Goal: Task Accomplishment & Management: Complete application form

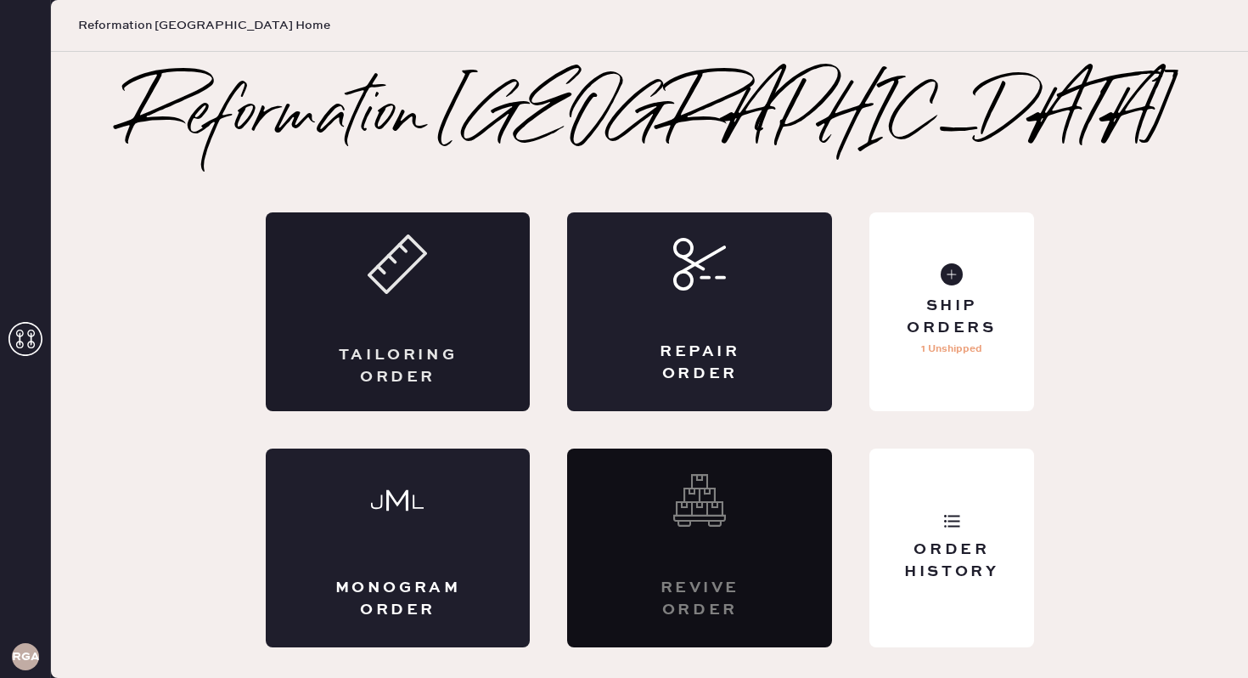
click at [414, 311] on div "Tailoring Order" at bounding box center [398, 311] width 265 height 199
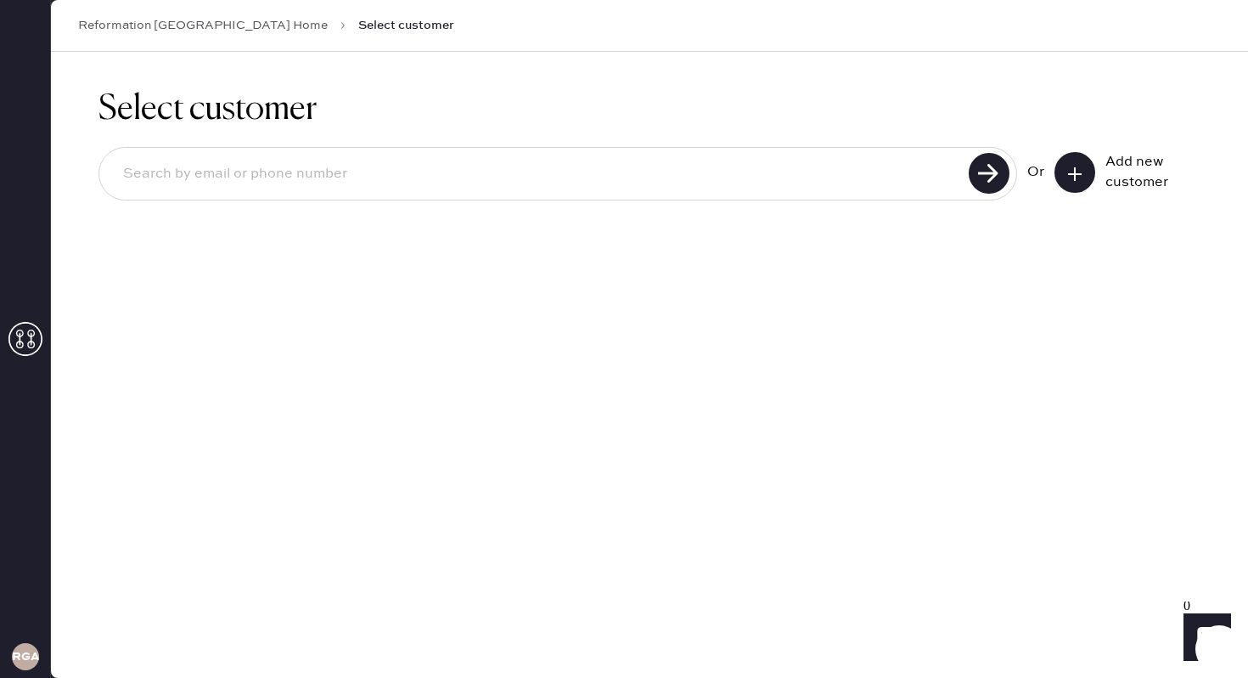
click at [506, 163] on input at bounding box center [537, 174] width 854 height 39
type input "[EMAIL_ADDRESS][DOMAIN_NAME]"
click at [1005, 183] on use at bounding box center [989, 173] width 41 height 41
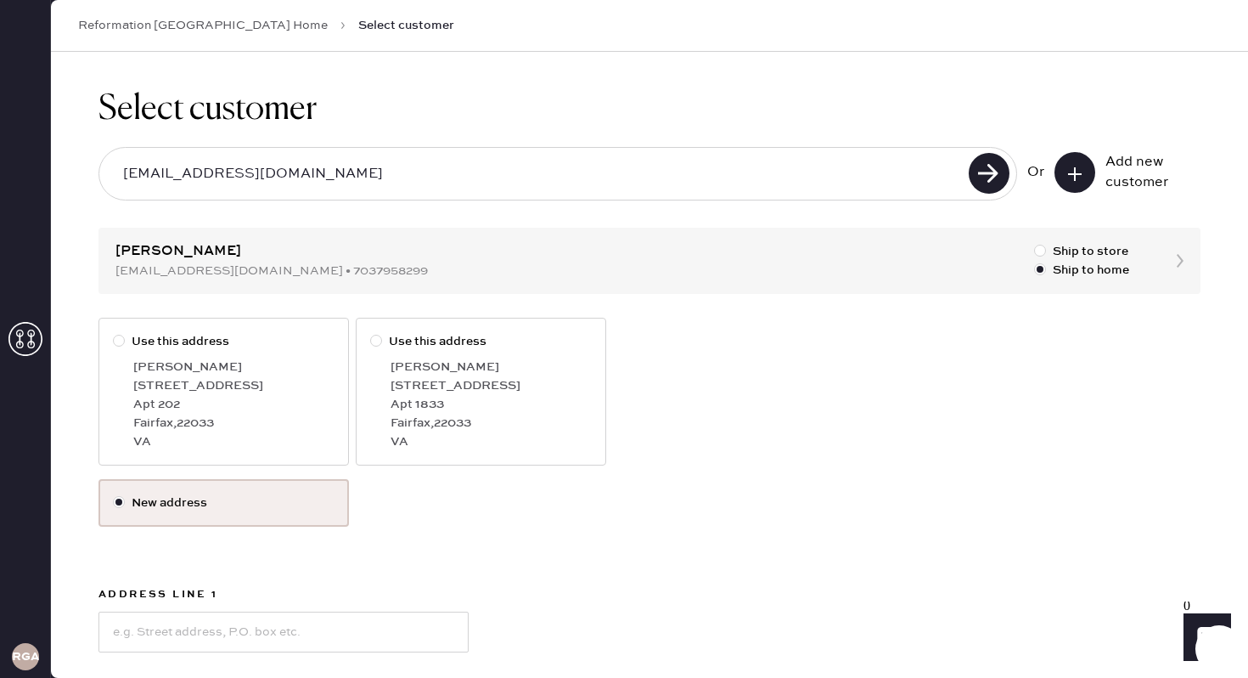
click at [244, 341] on label "Use this address" at bounding box center [224, 341] width 222 height 19
click at [114, 333] on input "Use this address" at bounding box center [113, 332] width 1 height 1
radio input "true"
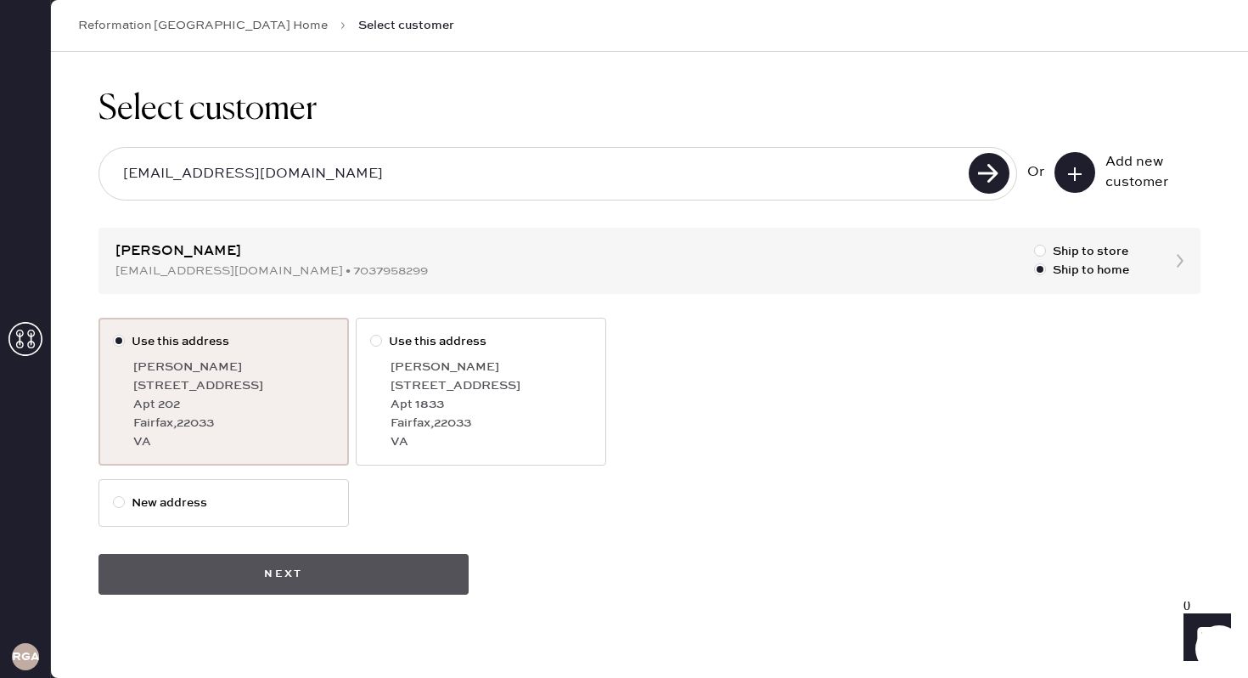
click at [302, 586] on button "Next" at bounding box center [284, 574] width 370 height 41
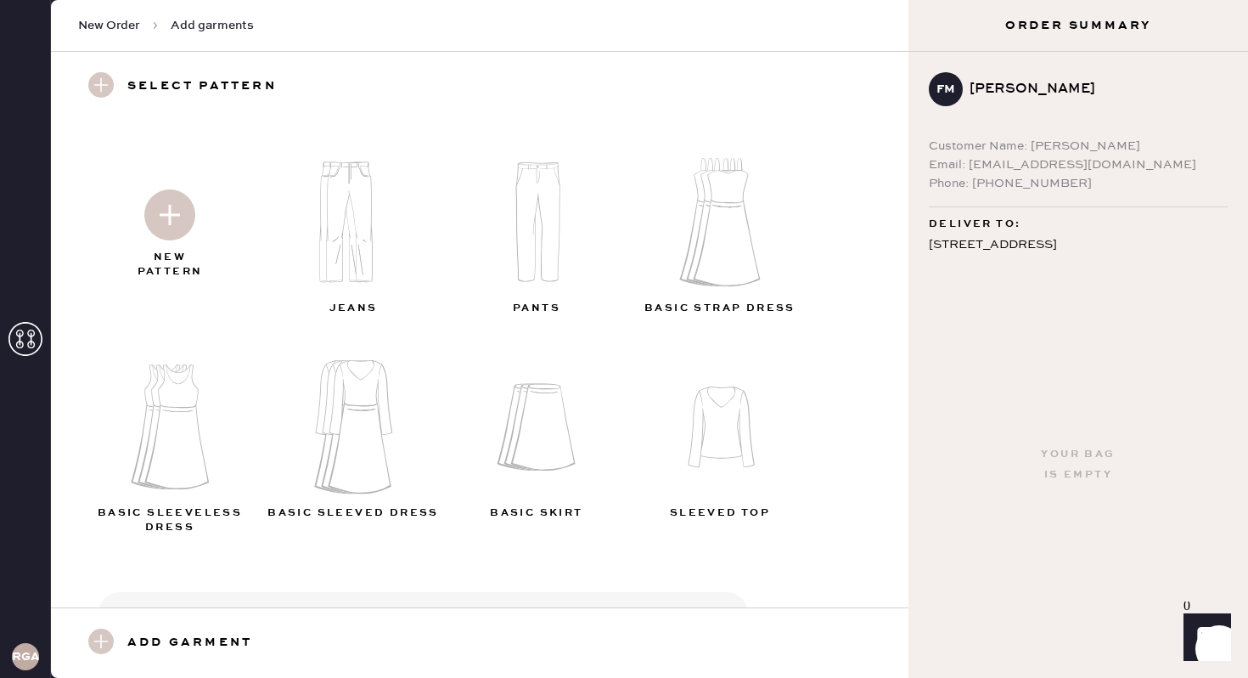
click at [161, 211] on img at bounding box center [169, 214] width 51 height 51
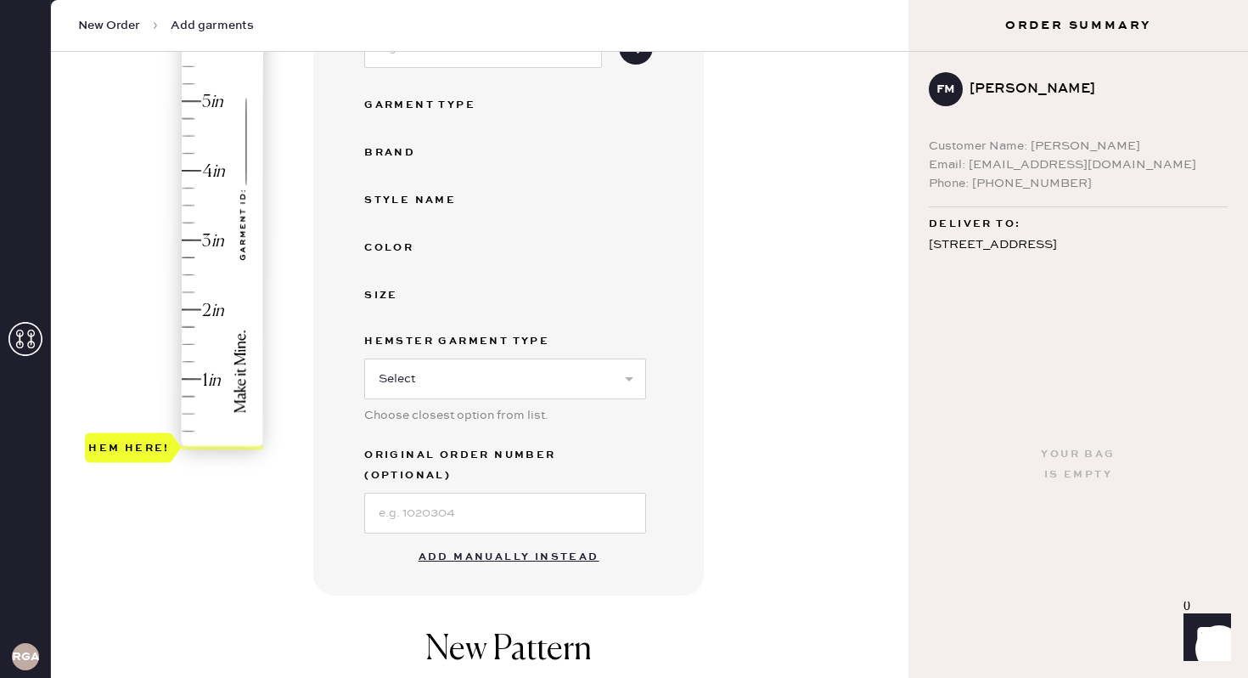
scroll to position [464, 0]
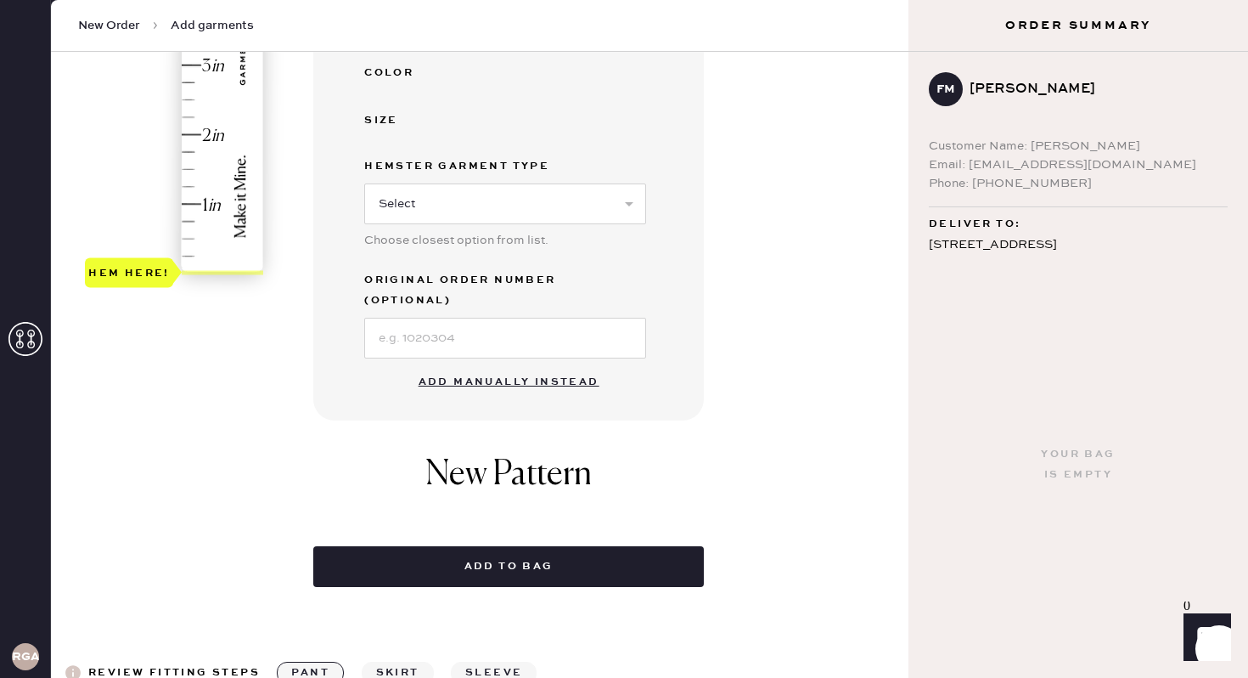
click at [549, 366] on button "Add manually instead" at bounding box center [509, 382] width 201 height 34
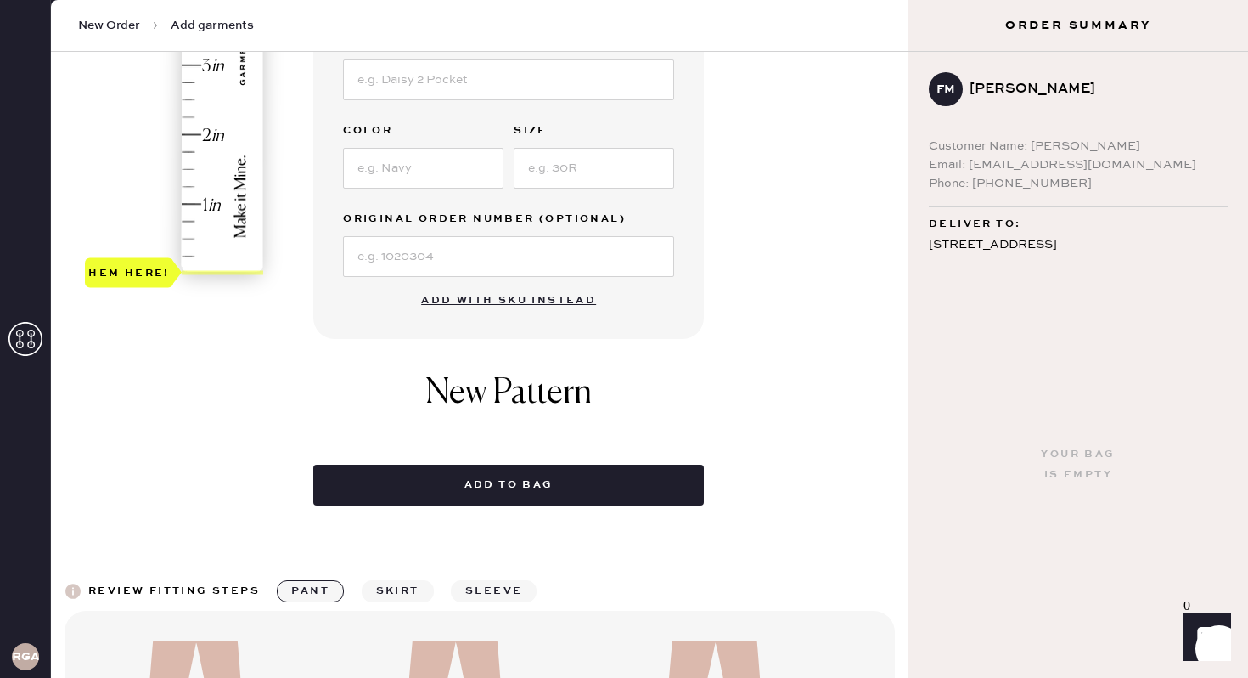
scroll to position [0, 0]
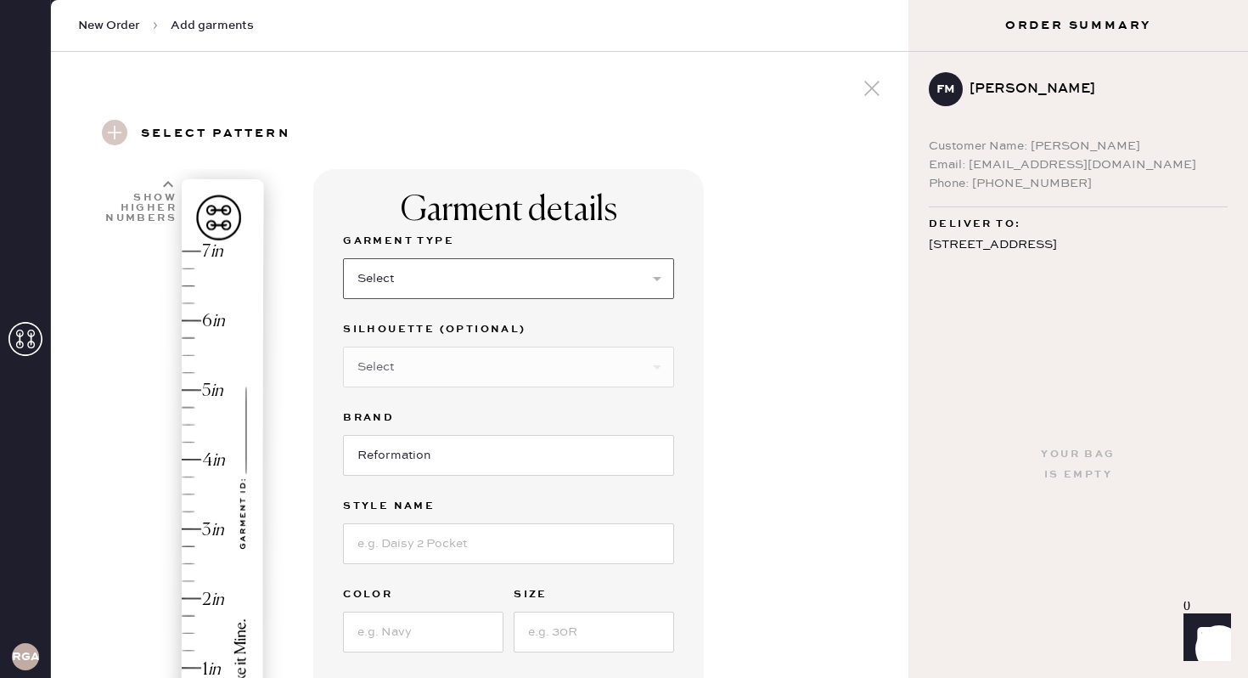
click at [481, 297] on select "Select Basic Skirt Jeans Leggings Pants Shorts Basic Sleeved Dress Basic Sleeve…" at bounding box center [508, 278] width 331 height 41
select select "7"
click at [428, 366] on select "Select Maxi Dress Midi Dress Mini Dress Other" at bounding box center [508, 367] width 331 height 41
select select "31"
click at [434, 550] on input at bounding box center [508, 543] width 331 height 41
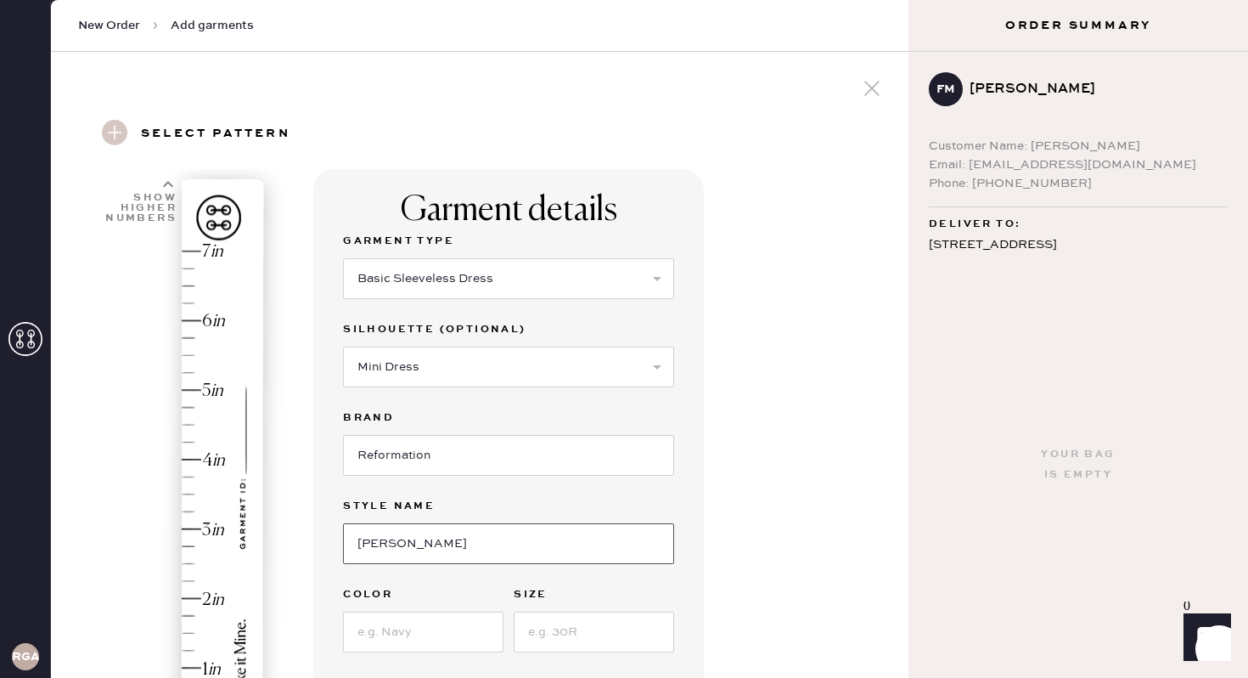
type input "[PERSON_NAME]"
click at [414, 644] on input at bounding box center [423, 631] width 161 height 41
type input "Aura"
click at [572, 626] on input at bounding box center [594, 631] width 161 height 41
type input "4"
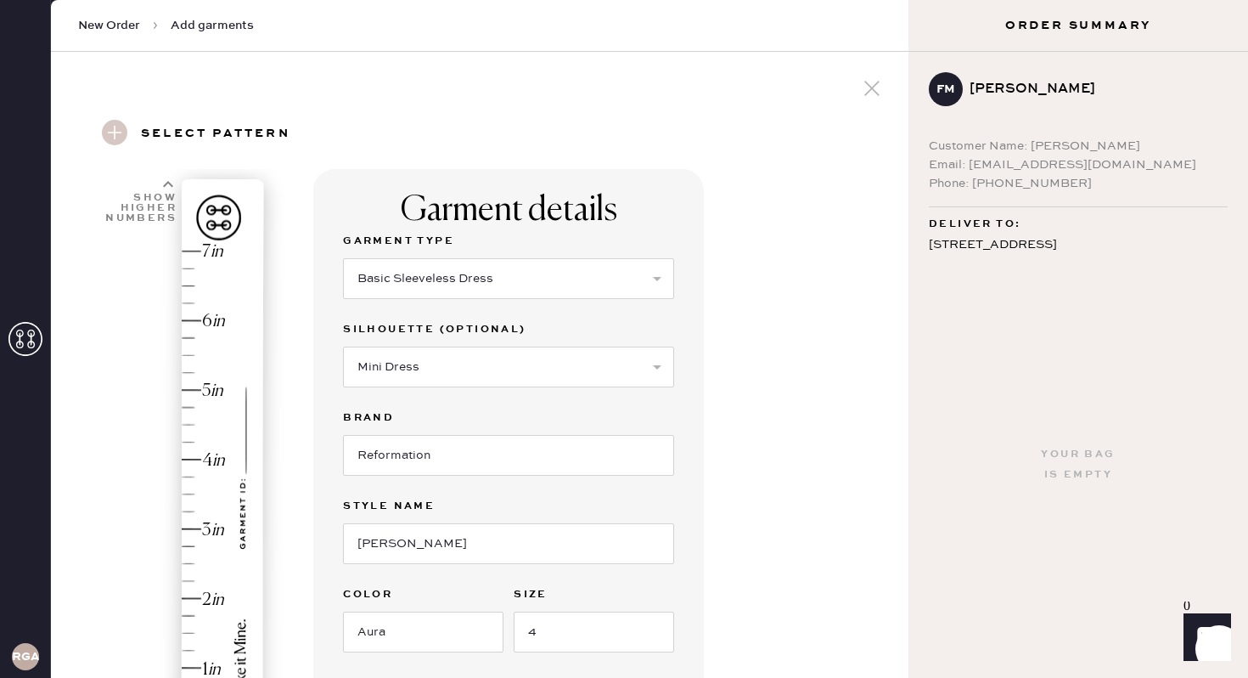
click at [768, 497] on div "Garment details Garment Type Select Basic Skirt Jeans Leggings Pants Shorts Bas…" at bounding box center [604, 651] width 582 height 965
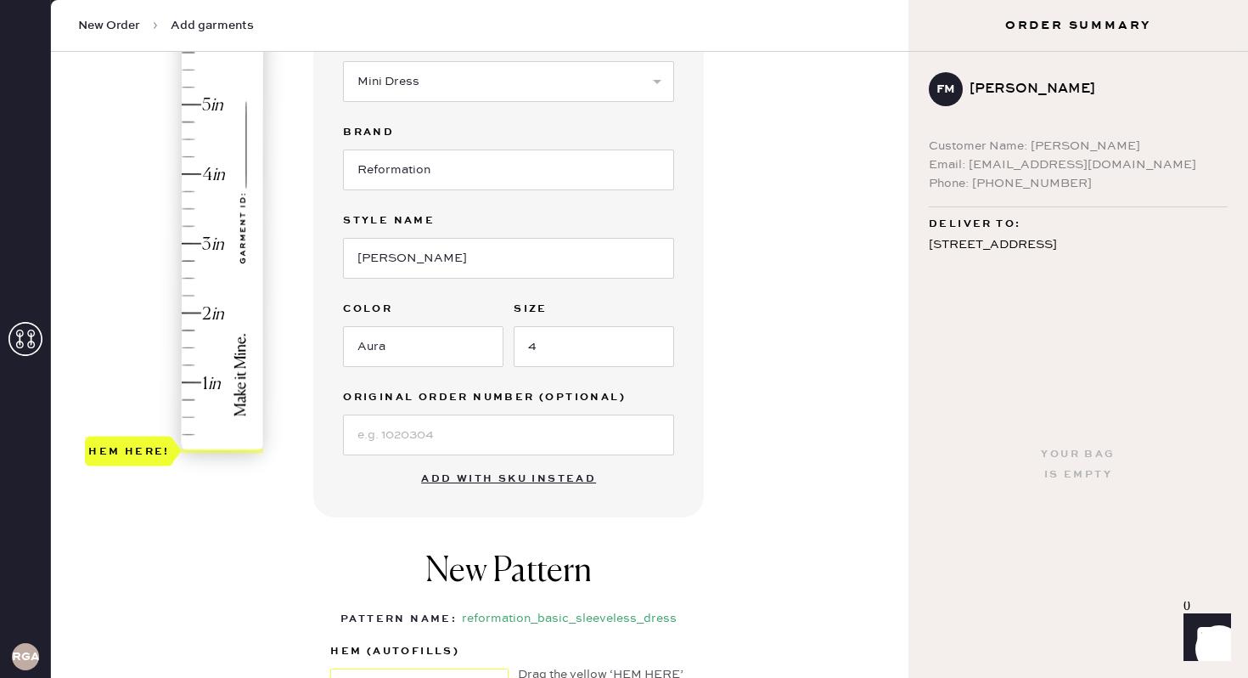
scroll to position [285, 0]
type input "1"
click at [189, 385] on div "Hem here!" at bounding box center [175, 208] width 181 height 501
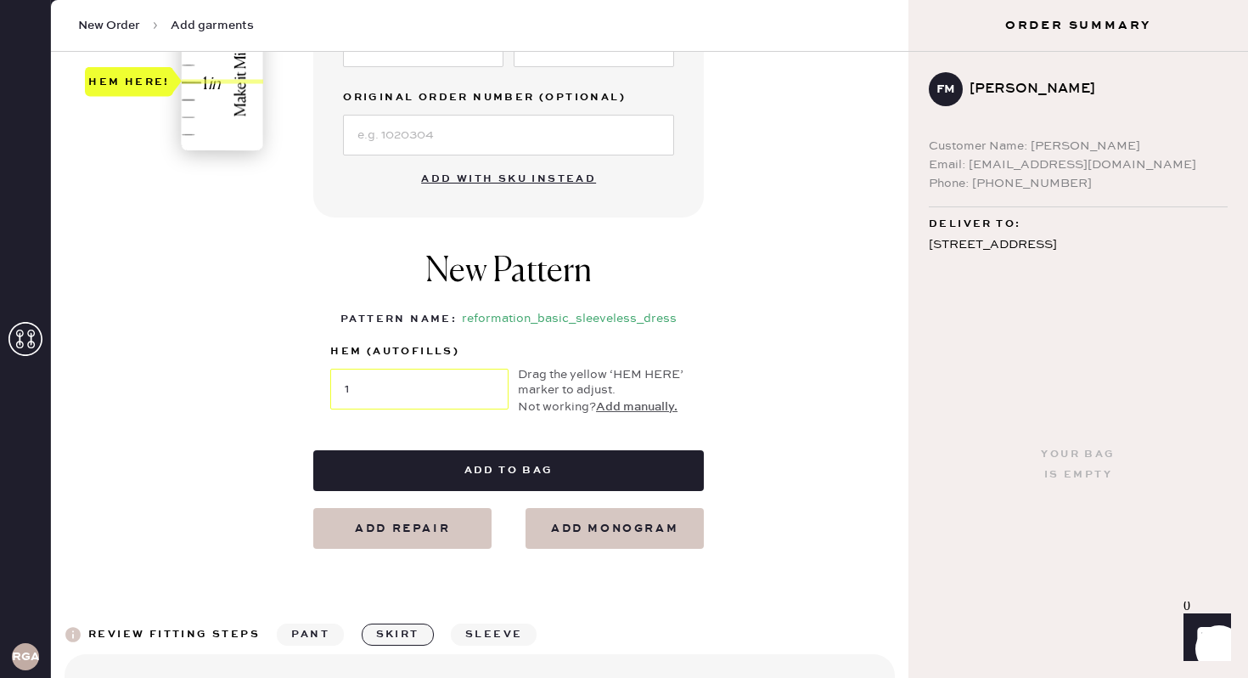
scroll to position [595, 0]
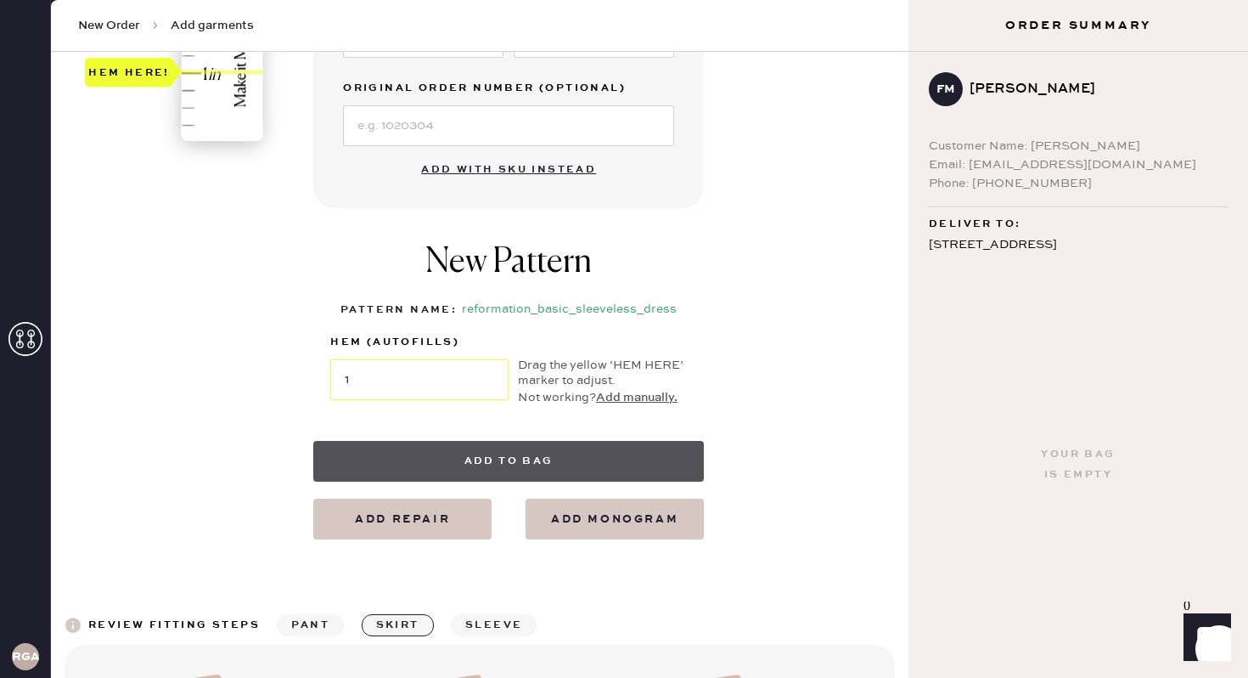
click at [501, 459] on button "Add to bag" at bounding box center [508, 461] width 391 height 41
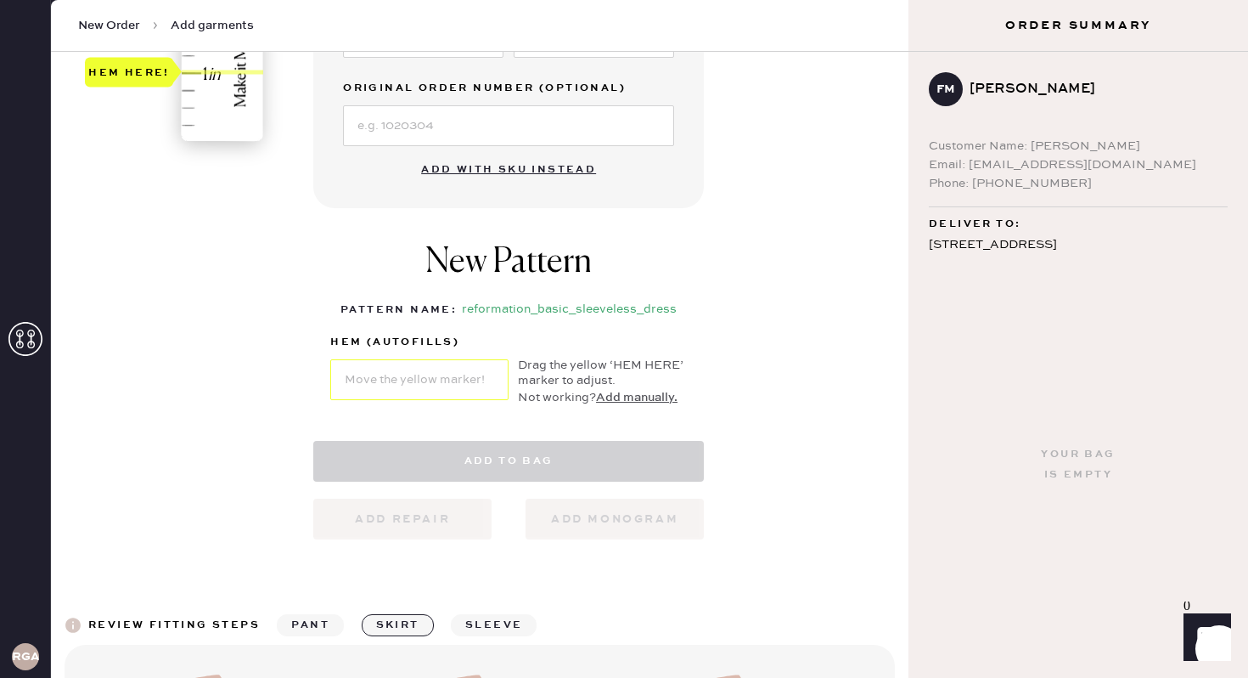
select select "7"
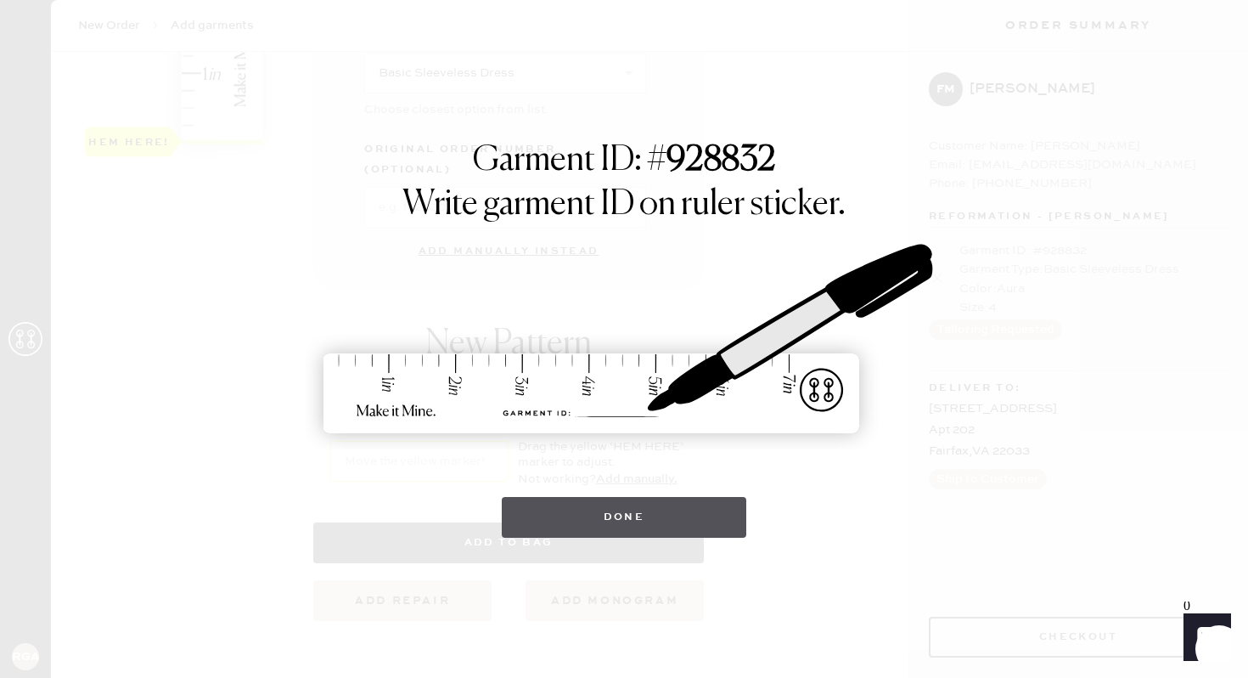
click at [601, 499] on button "Done" at bounding box center [624, 517] width 245 height 41
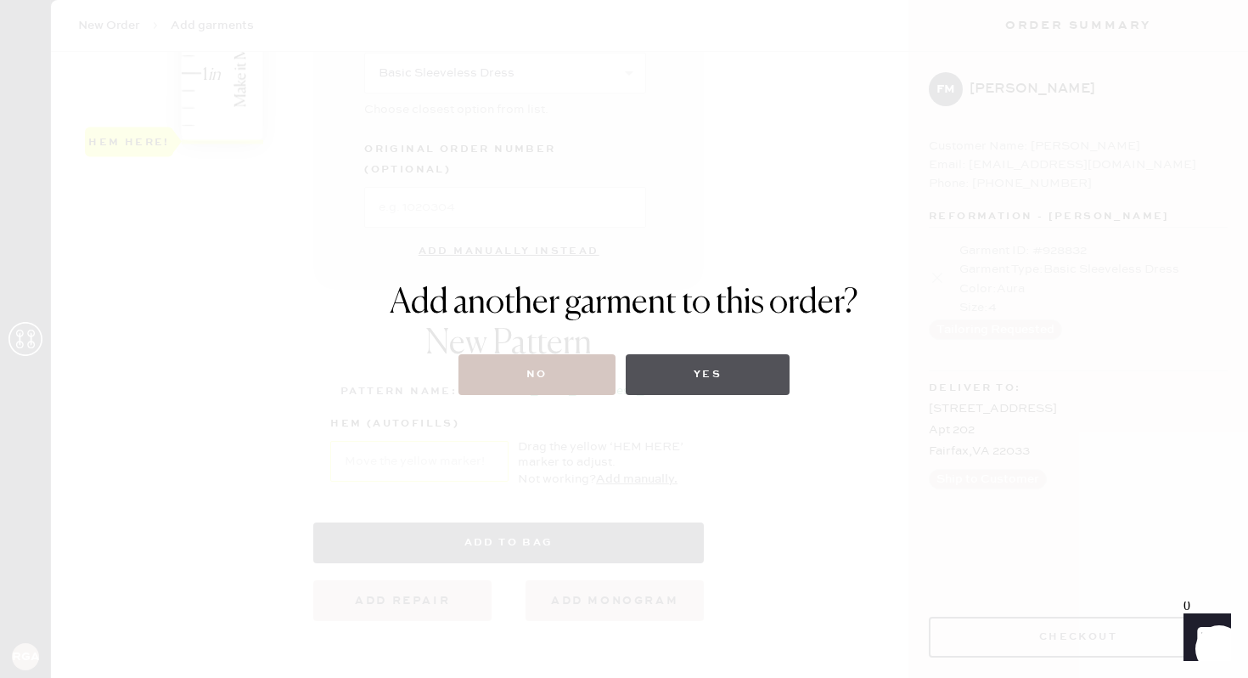
click at [703, 369] on button "Yes" at bounding box center [708, 374] width 164 height 41
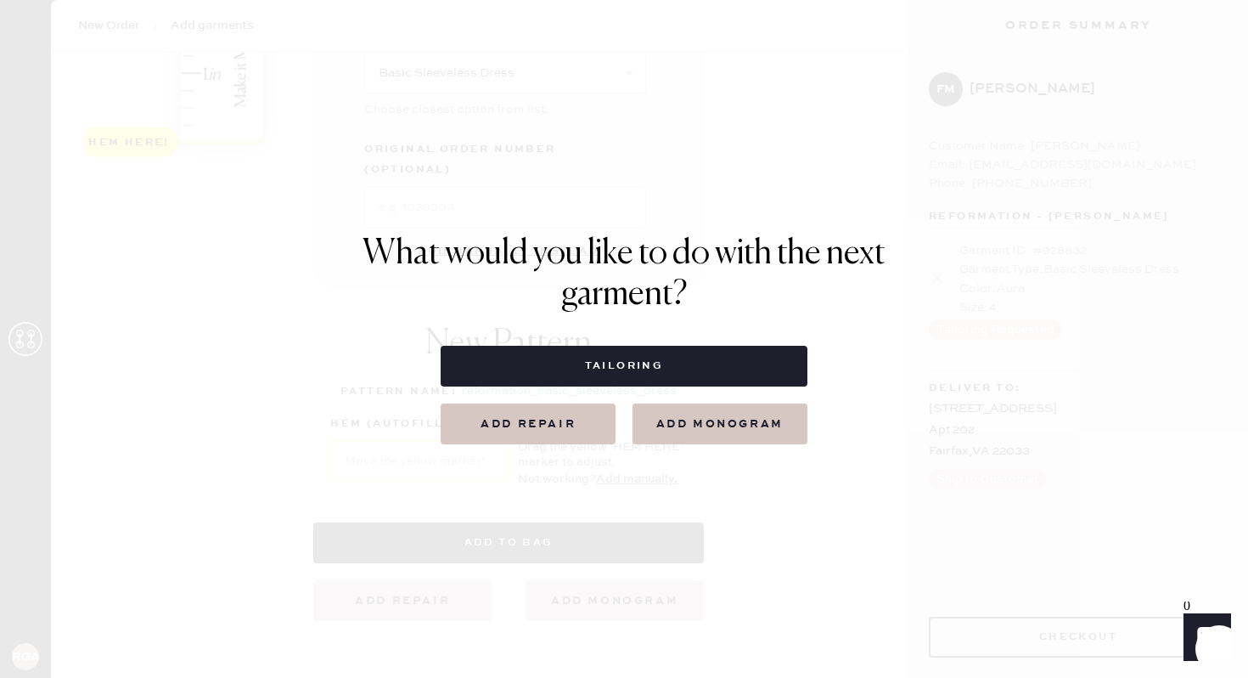
click at [703, 369] on button "Tailoring" at bounding box center [624, 366] width 366 height 41
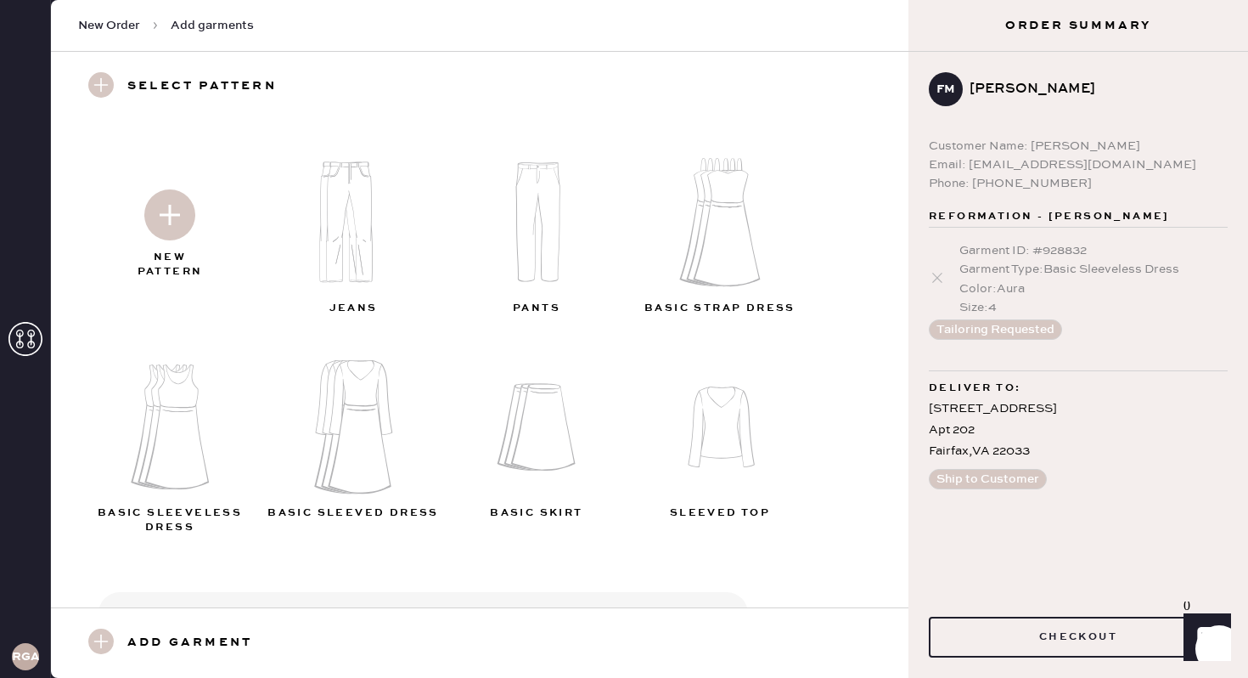
click at [719, 213] on img at bounding box center [726, 222] width 183 height 147
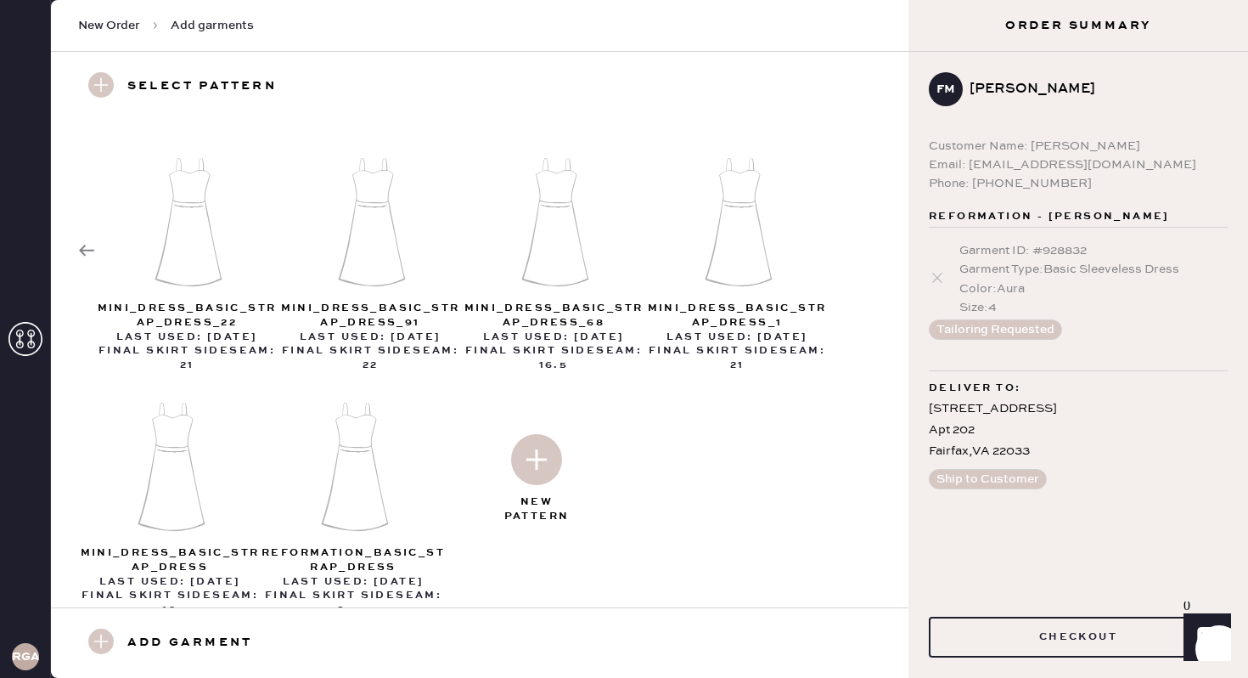
click at [544, 471] on img at bounding box center [536, 459] width 51 height 51
select select "6"
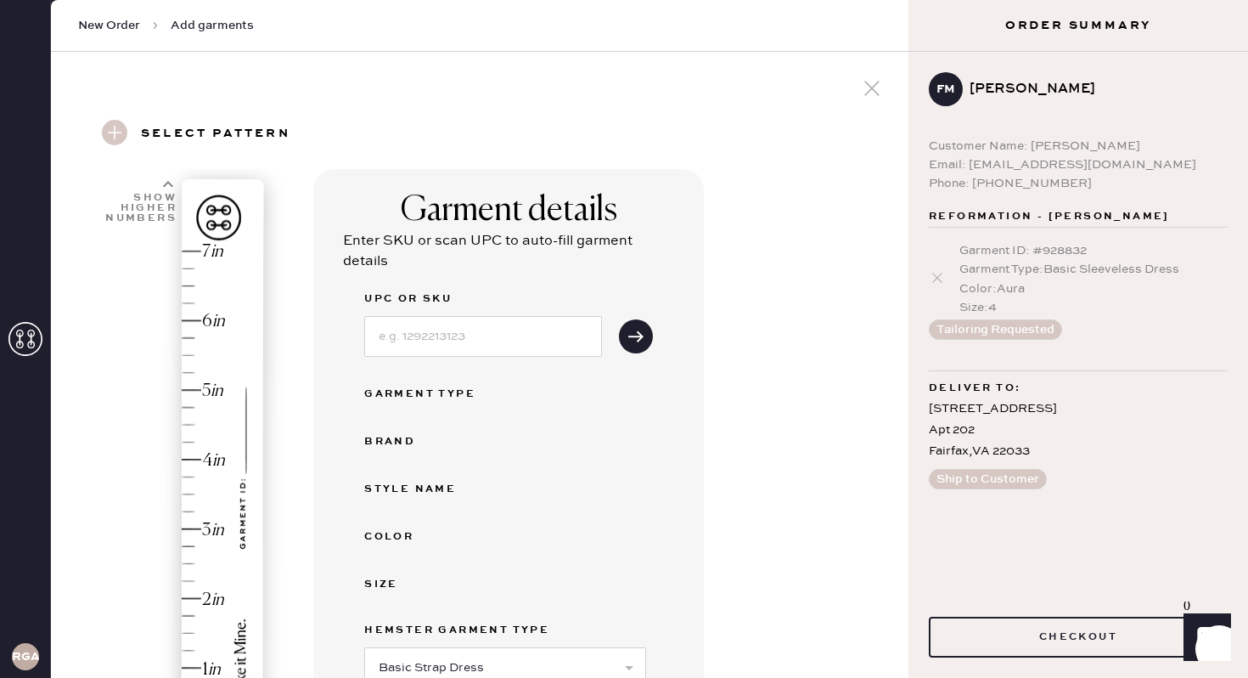
scroll to position [257, 0]
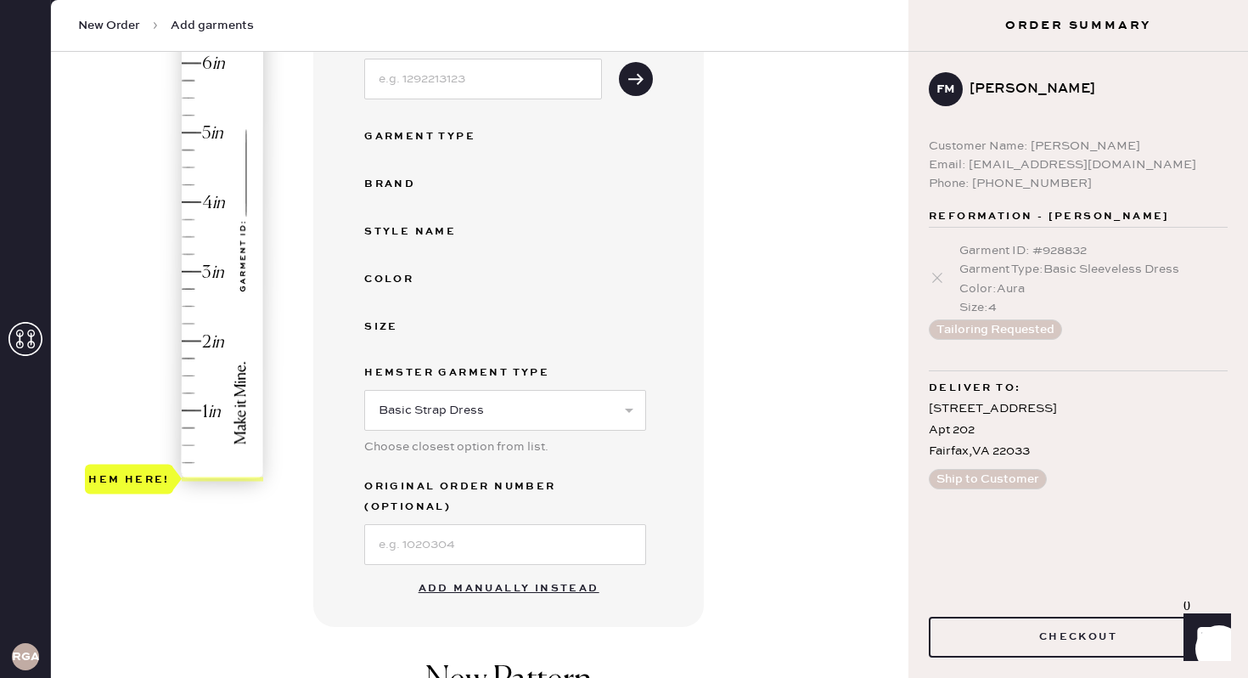
click at [556, 572] on button "Add manually instead" at bounding box center [509, 589] width 201 height 34
select select "6"
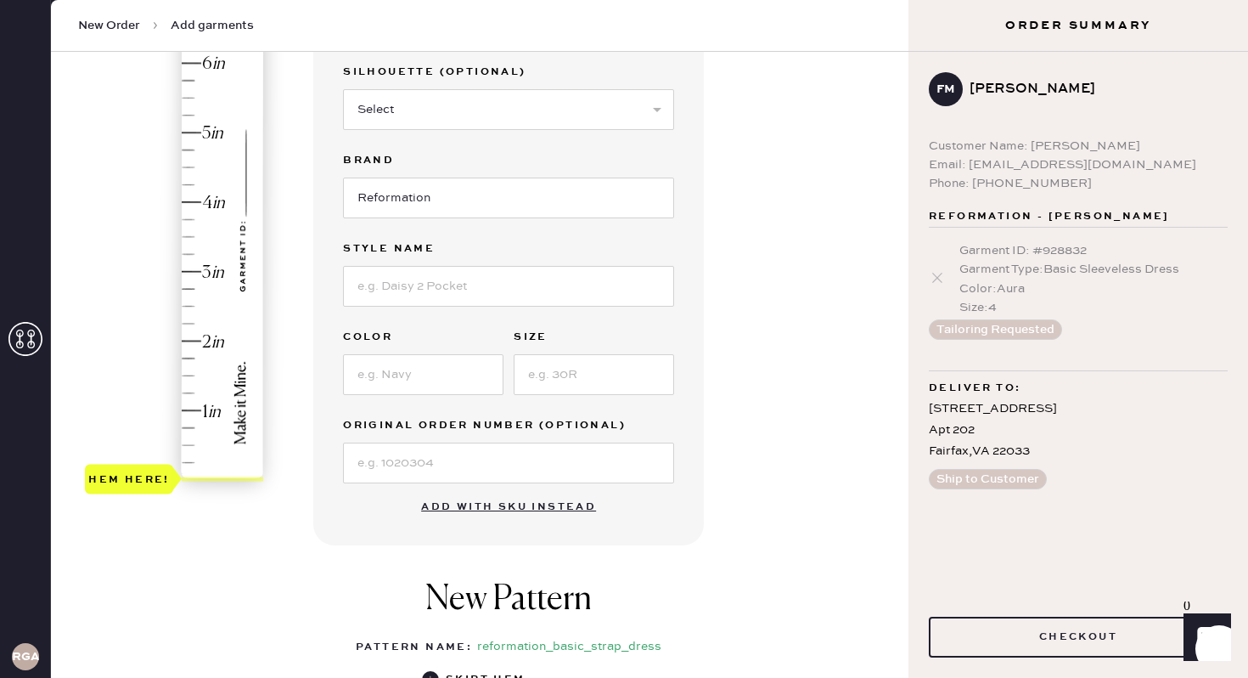
scroll to position [91, 0]
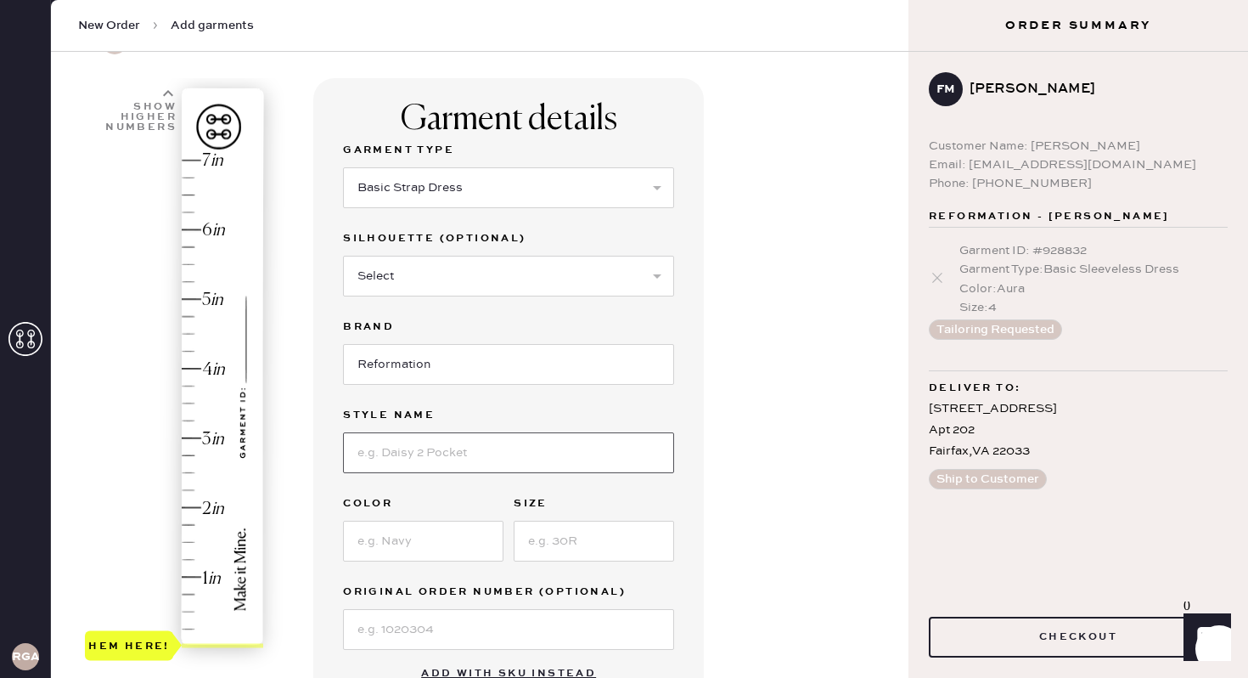
click at [468, 459] on input at bounding box center [508, 452] width 331 height 41
click at [365, 457] on input "<arina Silk Dress" at bounding box center [508, 452] width 331 height 41
type input "Marina Silk Dress"
click at [433, 552] on input at bounding box center [423, 541] width 161 height 41
type input "Amber Check"
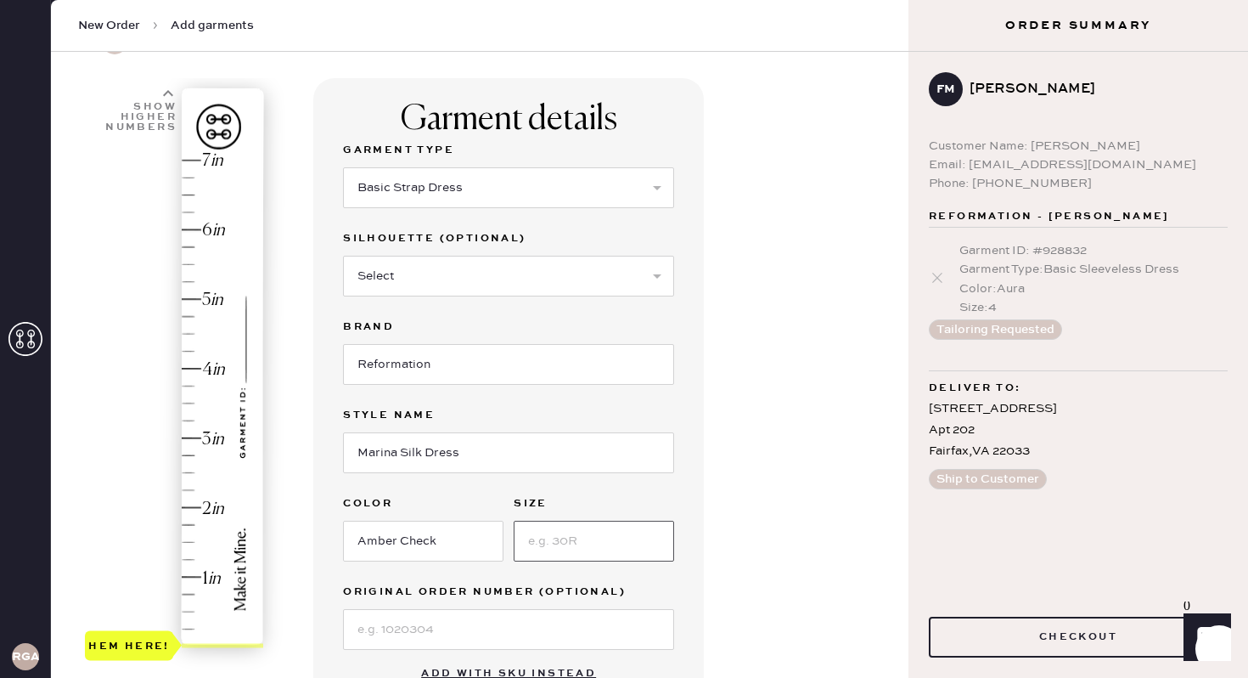
click at [599, 545] on input at bounding box center [594, 541] width 161 height 41
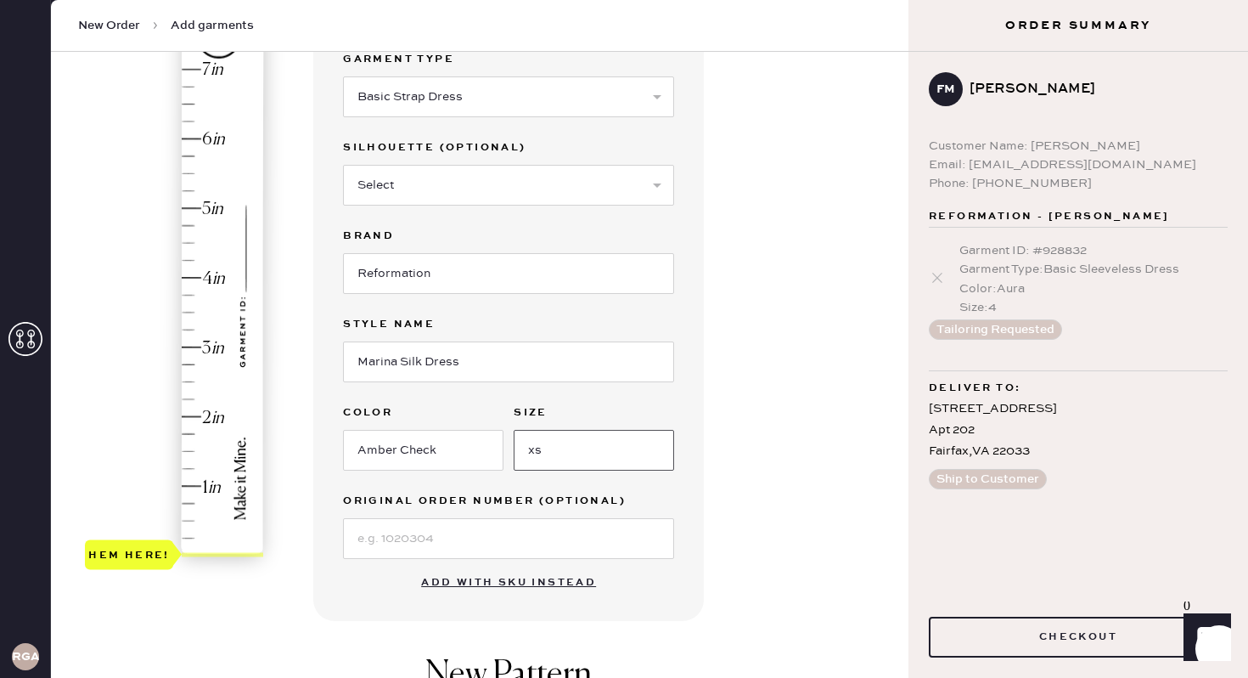
scroll to position [184, 0]
type input "xs"
click at [206, 488] on div "Hem here!" at bounding box center [175, 309] width 181 height 501
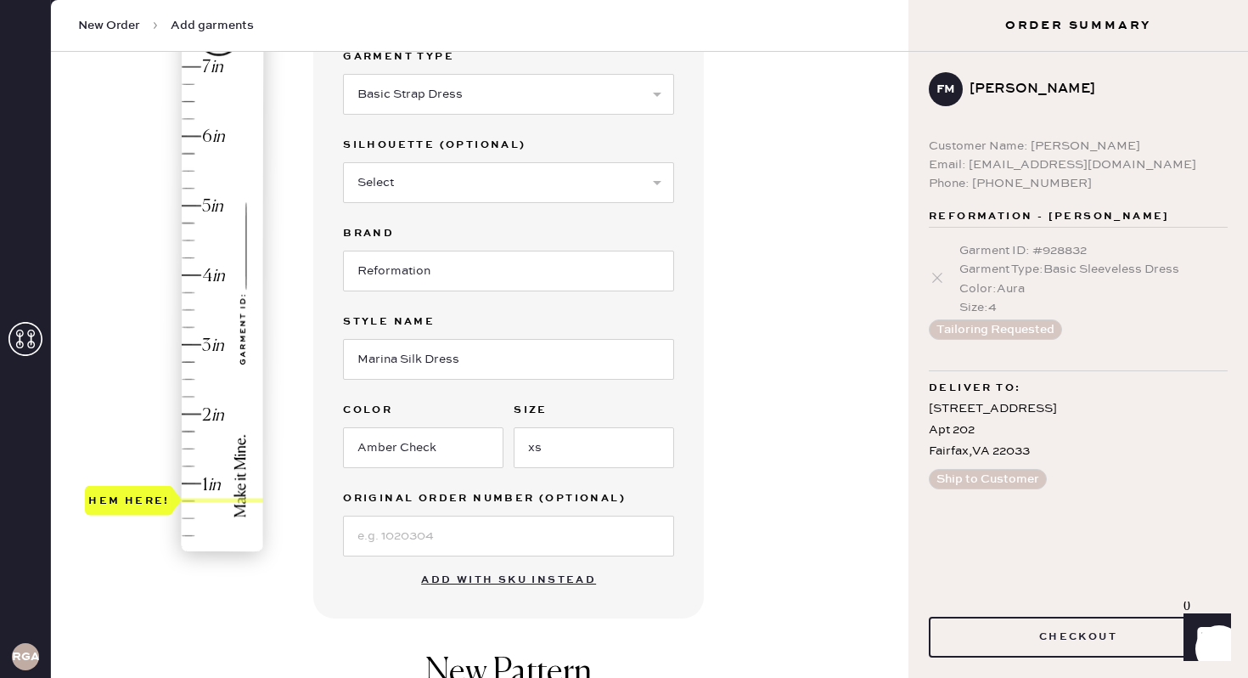
click at [198, 482] on div "Hem here!" at bounding box center [175, 309] width 181 height 501
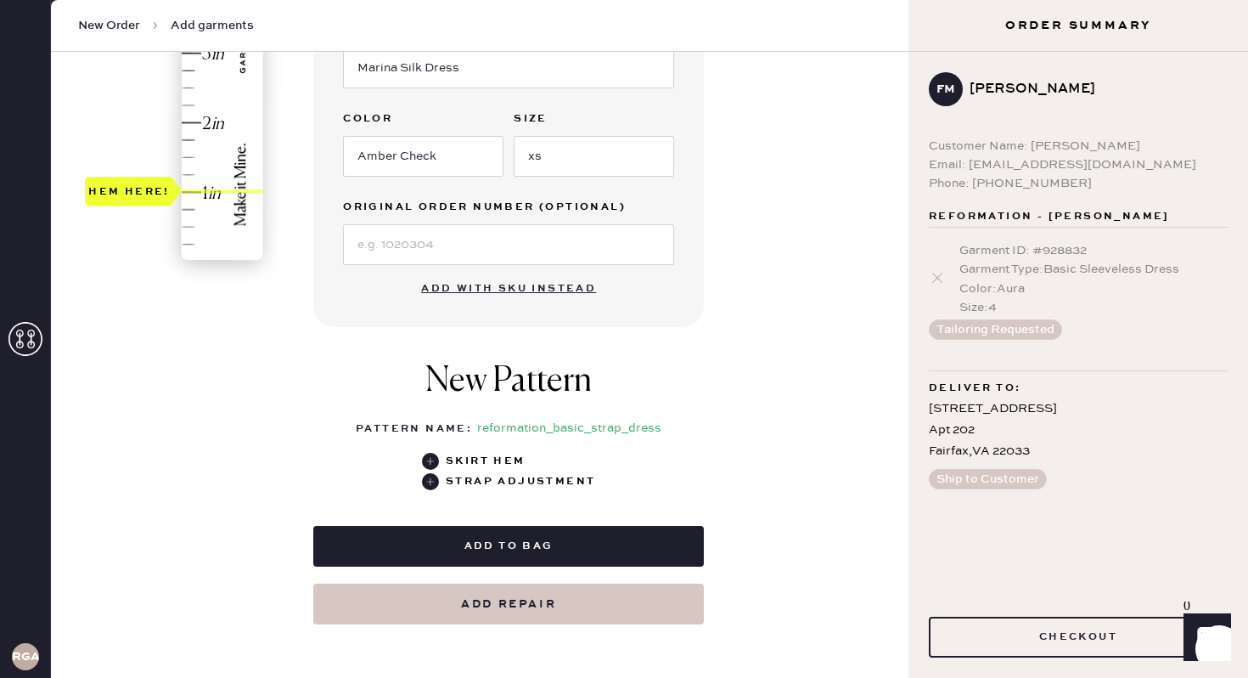
scroll to position [486, 0]
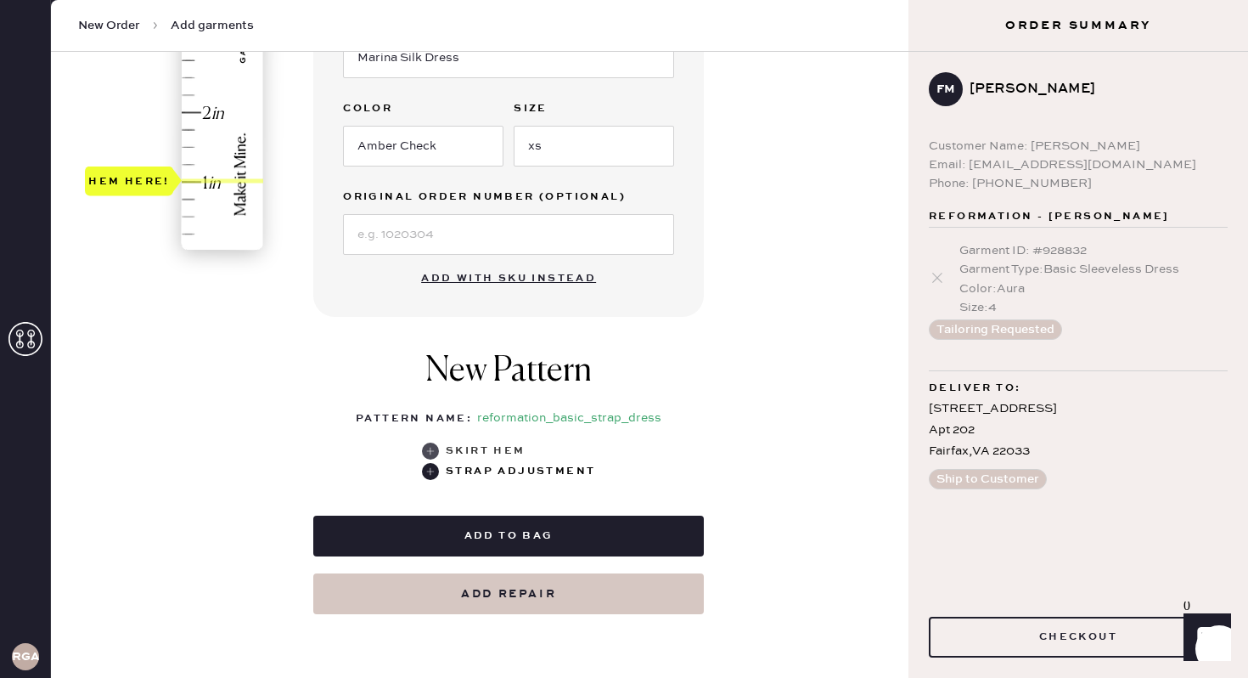
click at [432, 451] on use at bounding box center [430, 450] width 17 height 17
click at [433, 452] on use at bounding box center [430, 450] width 17 height 17
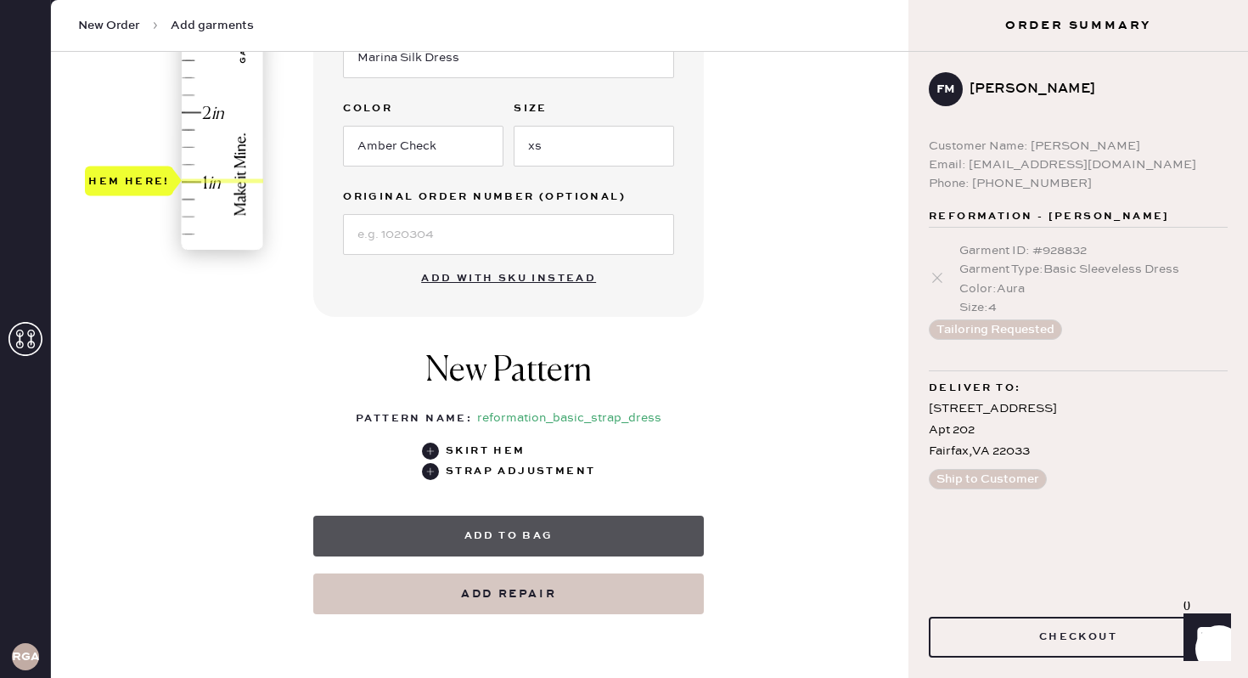
click at [544, 531] on button "Add to bag" at bounding box center [508, 536] width 391 height 41
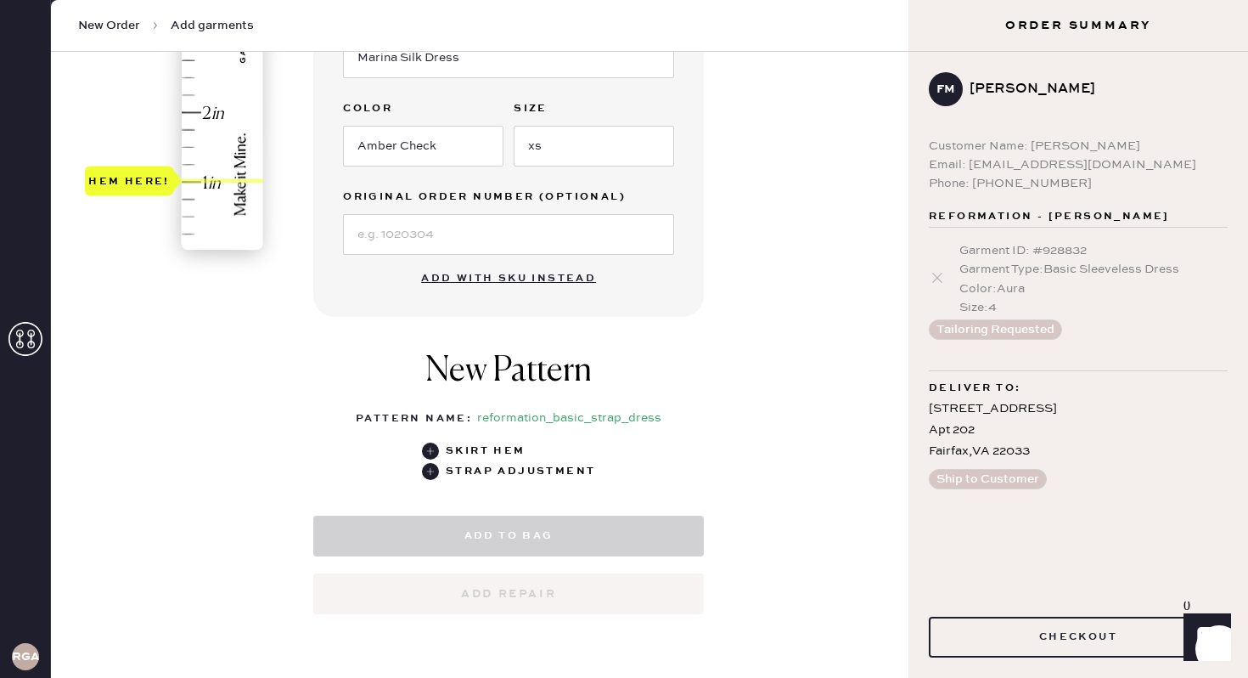
select select "6"
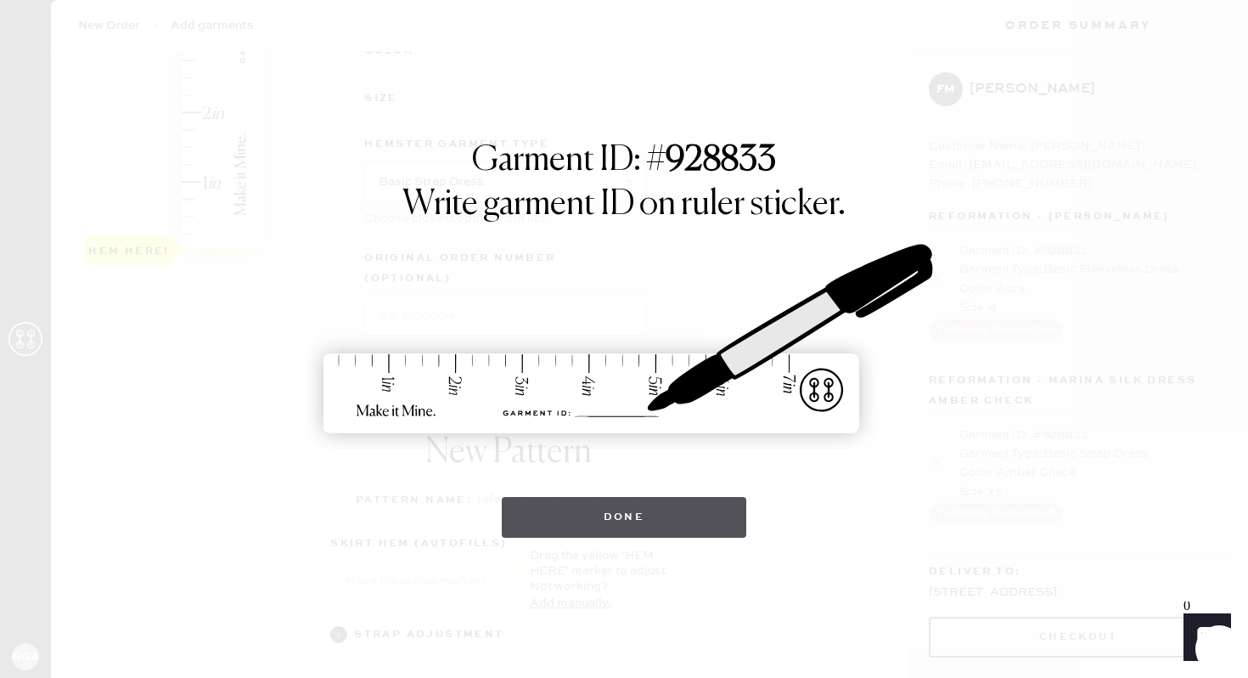
click at [668, 501] on button "Done" at bounding box center [624, 517] width 245 height 41
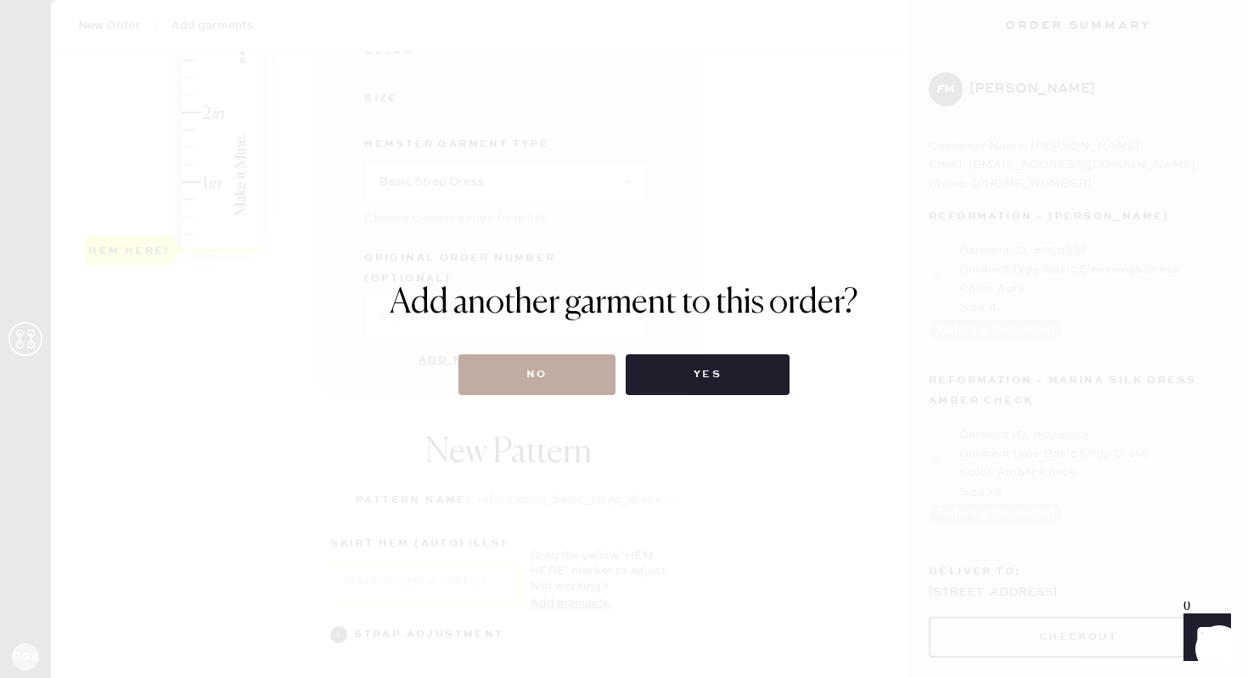
click at [569, 375] on button "No" at bounding box center [537, 374] width 157 height 41
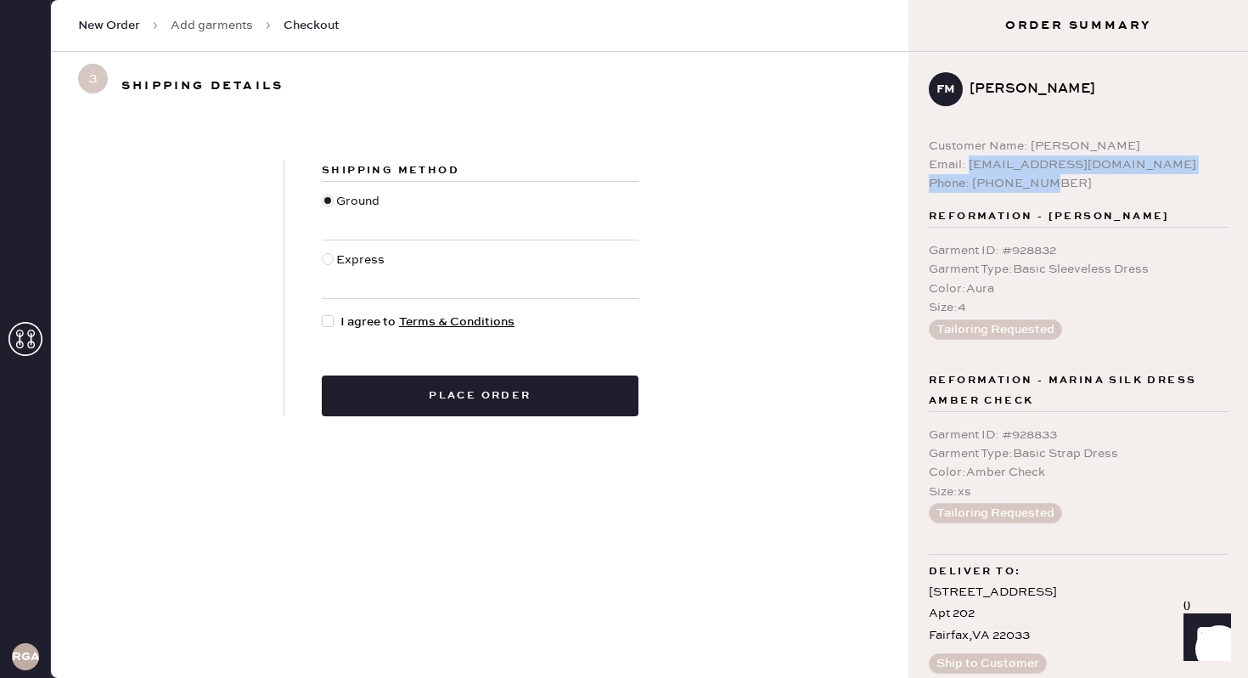
drag, startPoint x: 967, startPoint y: 163, endPoint x: 1150, endPoint y: 184, distance: 183.8
click at [1150, 184] on div "Customer Name: [PERSON_NAME] Email: [EMAIL_ADDRESS][DOMAIN_NAME] Phone: [PHONE_…" at bounding box center [1078, 165] width 299 height 56
click at [805, 232] on form "Shipping Method Ground Express I agree to Terms & Conditions Place order" at bounding box center [480, 289] width 858 height 256
click at [217, 25] on link "Add garments" at bounding box center [212, 25] width 82 height 17
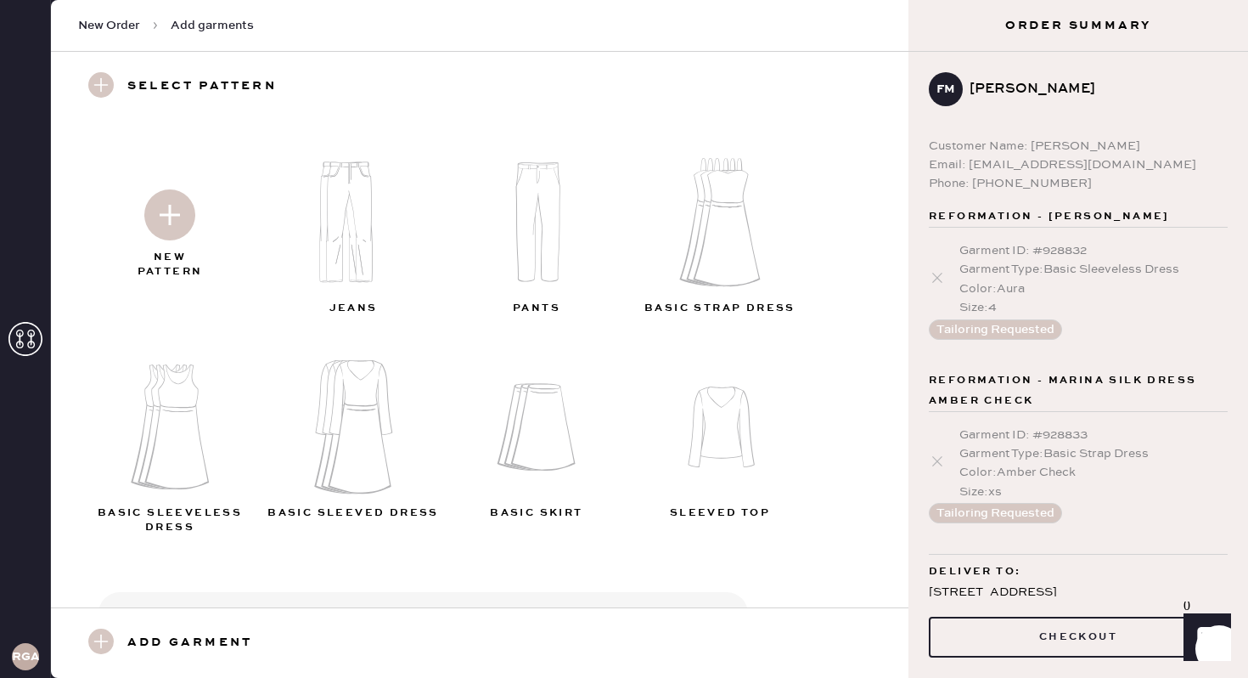
click at [176, 199] on img at bounding box center [169, 214] width 51 height 51
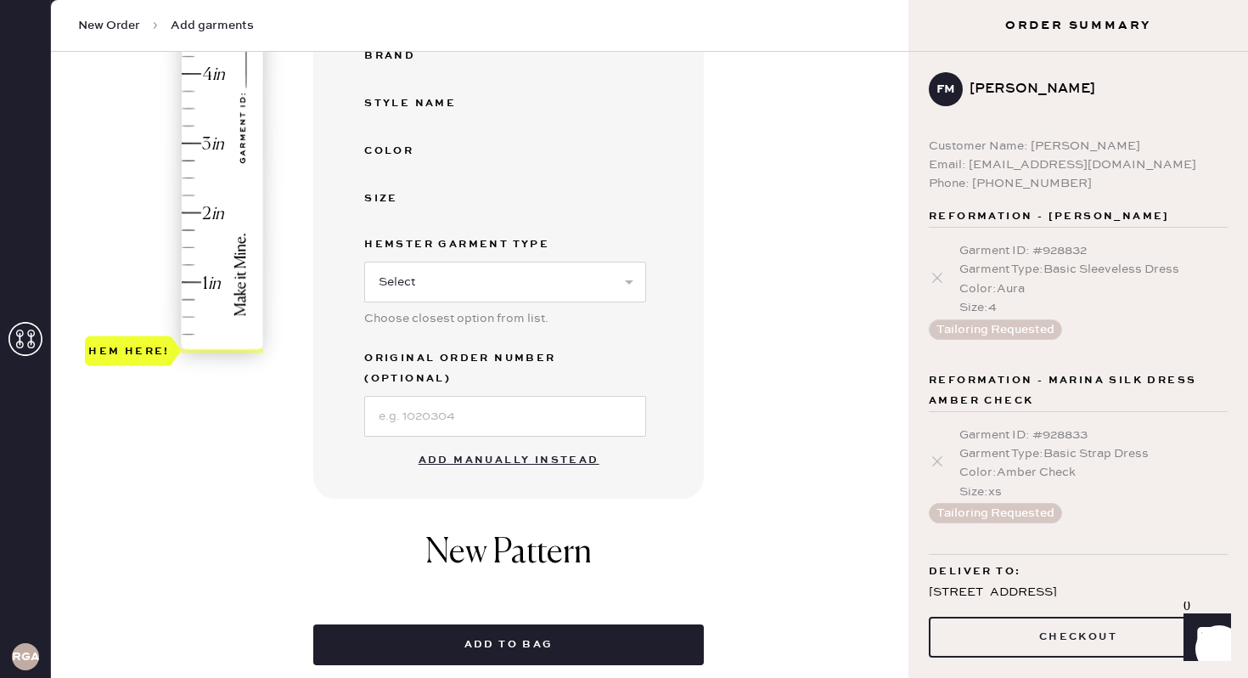
scroll to position [461, 0]
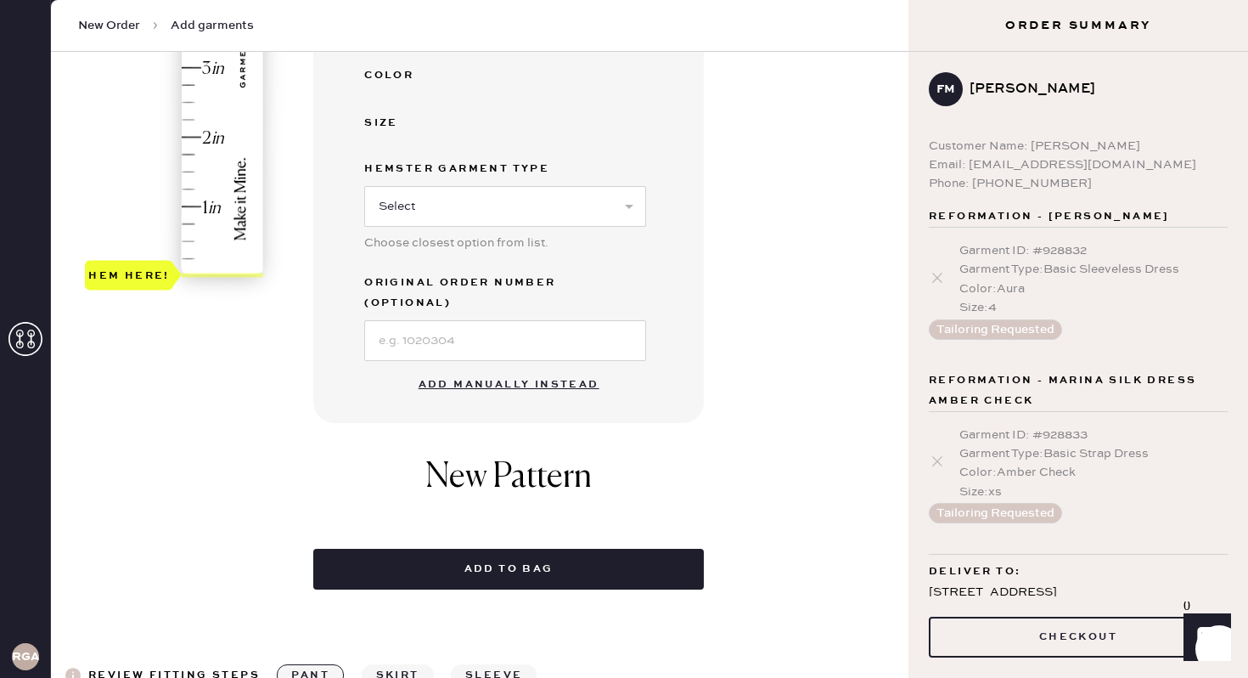
click at [514, 369] on button "Add manually instead" at bounding box center [509, 385] width 201 height 34
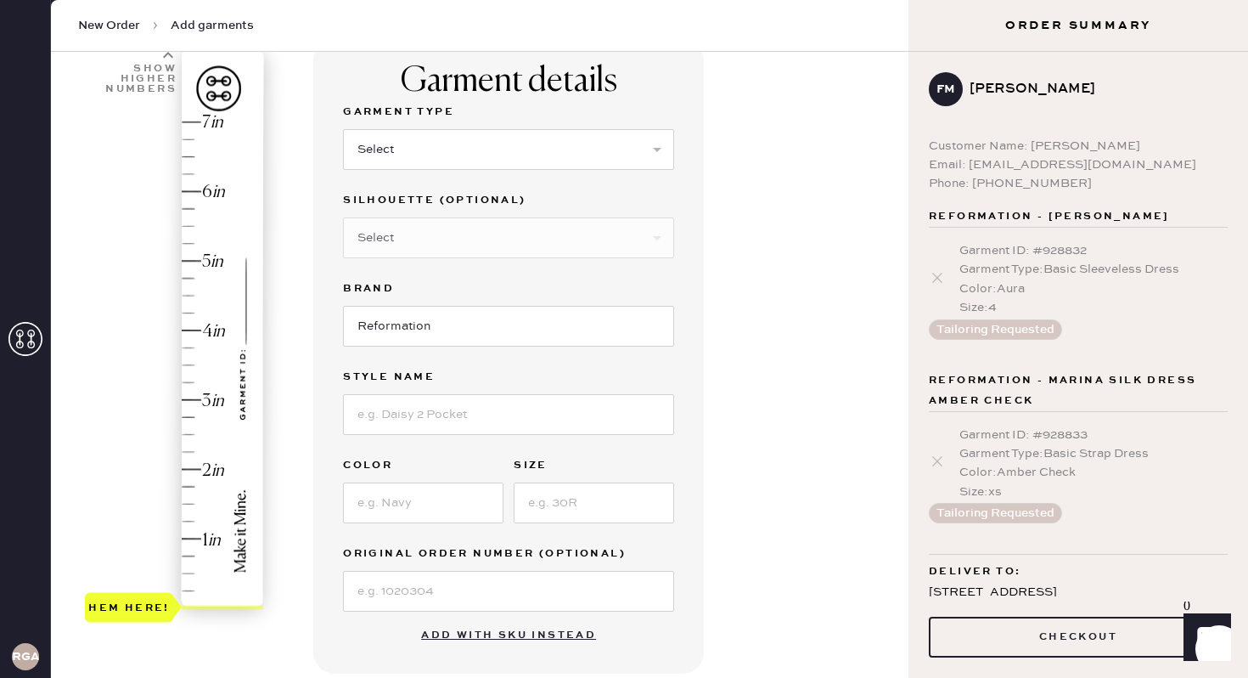
scroll to position [96, 0]
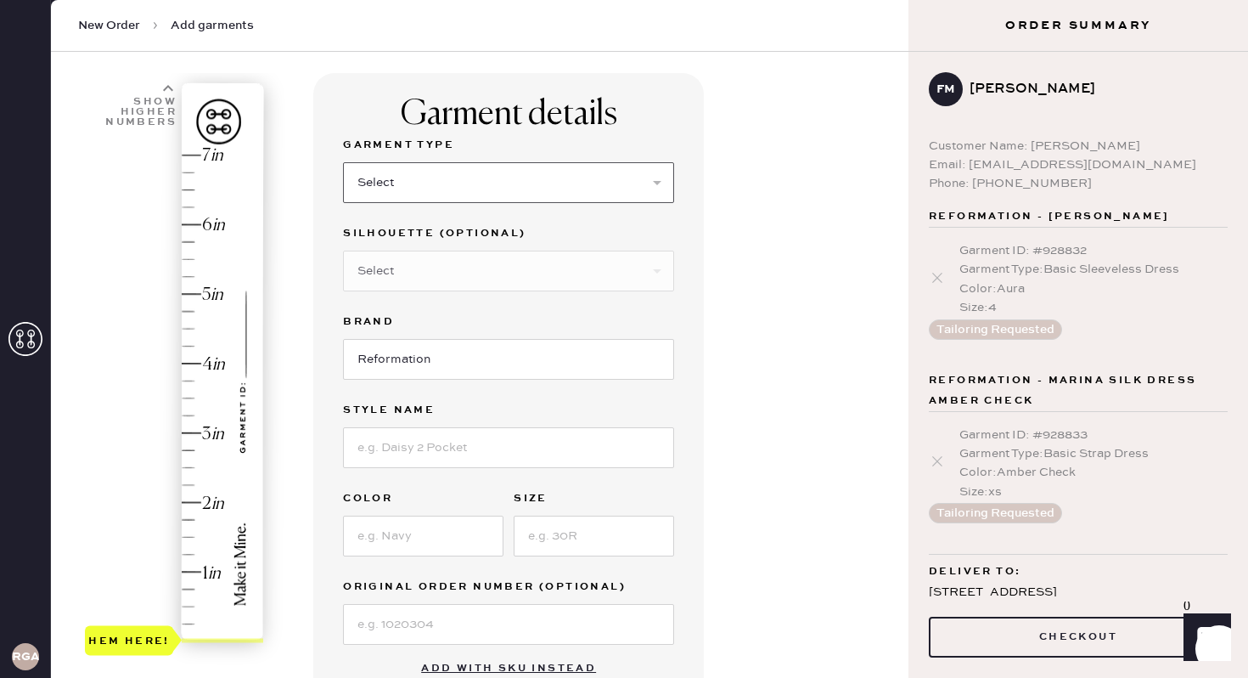
click at [503, 180] on select "Select Basic Skirt Jeans Leggings Pants Shorts Basic Sleeved Dress Basic Sleeve…" at bounding box center [508, 182] width 331 height 41
select select "7"
click at [474, 272] on select "Select Maxi Dress Midi Dress Mini Dress Other" at bounding box center [508, 271] width 331 height 41
select select "31"
click at [437, 454] on input at bounding box center [508, 447] width 331 height 41
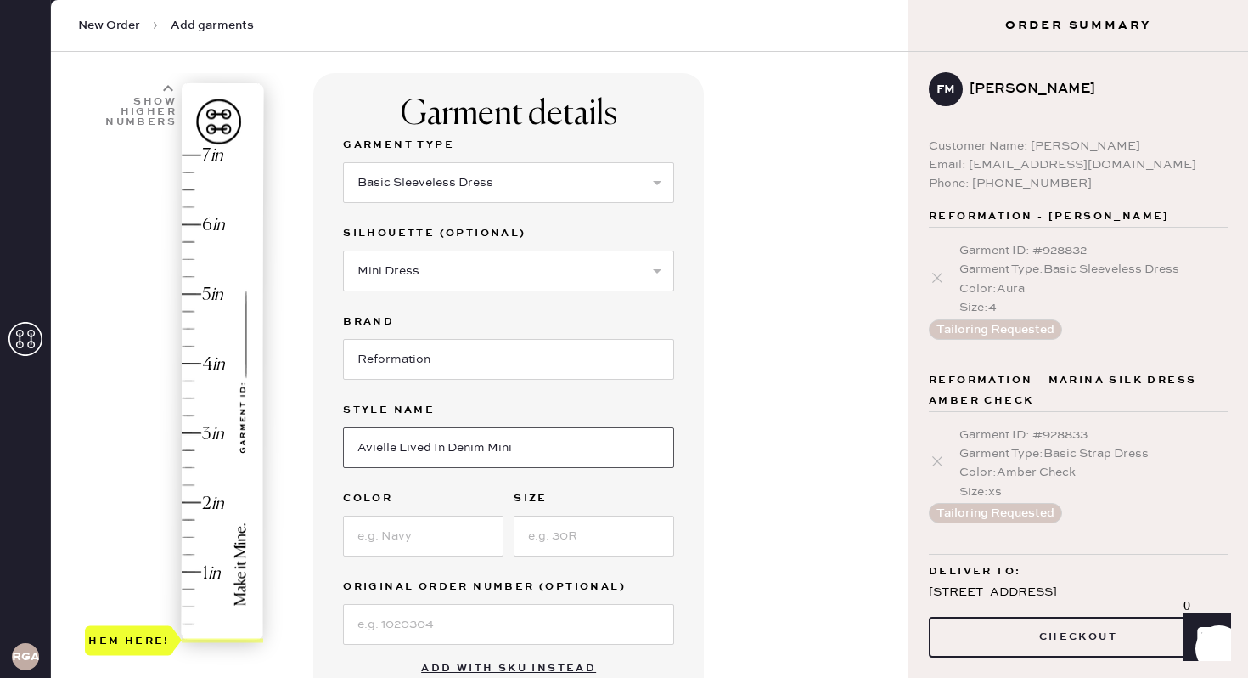
type input "Avielle Lived In Denim Mini"
click at [398, 538] on input at bounding box center [423, 536] width 161 height 41
type input "Biscay"
click at [594, 542] on input at bounding box center [594, 536] width 161 height 41
type input "XS"
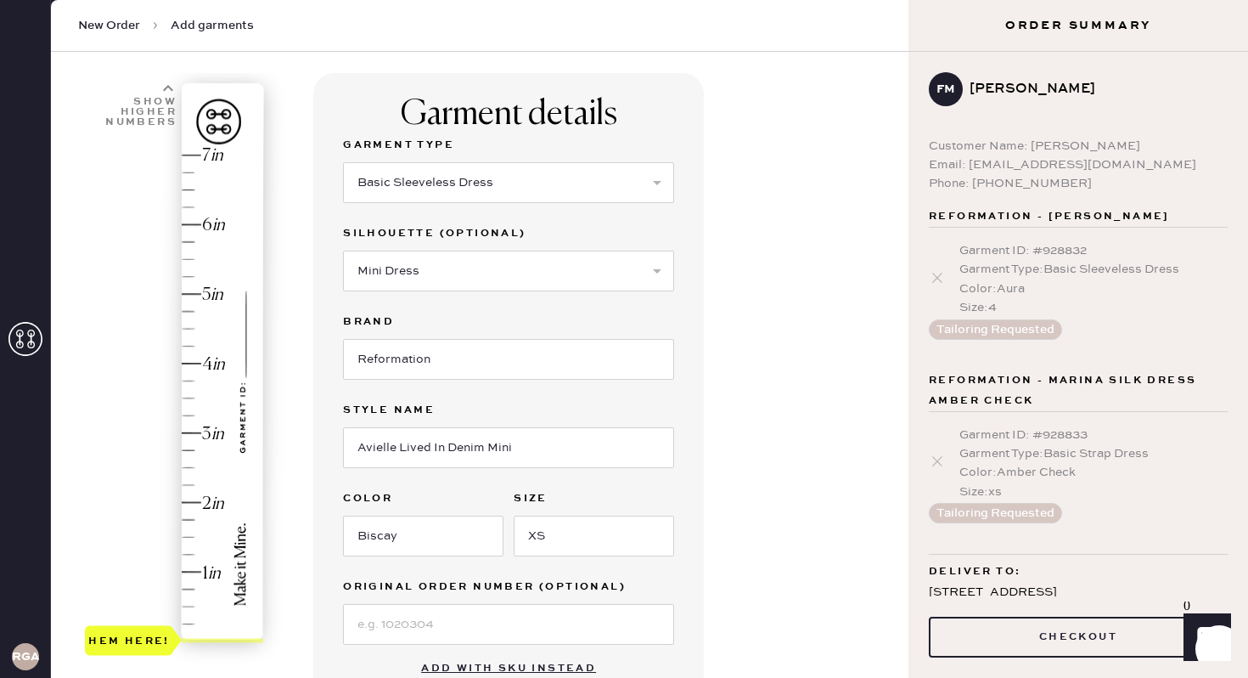
click at [826, 353] on div "Garment details Garment Type Select Basic Skirt Jeans Leggings Pants Shorts Bas…" at bounding box center [604, 555] width 582 height 965
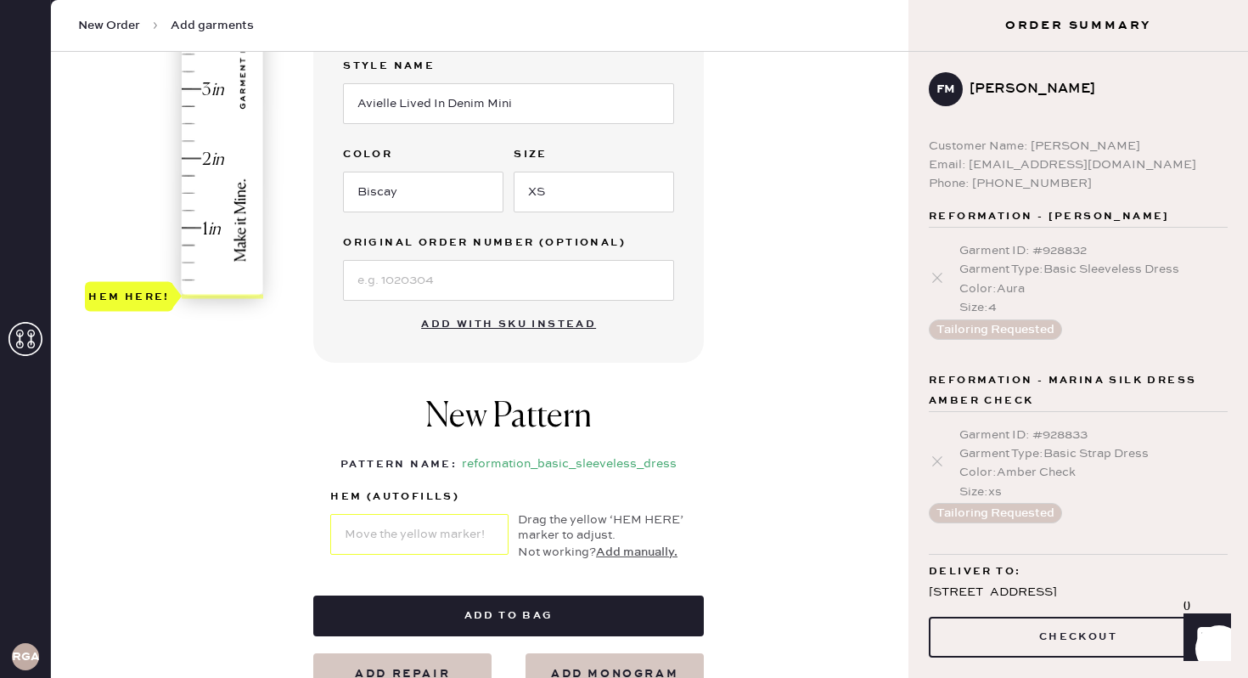
scroll to position [439, 0]
type input "1.75"
click at [207, 176] on div "Hem here!" at bounding box center [175, 55] width 181 height 501
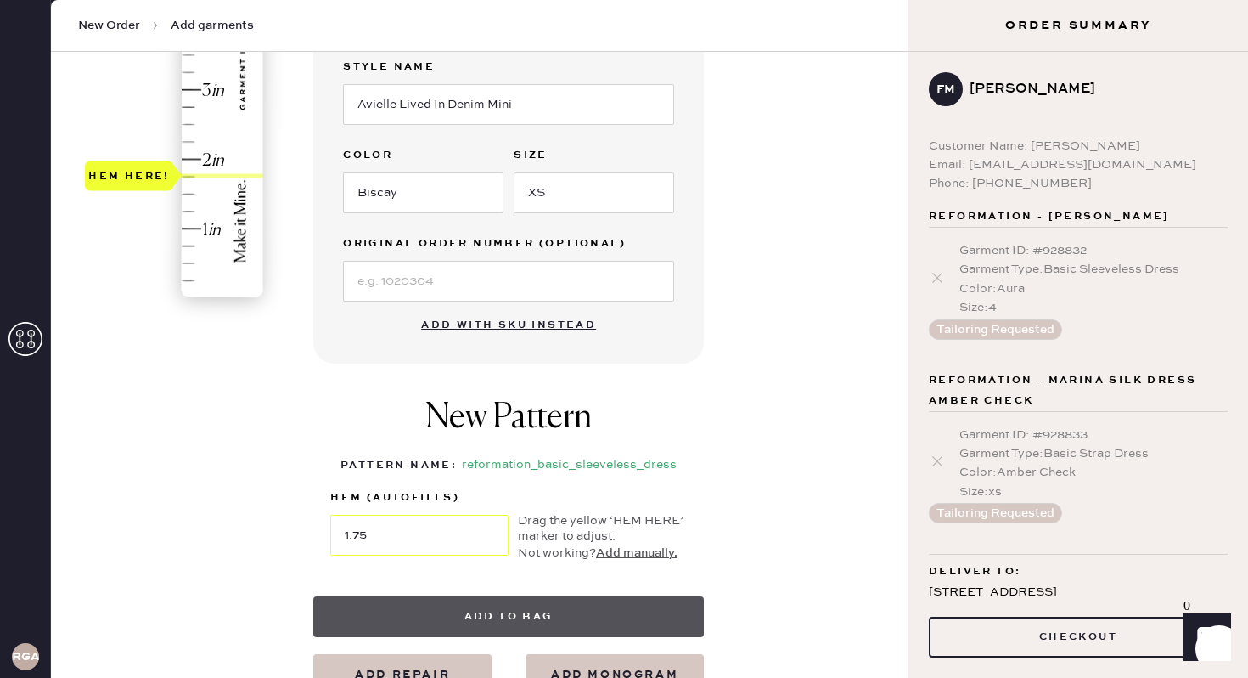
click at [542, 621] on button "Add to bag" at bounding box center [508, 616] width 391 height 41
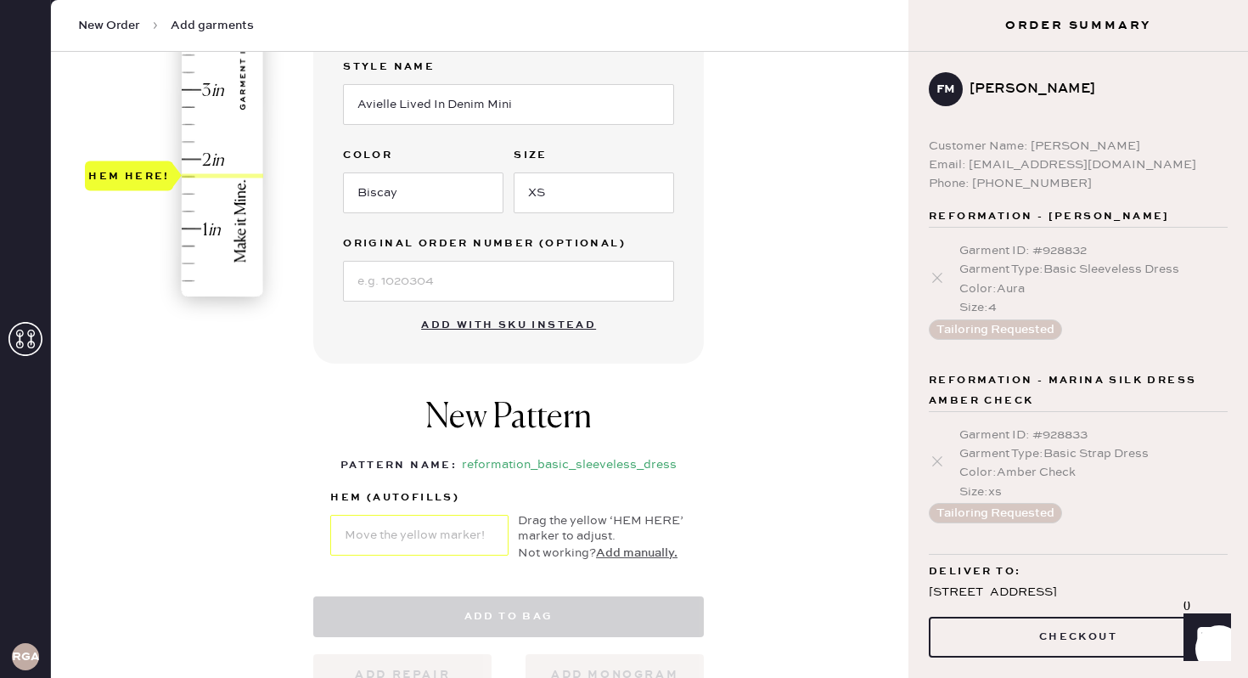
select select "7"
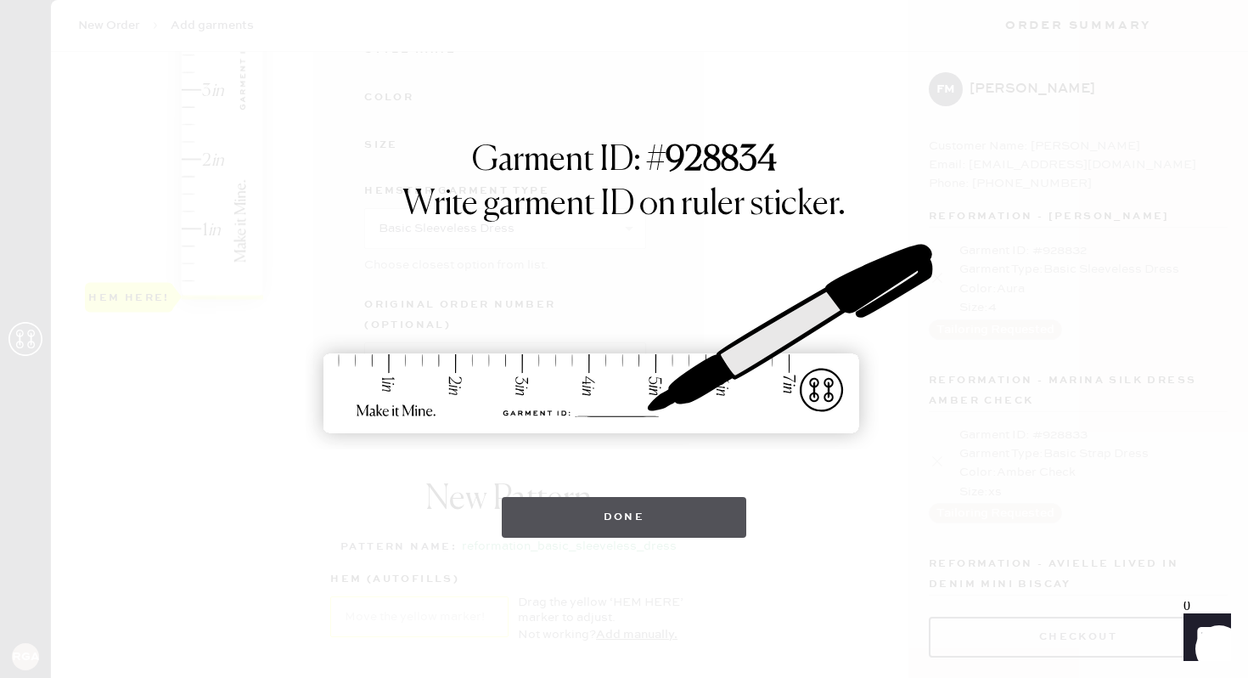
click at [638, 505] on button "Done" at bounding box center [624, 517] width 245 height 41
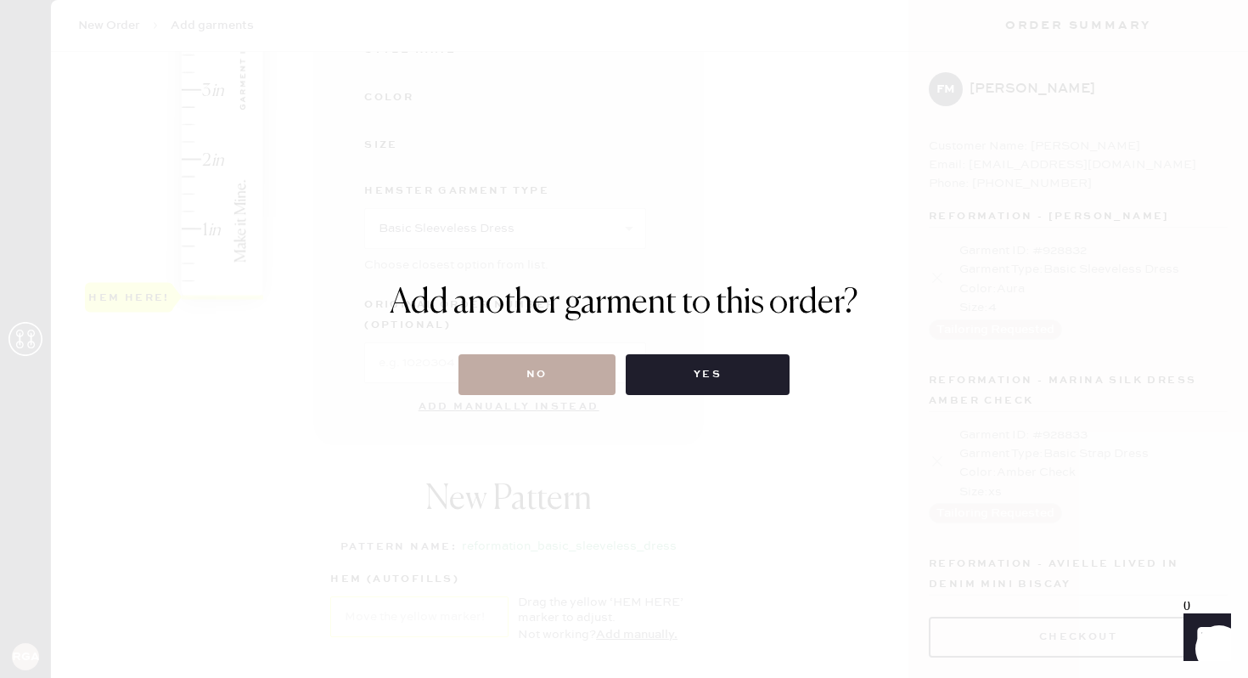
click at [549, 386] on button "No" at bounding box center [537, 374] width 157 height 41
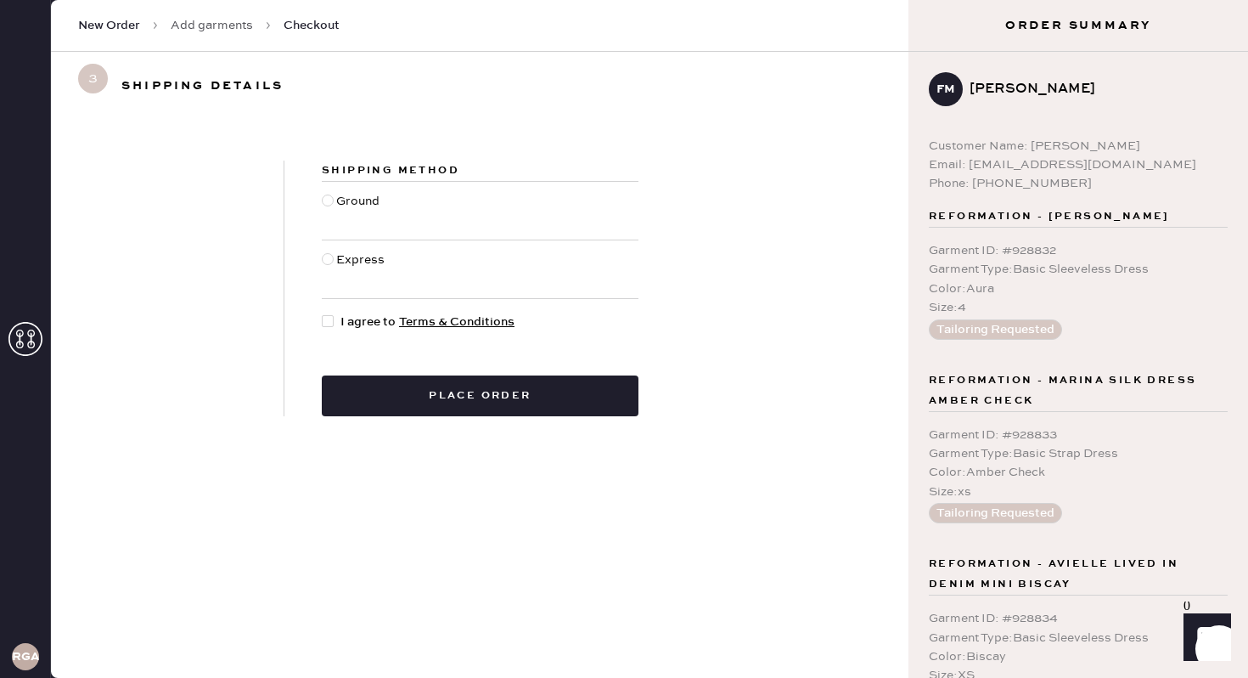
click at [320, 204] on div "Shipping Method Ground Express I agree to Terms & Conditions Place order" at bounding box center [481, 289] width 392 height 256
click at [328, 201] on div at bounding box center [328, 200] width 12 height 12
click at [323, 193] on input "Ground" at bounding box center [322, 192] width 1 height 1
radio input "true"
click at [345, 318] on span "I agree to Terms & Conditions" at bounding box center [428, 322] width 174 height 19
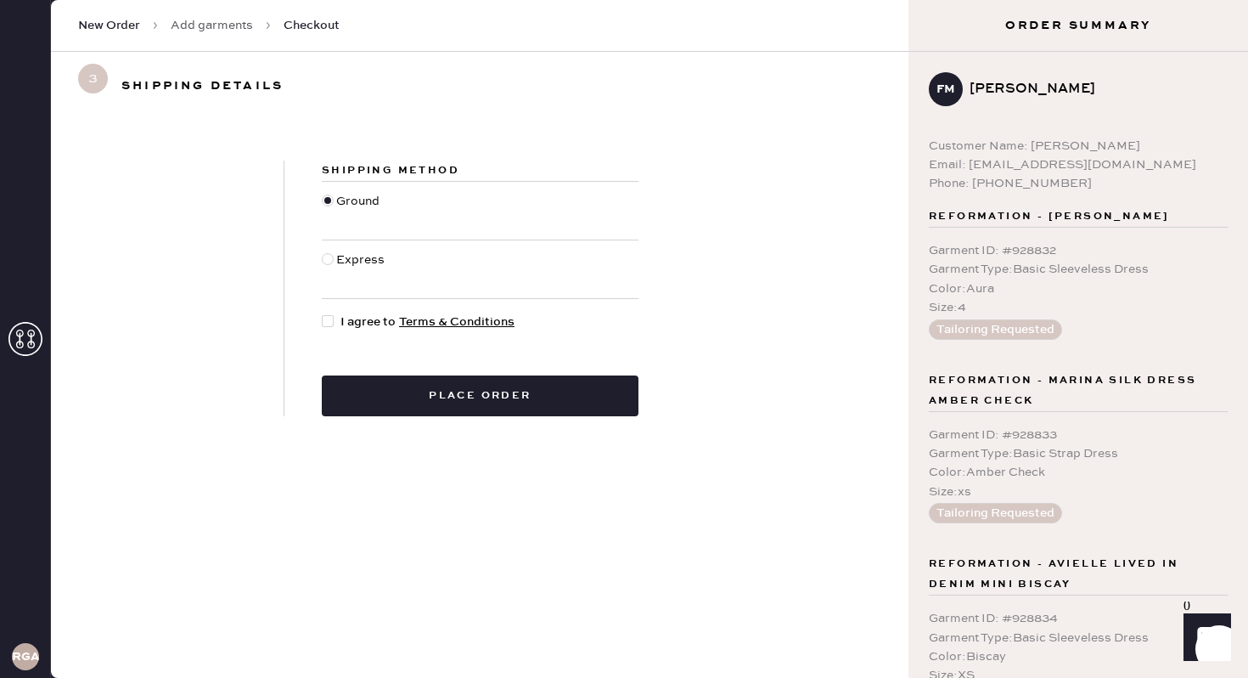
click at [323, 313] on input "I agree to Terms & Conditions" at bounding box center [322, 313] width 1 height 1
checkbox input "true"
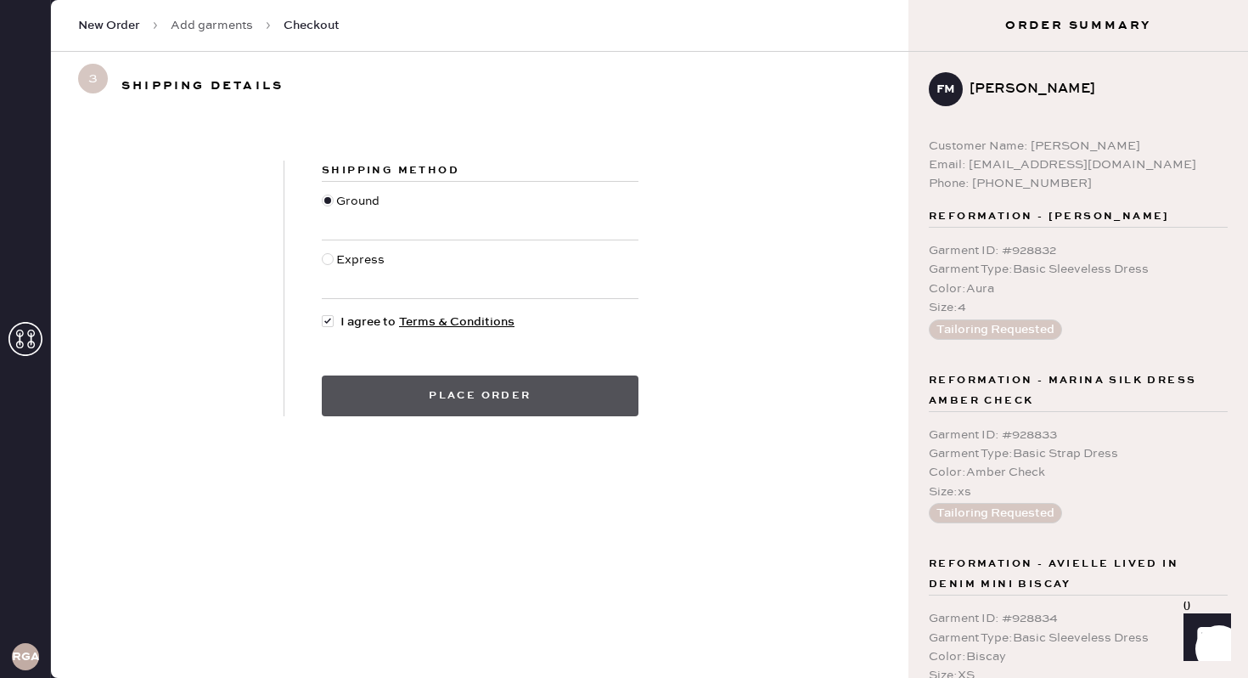
click at [446, 396] on button "Place order" at bounding box center [480, 395] width 317 height 41
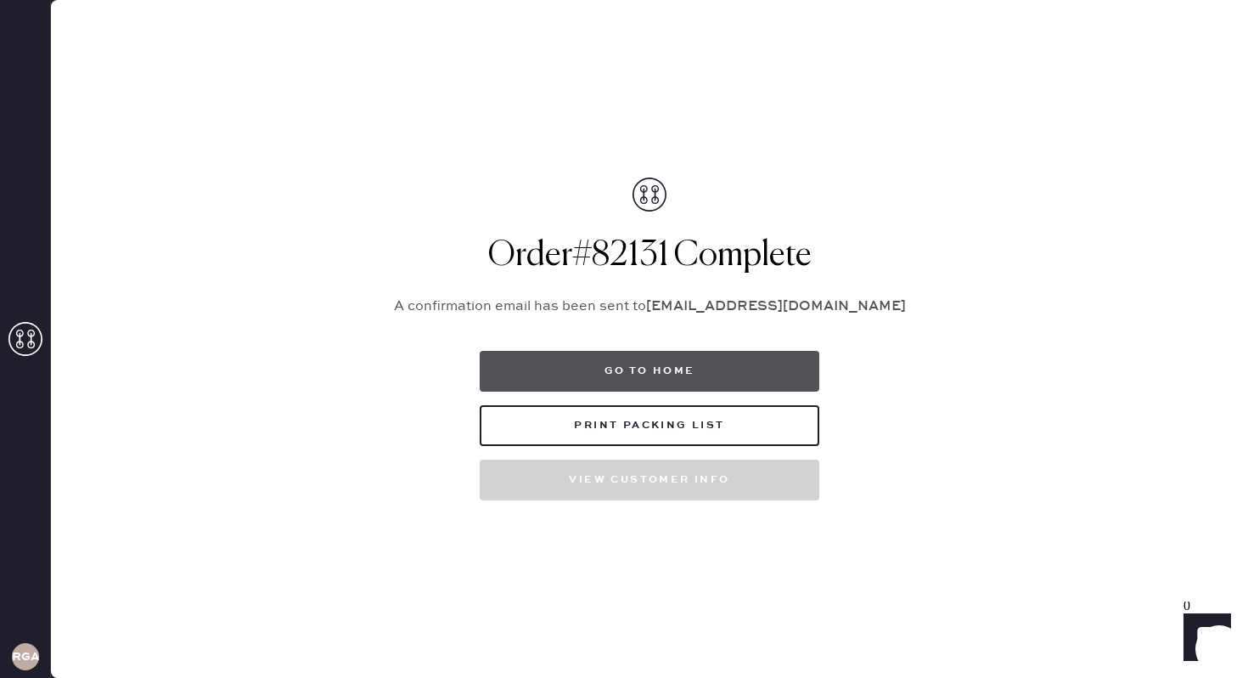
click at [714, 358] on button "Go to home" at bounding box center [650, 371] width 340 height 41
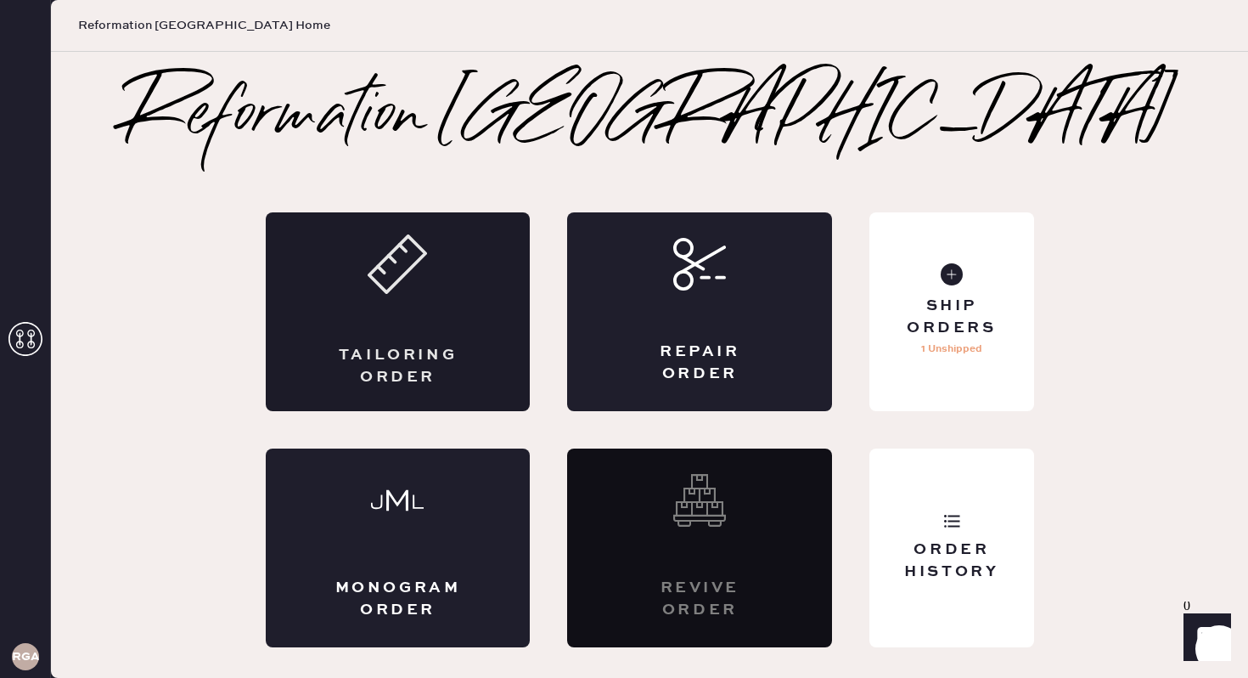
click at [419, 349] on div "Tailoring Order" at bounding box center [398, 366] width 129 height 42
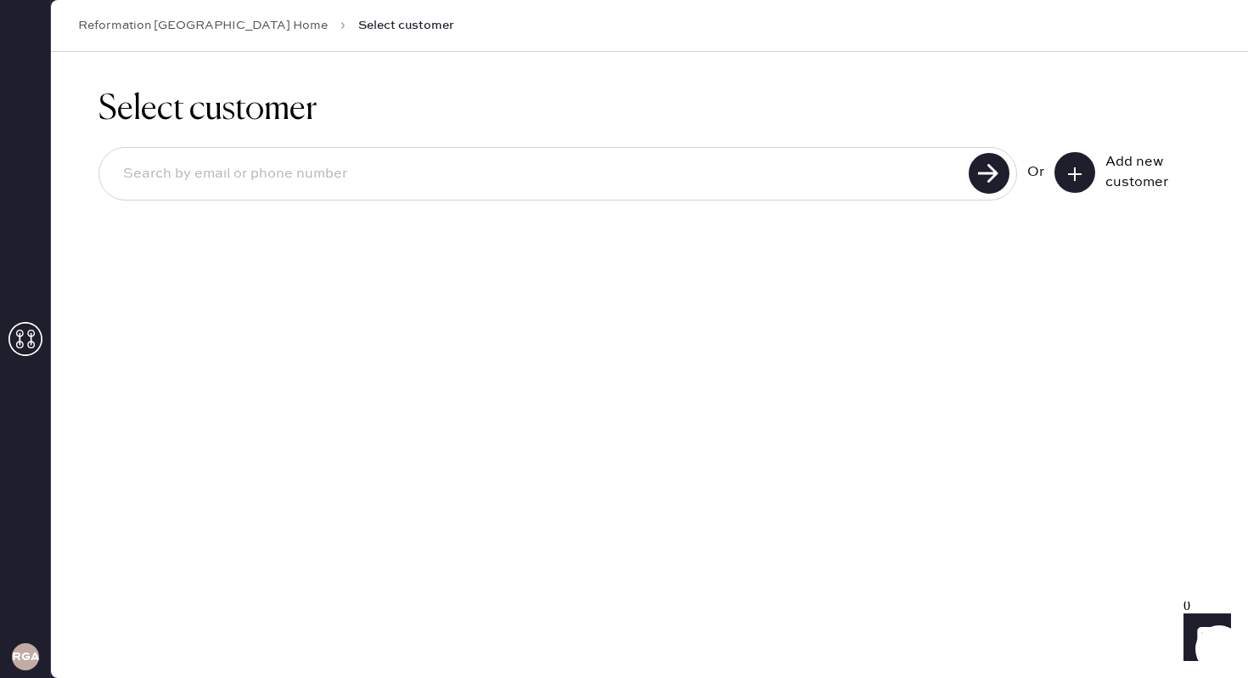
click at [1089, 177] on button at bounding box center [1075, 172] width 41 height 41
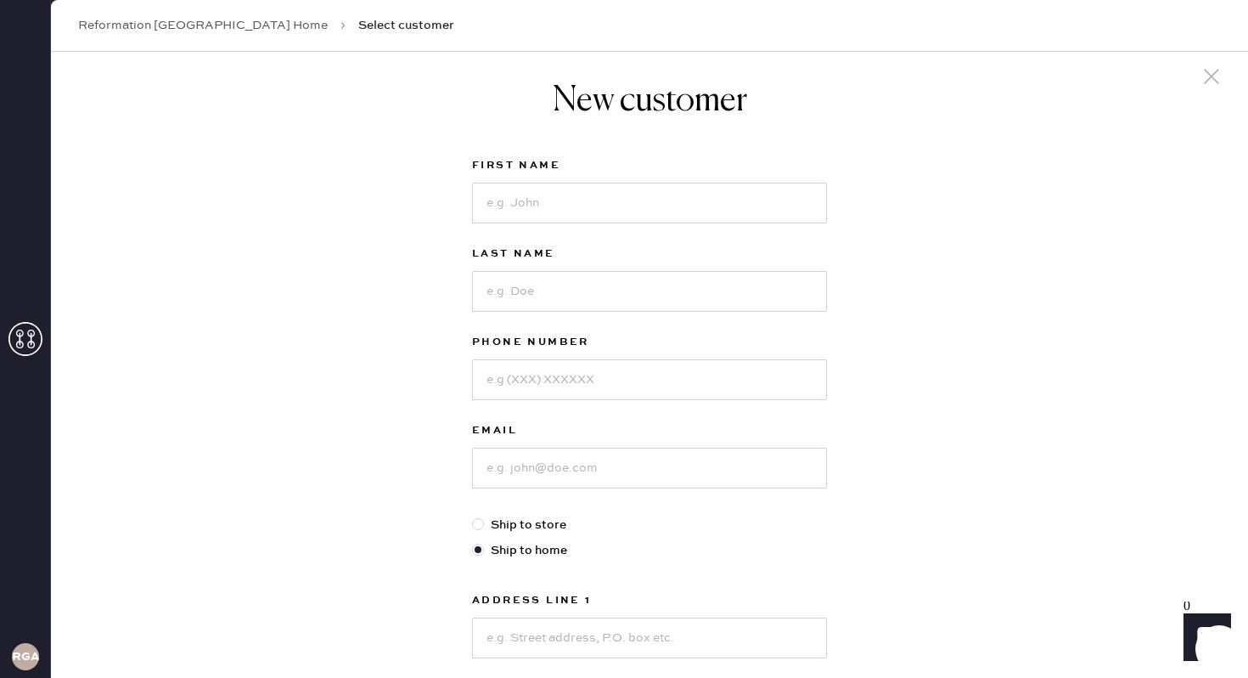
scroll to position [0, 0]
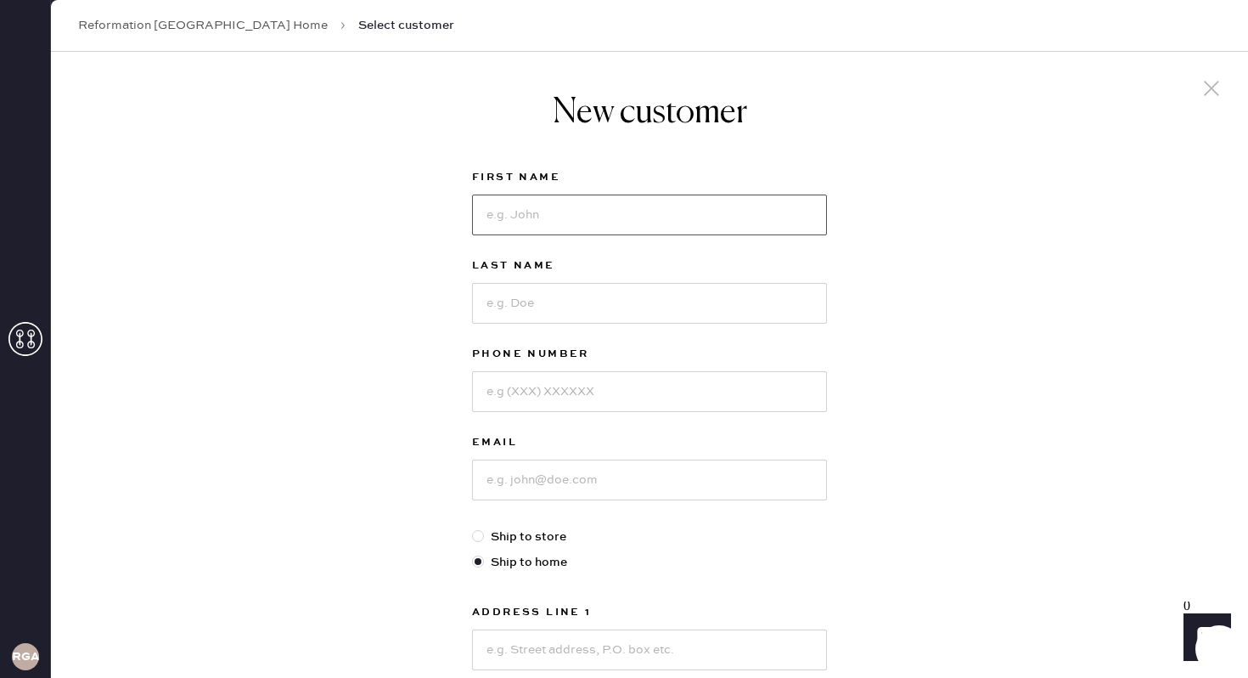
click at [506, 221] on input at bounding box center [649, 214] width 355 height 41
type input "Averie"
click at [550, 316] on input at bounding box center [649, 303] width 355 height 41
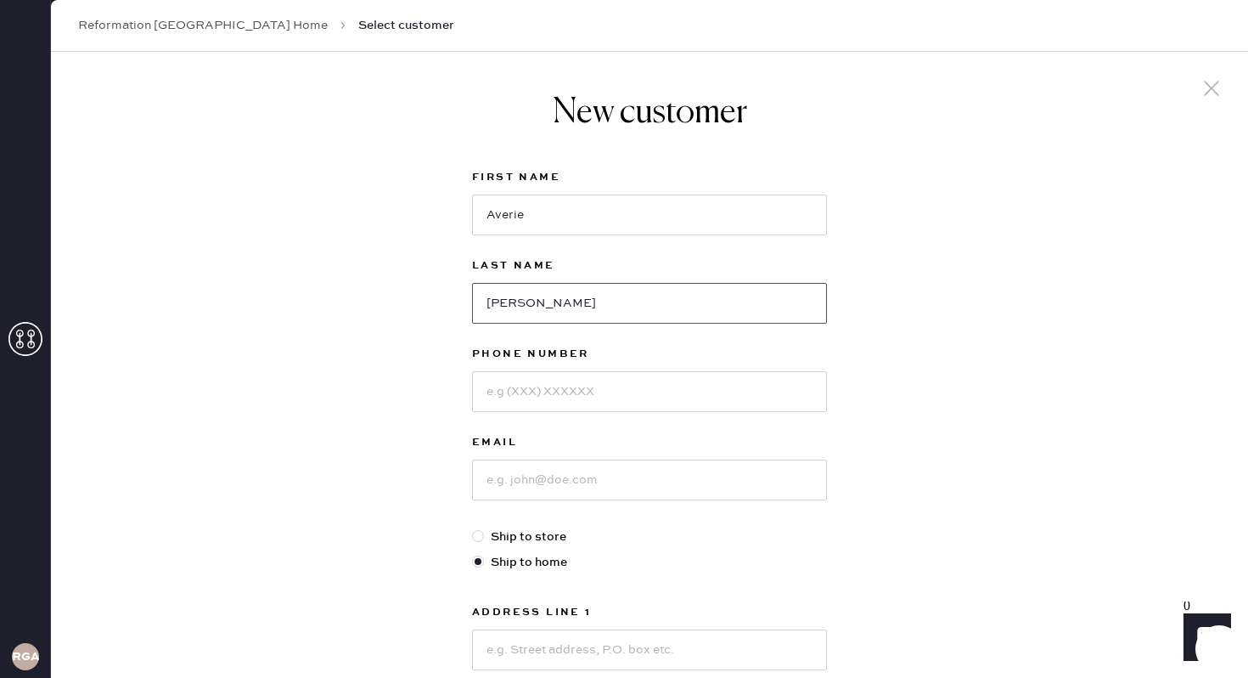
type input "[PERSON_NAME]"
click at [685, 399] on input at bounding box center [649, 391] width 355 height 41
type input "9253394618"
click at [657, 487] on input at bounding box center [649, 479] width 355 height 41
type input "[EMAIL_ADDRESS][DOMAIN_NAME]"
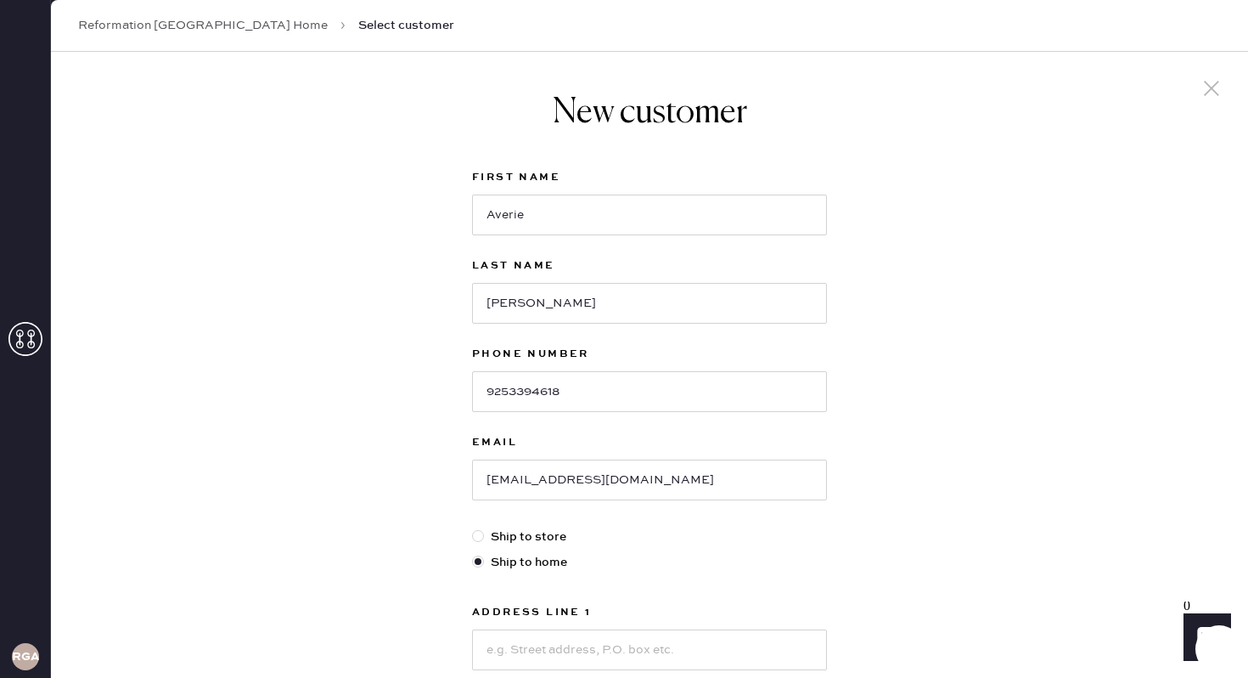
click at [1124, 442] on div "New customer First Name Averie Last Name [PERSON_NAME] Phone Number [PHONE_NUMB…" at bounding box center [650, 578] width 1198 height 1053
click at [1099, 469] on div "New customer First Name Averie Last Name [PERSON_NAME] Phone Number [PHONE_NUMB…" at bounding box center [650, 578] width 1198 height 1053
drag, startPoint x: 1099, startPoint y: 466, endPoint x: 1107, endPoint y: 350, distance: 116.6
click at [1107, 350] on div "New customer First Name Averie Last Name [PERSON_NAME] Phone Number [PHONE_NUMB…" at bounding box center [650, 578] width 1198 height 1053
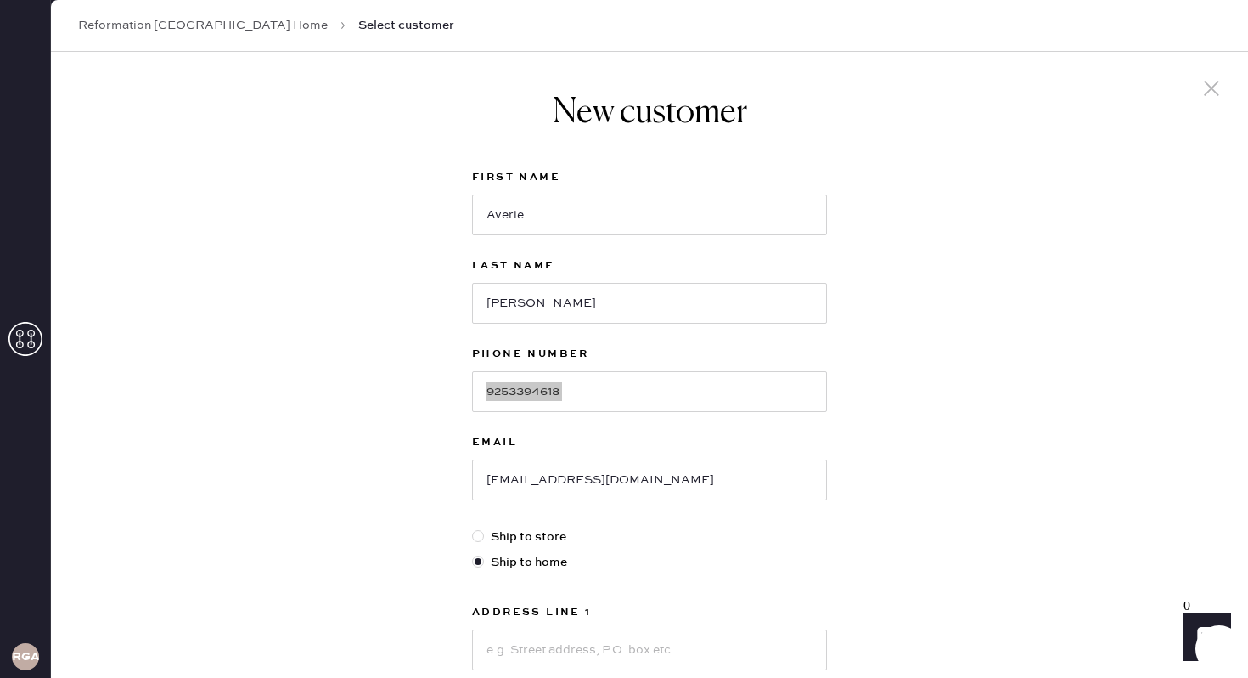
drag, startPoint x: 1107, startPoint y: 350, endPoint x: 1105, endPoint y: 420, distance: 70.5
click at [1105, 420] on div "New customer First Name Averie Last Name [PERSON_NAME] Phone Number [PHONE_NUMB…" at bounding box center [650, 578] width 1198 height 1053
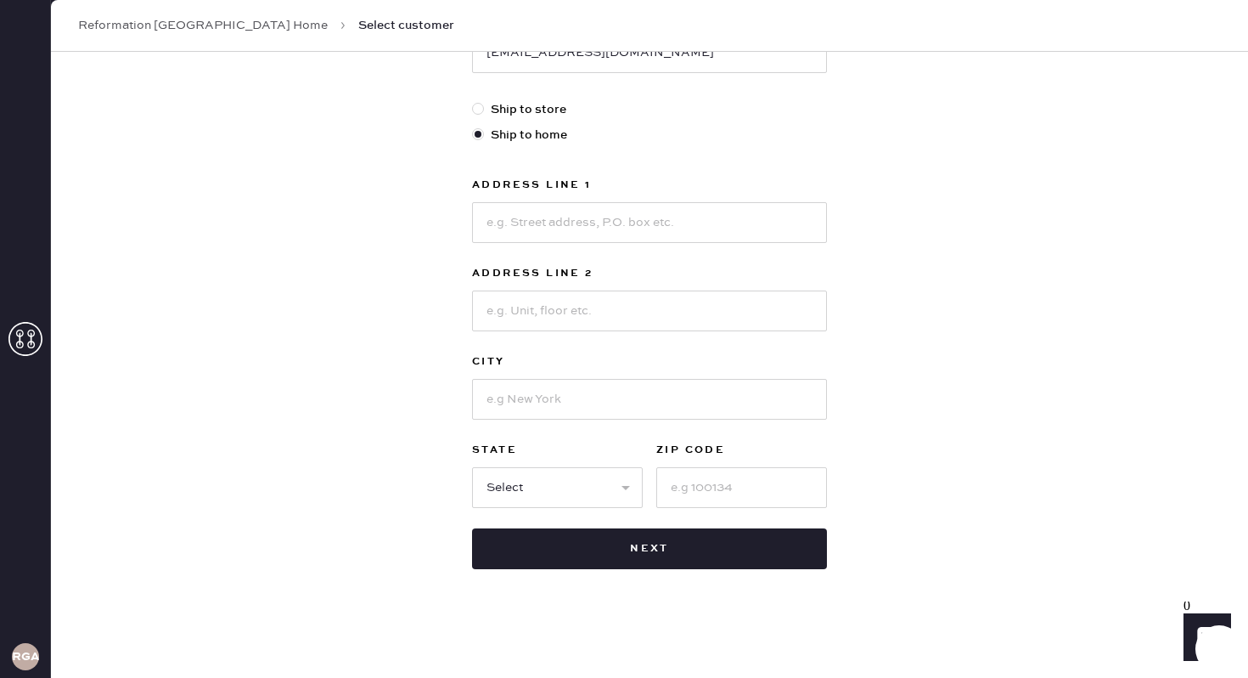
scroll to position [422, 0]
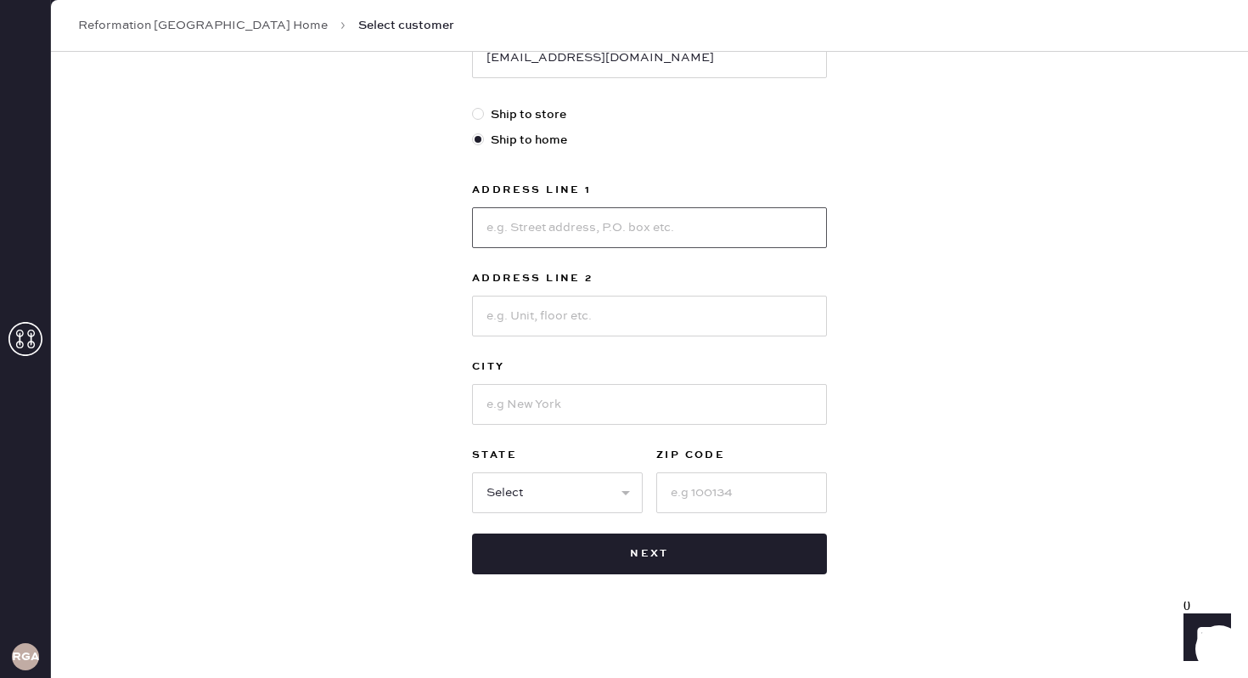
click at [780, 240] on input at bounding box center [649, 227] width 355 height 41
type input "22 M NE ST"
click at [628, 329] on input at bounding box center [649, 316] width 355 height 41
type input "APT 1022"
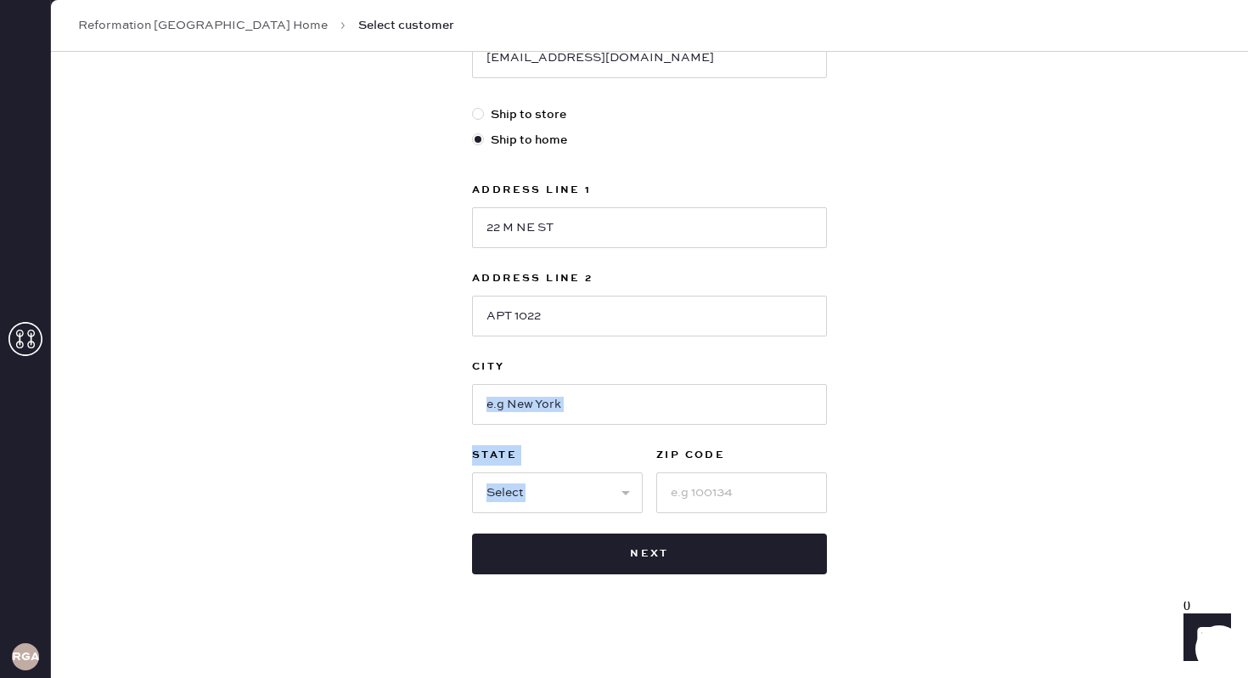
click at [659, 418] on div "Address Line 1 22 M NE ST Address Line 2 APT 1022 City State Select AK [GEOGRAP…" at bounding box center [649, 346] width 355 height 333
click at [659, 418] on input at bounding box center [649, 404] width 355 height 41
type input "[US_STATE]"
click at [502, 488] on select "Select AK AL AR AZ CA CO CT [GEOGRAPHIC_DATA] DE FL [GEOGRAPHIC_DATA] HI [GEOGR…" at bounding box center [557, 492] width 171 height 41
select select "DC"
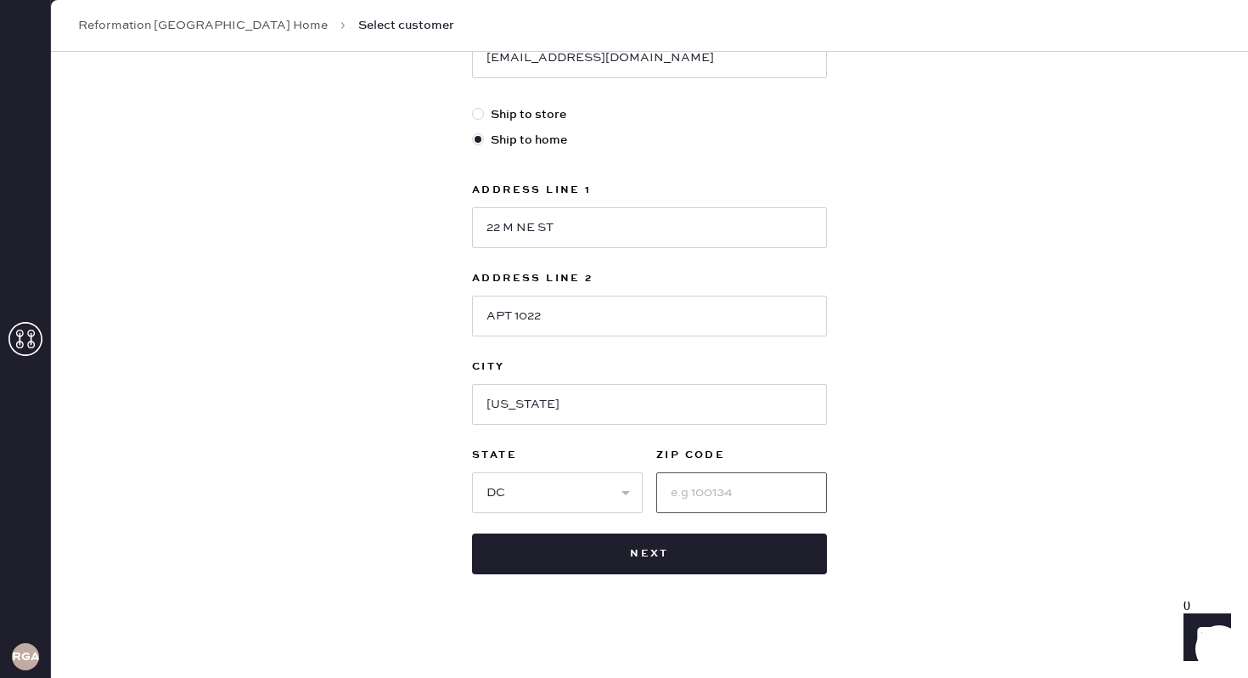
click at [688, 500] on input at bounding box center [742, 492] width 171 height 41
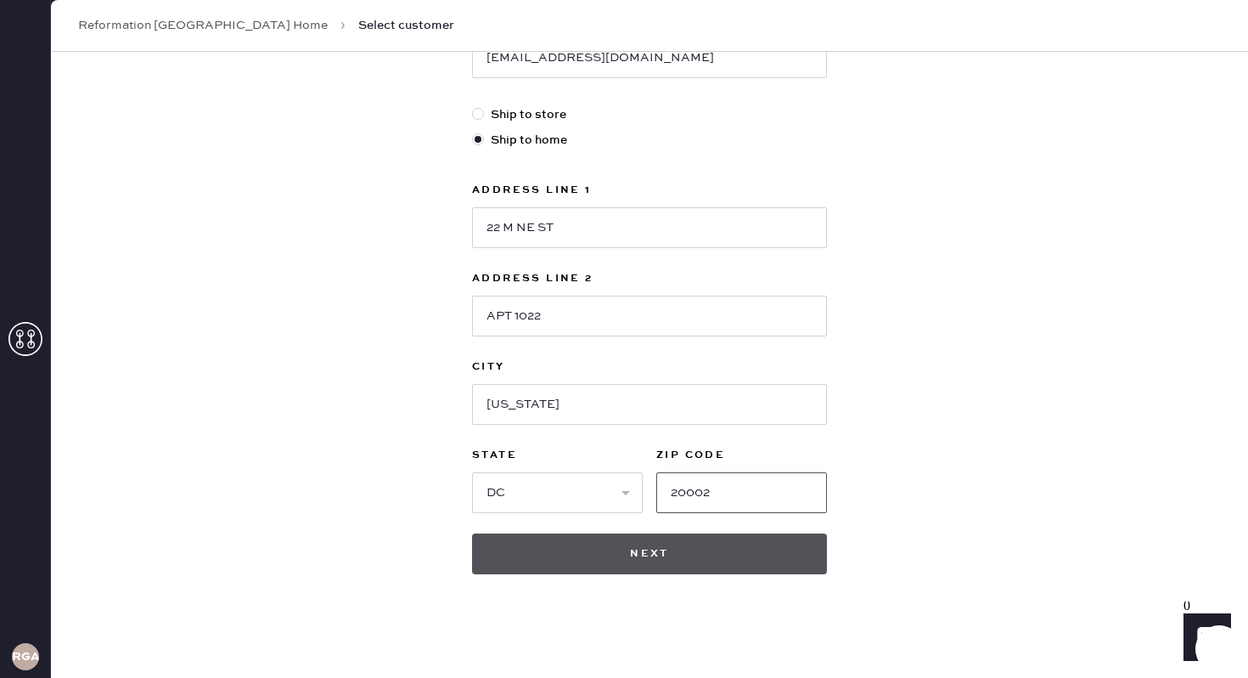
type input "20002"
click at [706, 561] on button "Next" at bounding box center [649, 553] width 355 height 41
click at [675, 553] on button "Next" at bounding box center [649, 553] width 355 height 41
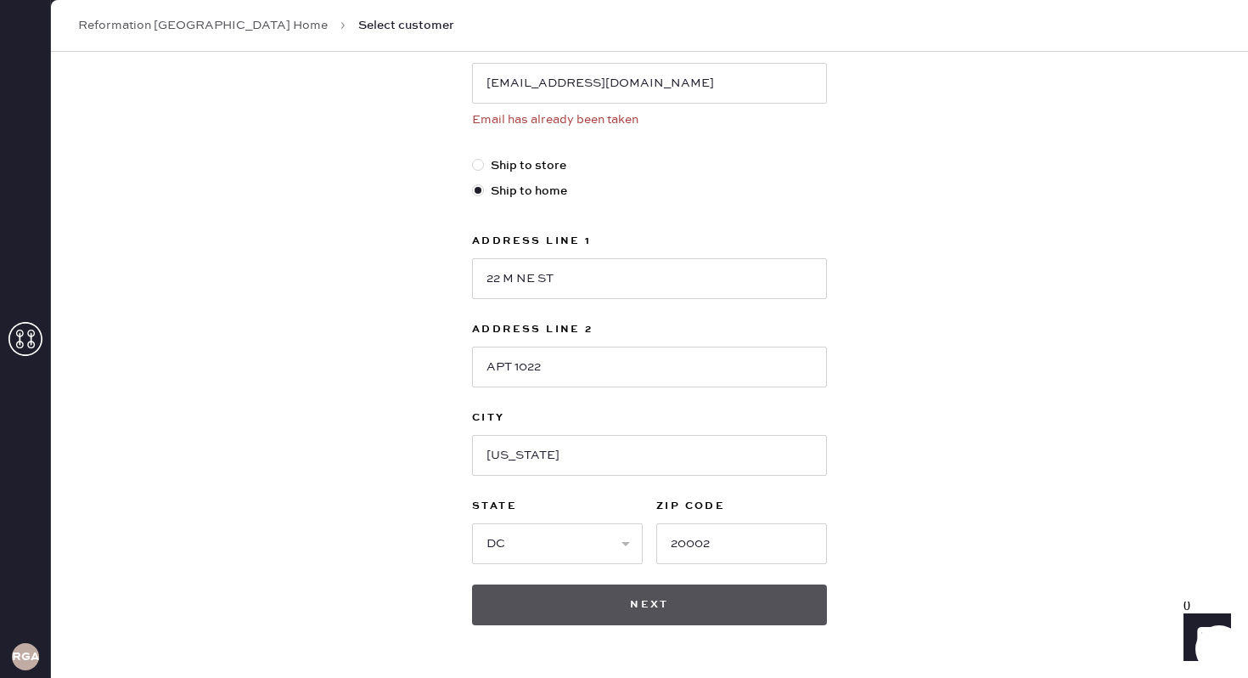
scroll to position [448, 0]
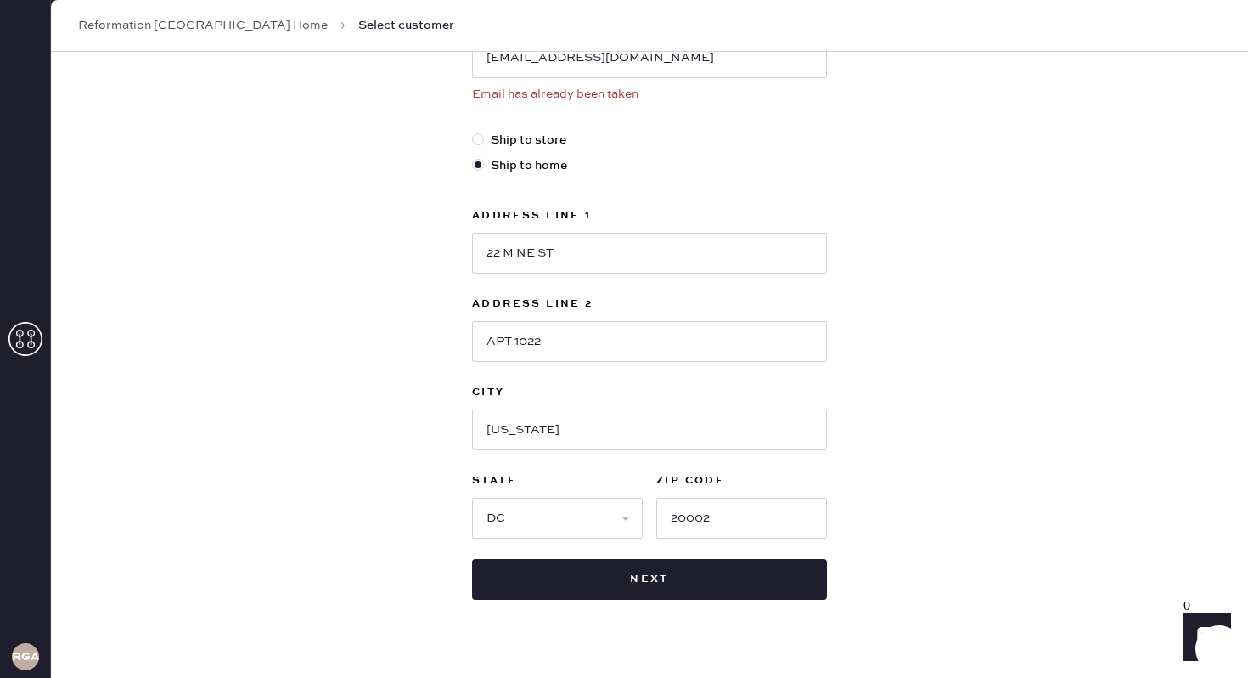
click at [1034, 320] on div "New customer First Name Averie Last Name [PERSON_NAME] Phone Number [PHONE_NUMB…" at bounding box center [650, 156] width 1198 height 1104
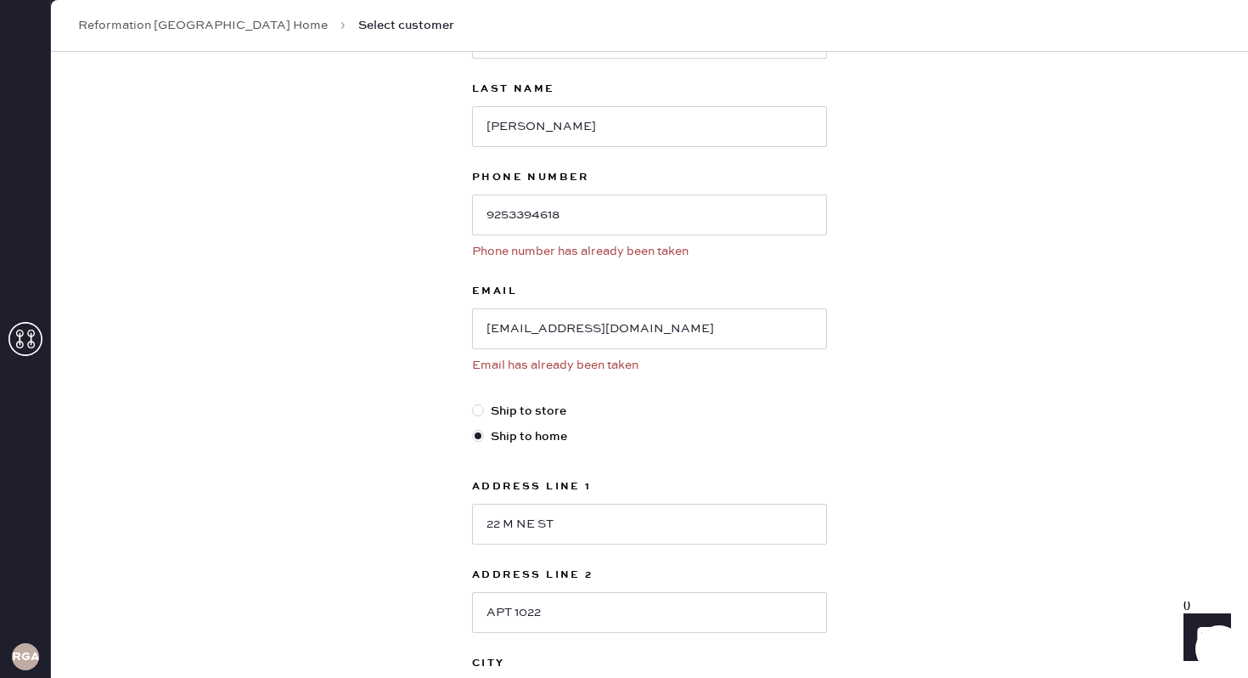
scroll to position [176, 0]
drag, startPoint x: 650, startPoint y: 336, endPoint x: 356, endPoint y: 335, distance: 293.9
click at [356, 335] on div "New customer First Name Averie Last Name [PERSON_NAME] Phone Number [PHONE_NUMB…" at bounding box center [650, 428] width 1198 height 1104
click at [139, 25] on link "Reformation [GEOGRAPHIC_DATA] Home" at bounding box center [203, 25] width 250 height 17
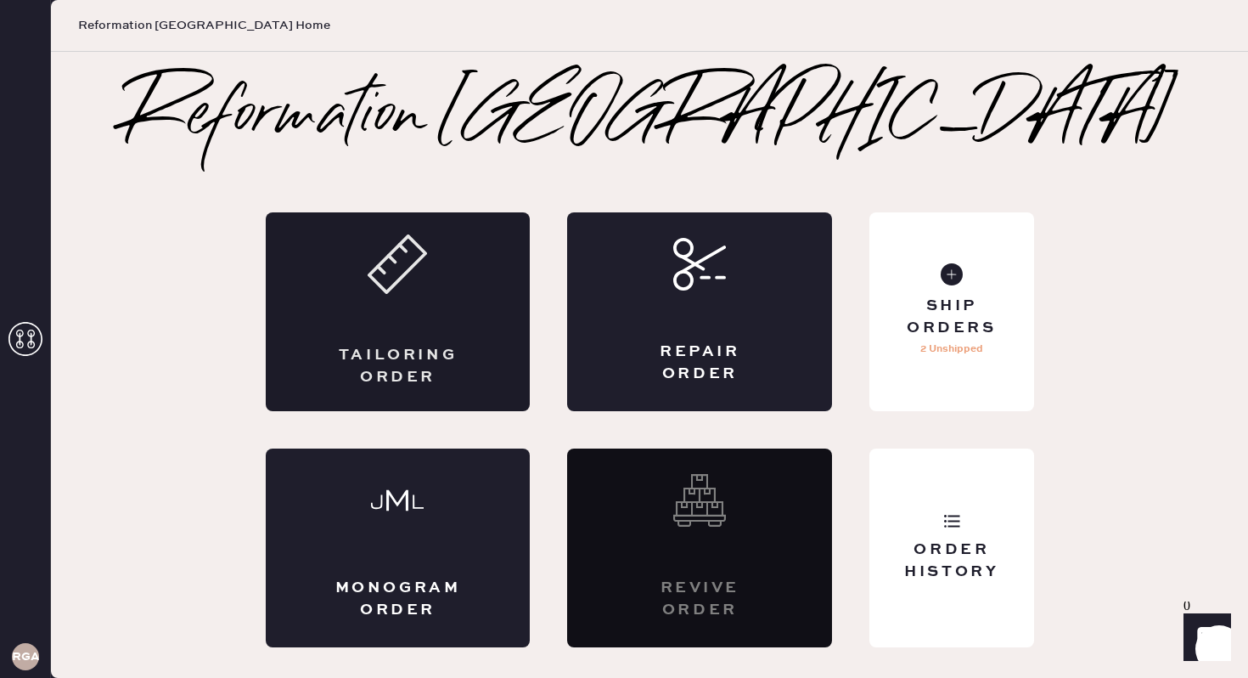
click at [437, 324] on div "Tailoring Order" at bounding box center [398, 311] width 265 height 199
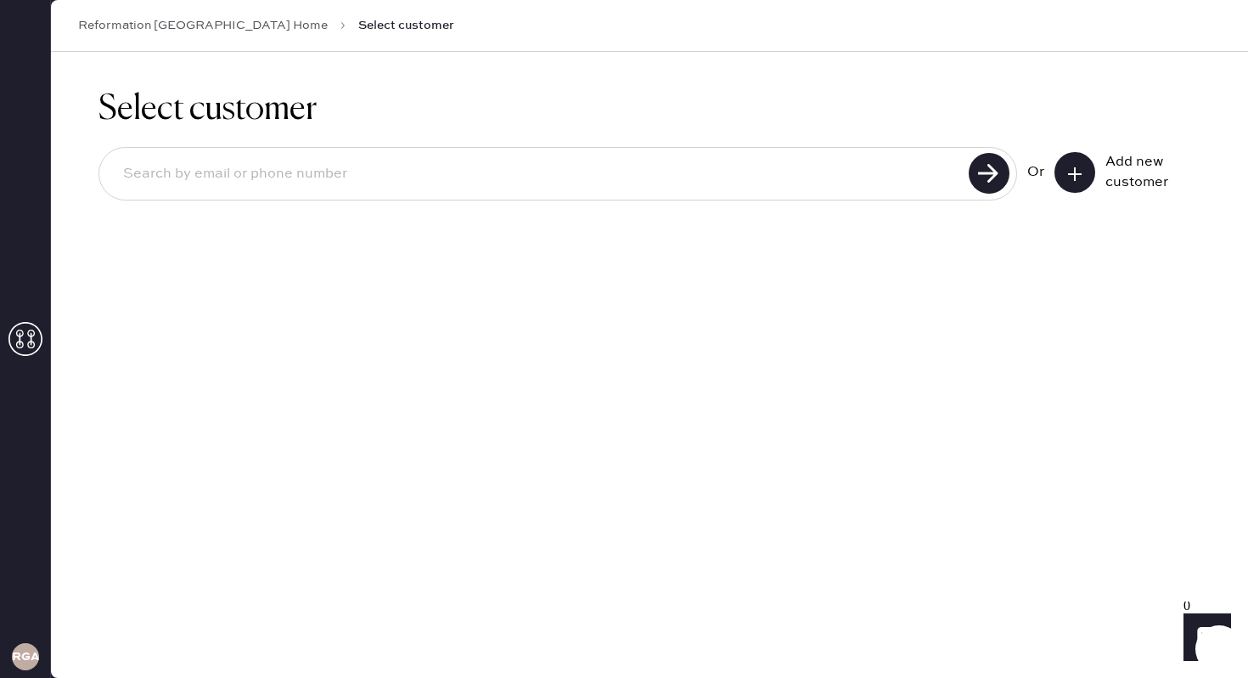
click at [863, 166] on input at bounding box center [537, 174] width 854 height 39
paste input "[EMAIL_ADDRESS][DOMAIN_NAME]"
type input "[EMAIL_ADDRESS][DOMAIN_NAME]"
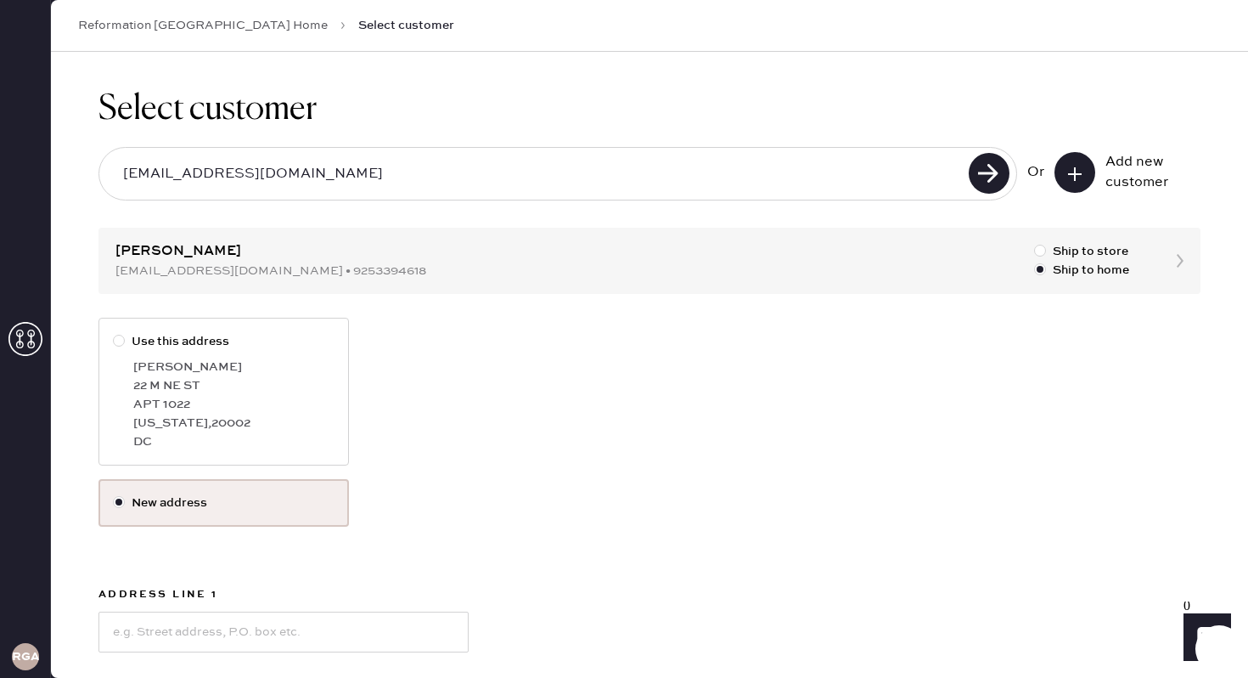
click at [180, 387] on div "22 M NE ST" at bounding box center [233, 385] width 201 height 19
click at [114, 333] on input "Use this address" at bounding box center [113, 332] width 1 height 1
radio input "true"
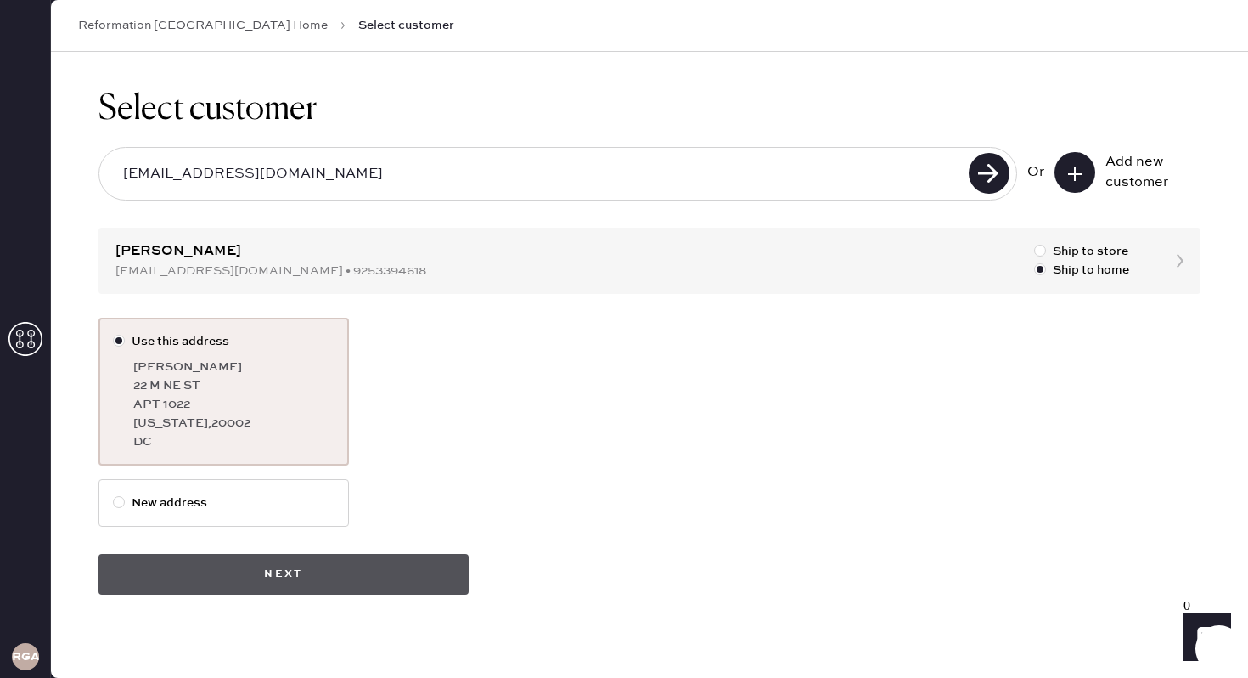
click at [380, 579] on button "Next" at bounding box center [284, 574] width 370 height 41
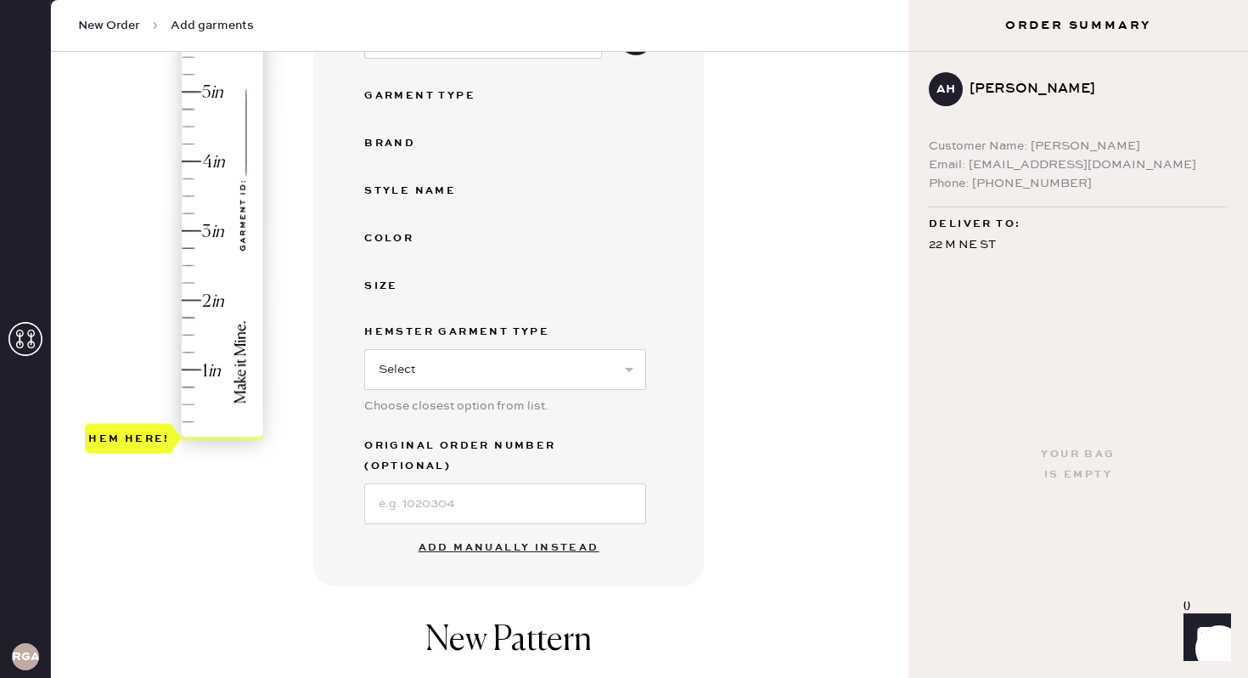
scroll to position [326, 0]
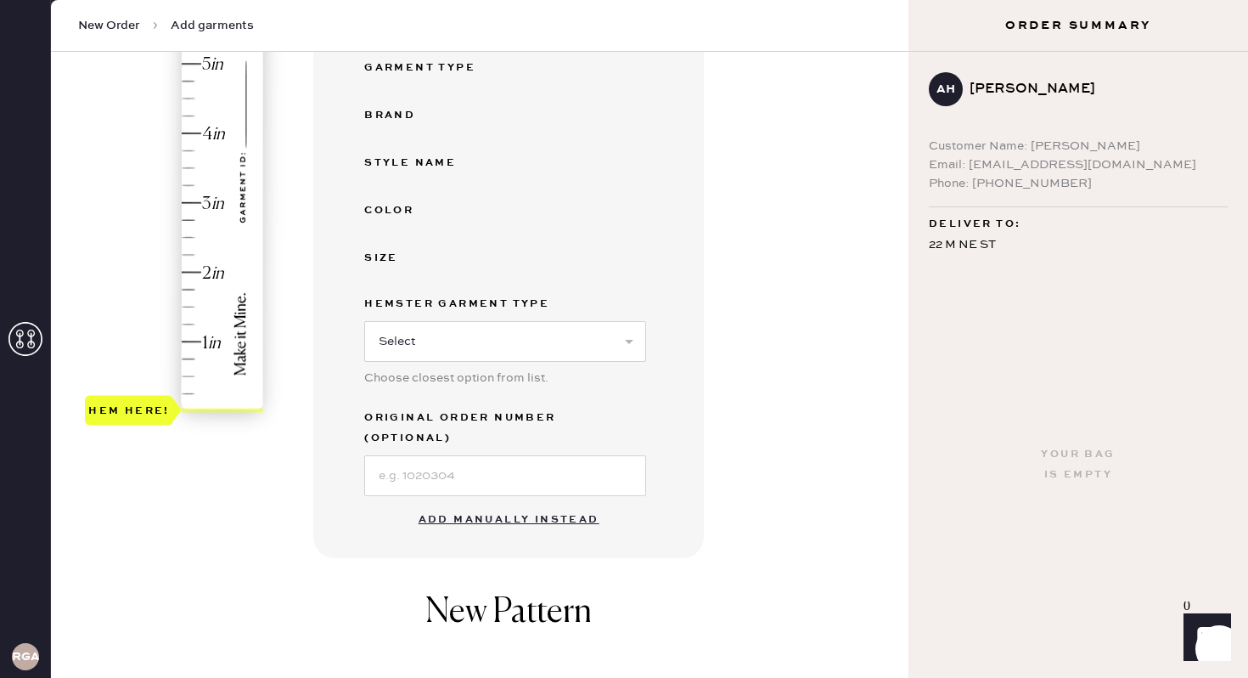
click at [530, 503] on button "Add manually instead" at bounding box center [509, 520] width 201 height 34
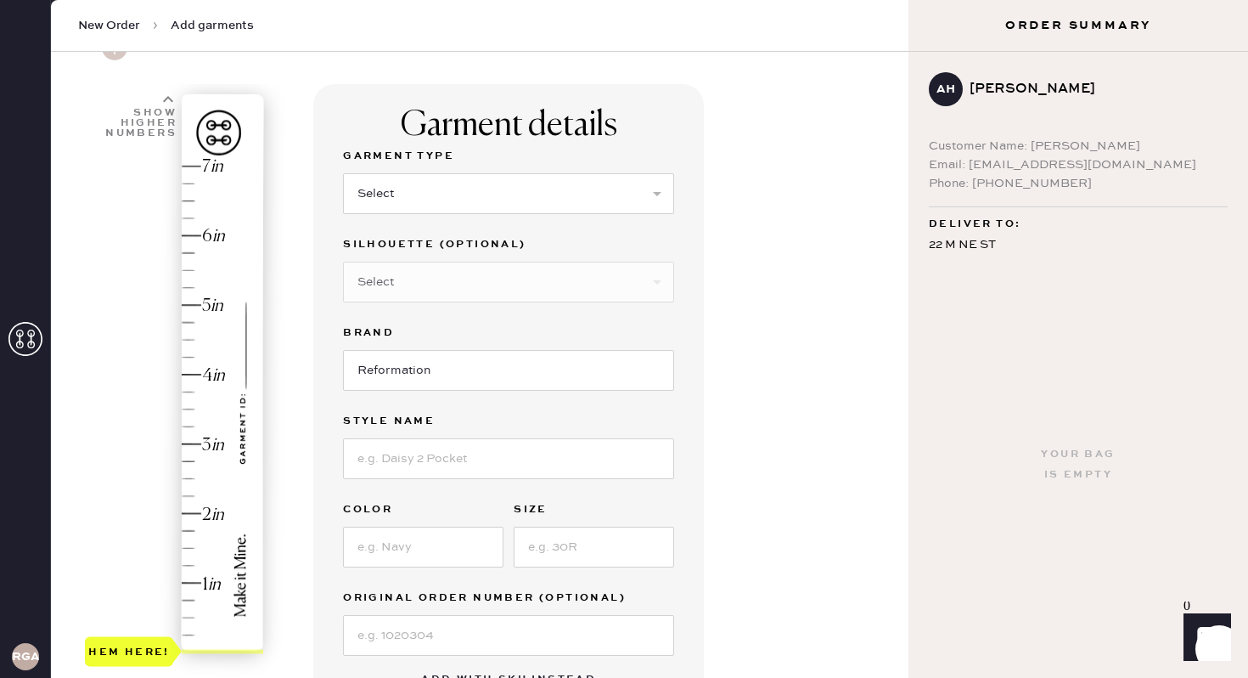
scroll to position [87, 0]
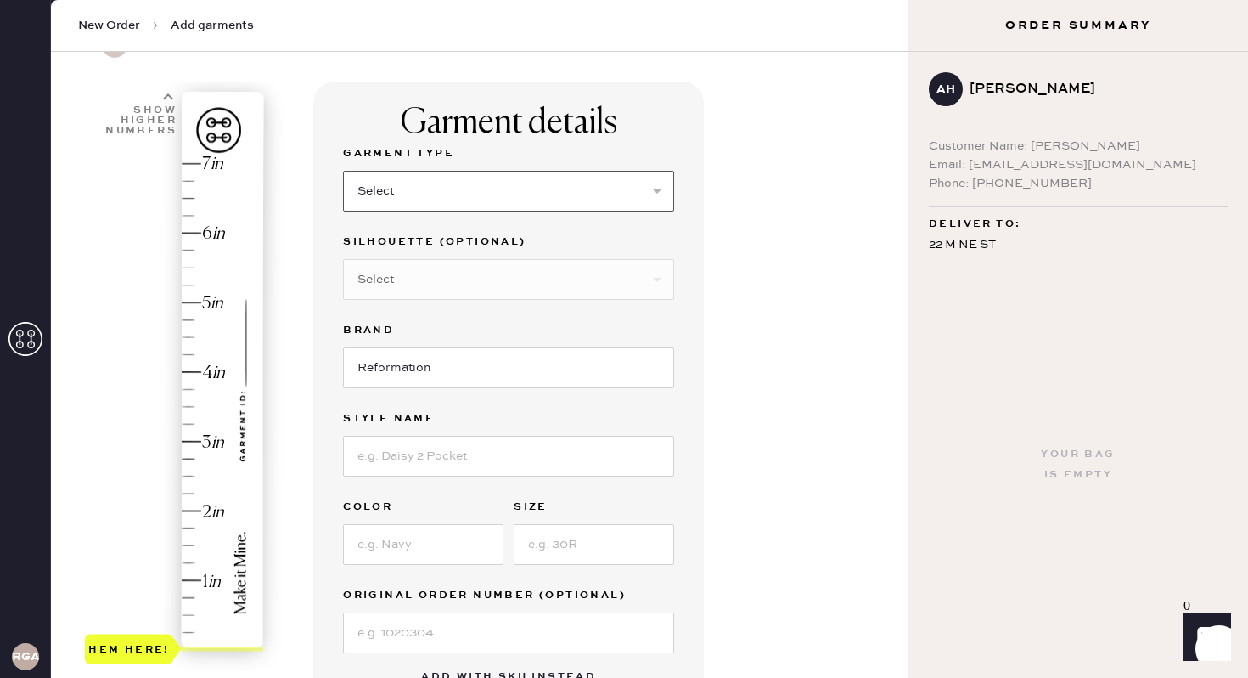
click at [422, 184] on select "Select Basic Skirt Jeans Leggings Pants Shorts Basic Sleeved Dress Basic Sleeve…" at bounding box center [508, 191] width 331 height 41
select select "6"
click at [455, 271] on select "Select Maxi Dress Midi Dress Mini Dress Other" at bounding box center [508, 279] width 331 height 41
select select "37"
click at [463, 460] on input at bounding box center [508, 456] width 331 height 41
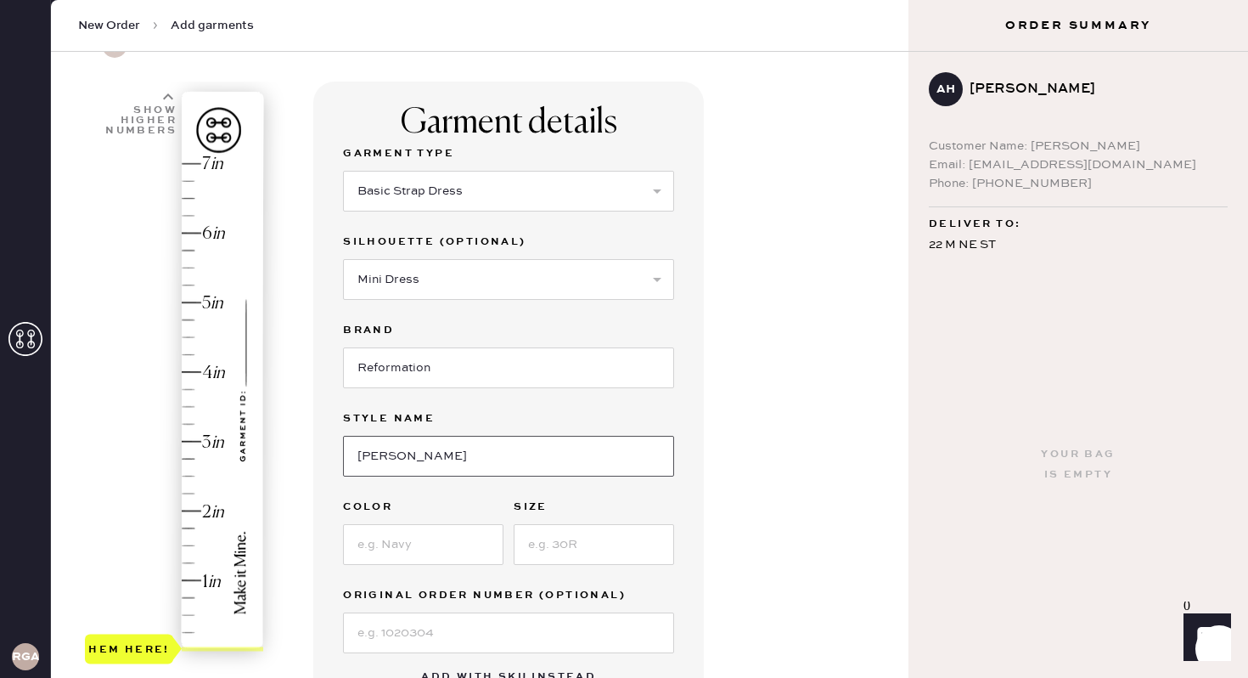
type input "[PERSON_NAME] Linen Dress"
click at [459, 535] on input at bounding box center [423, 544] width 161 height 41
type input "Black"
click at [594, 544] on input at bounding box center [594, 544] width 161 height 41
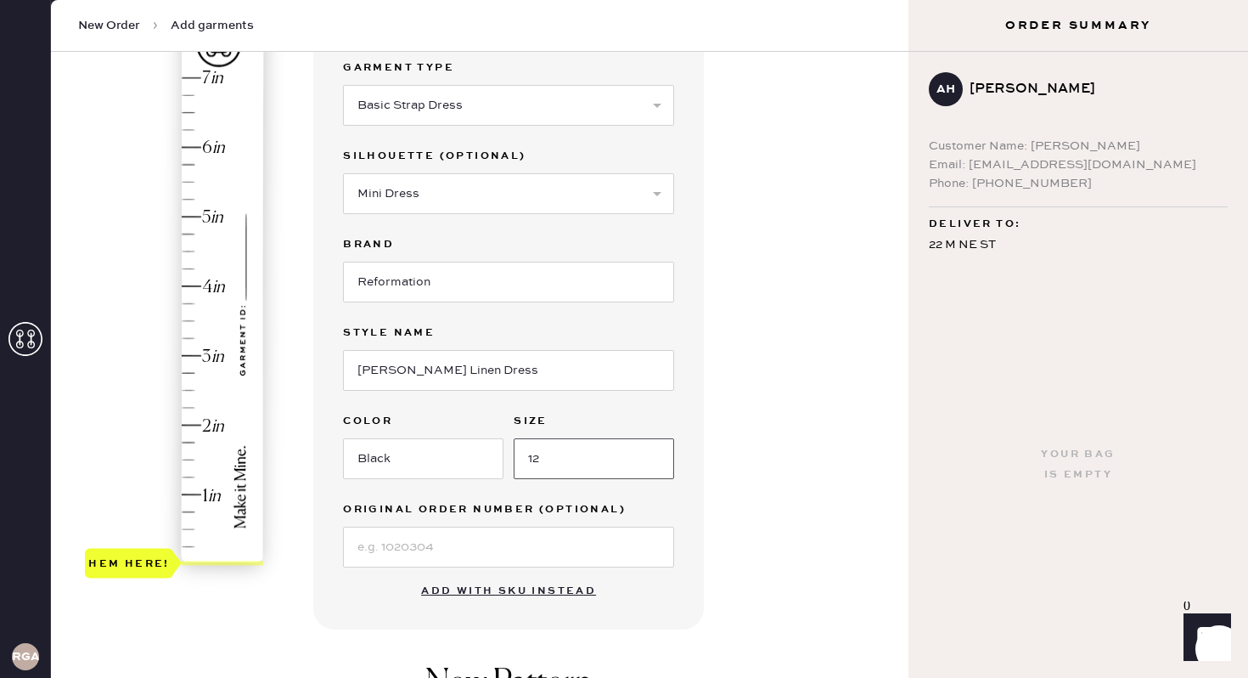
scroll to position [191, 0]
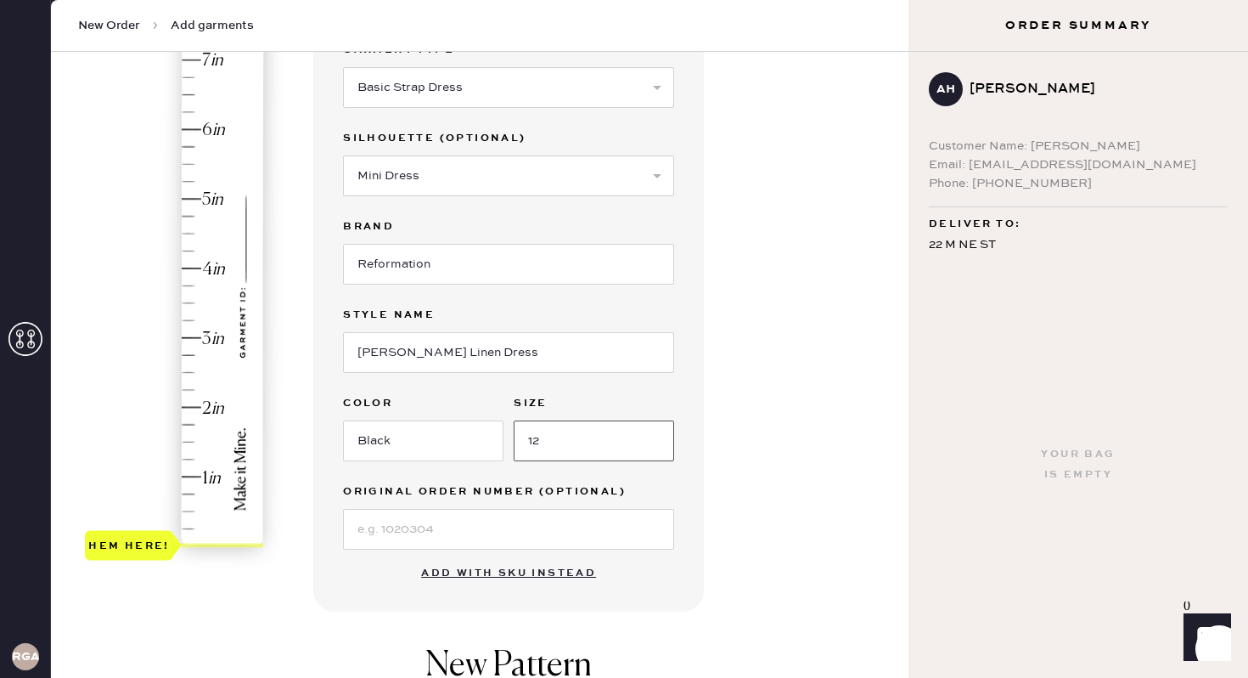
type input "12"
click at [197, 481] on div "Hem here!" at bounding box center [175, 303] width 181 height 501
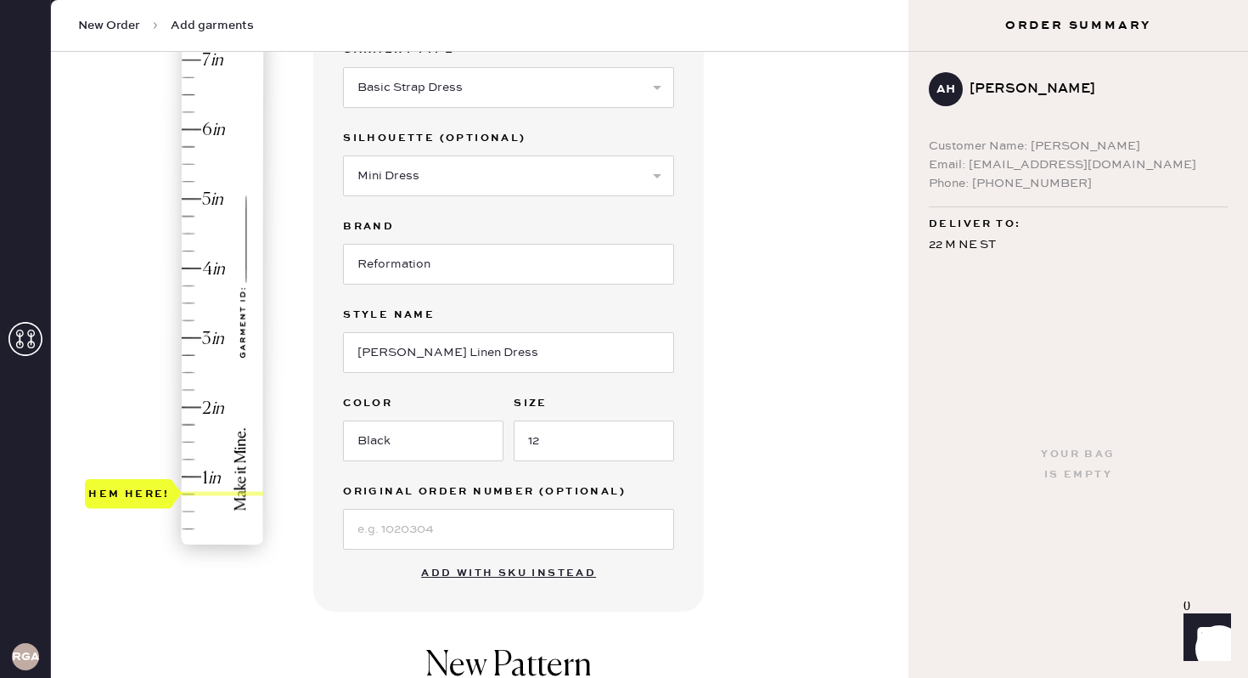
type input "1"
click at [217, 478] on div "Hem here!" at bounding box center [175, 303] width 181 height 501
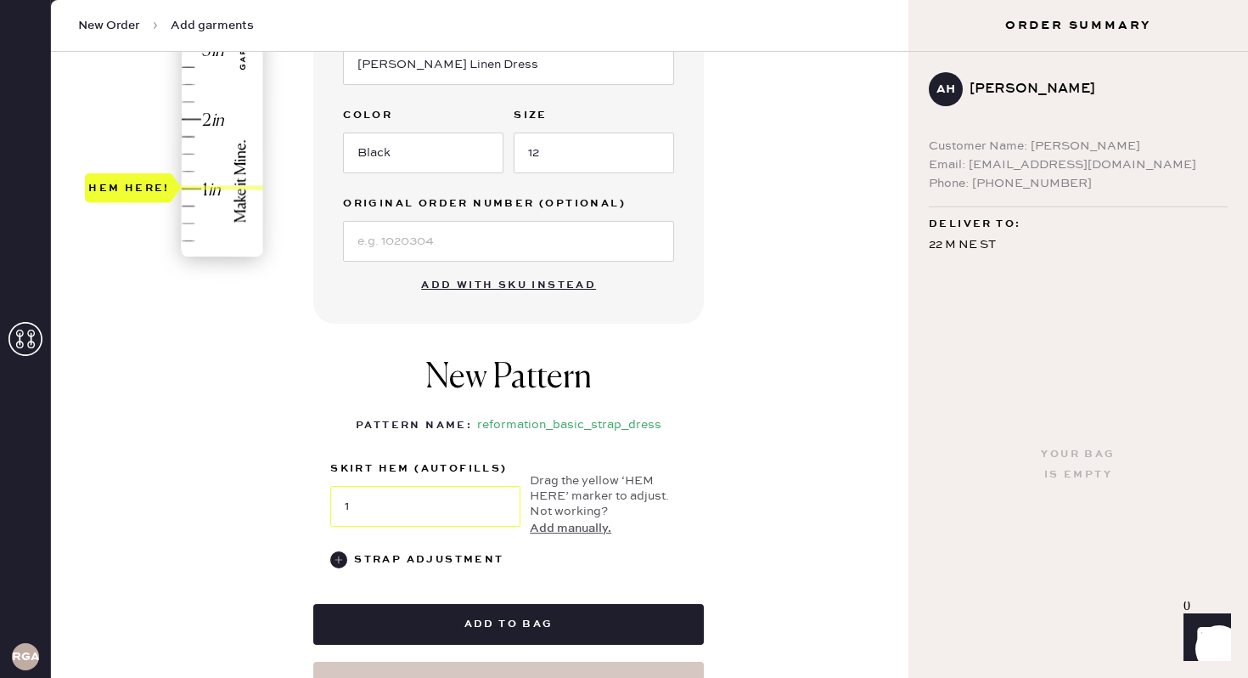
scroll to position [481, 0]
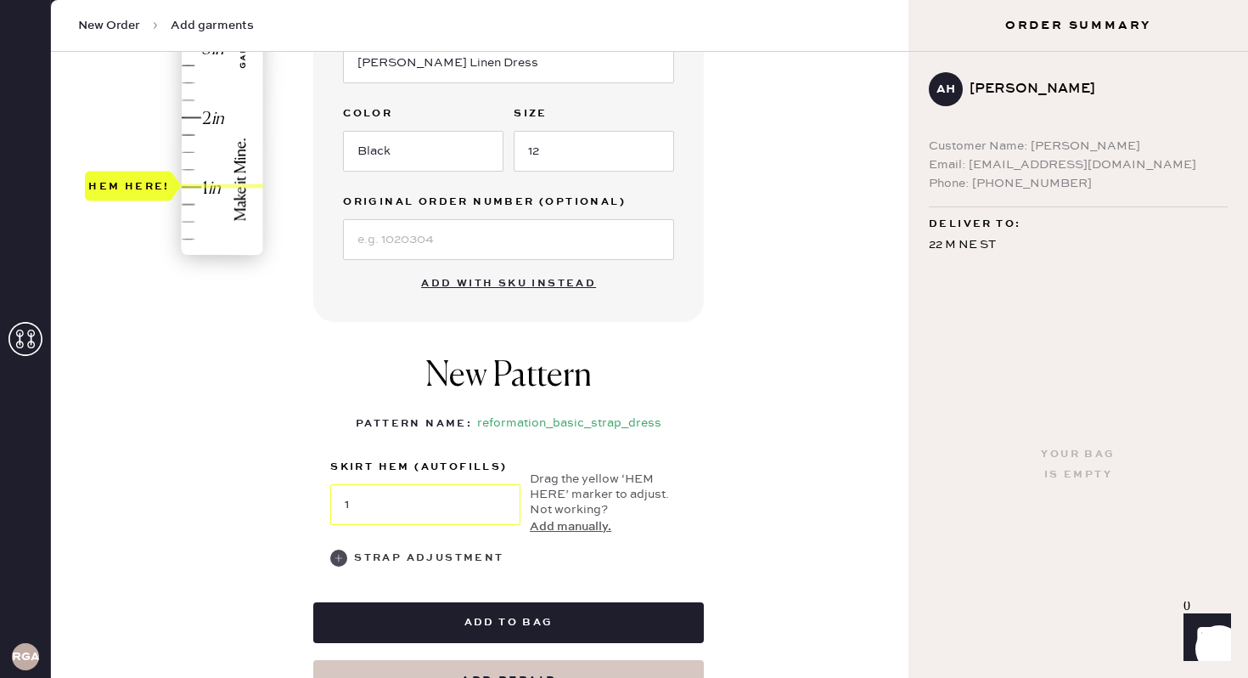
click at [350, 557] on div "Strap Adjustment" at bounding box center [508, 558] width 357 height 20
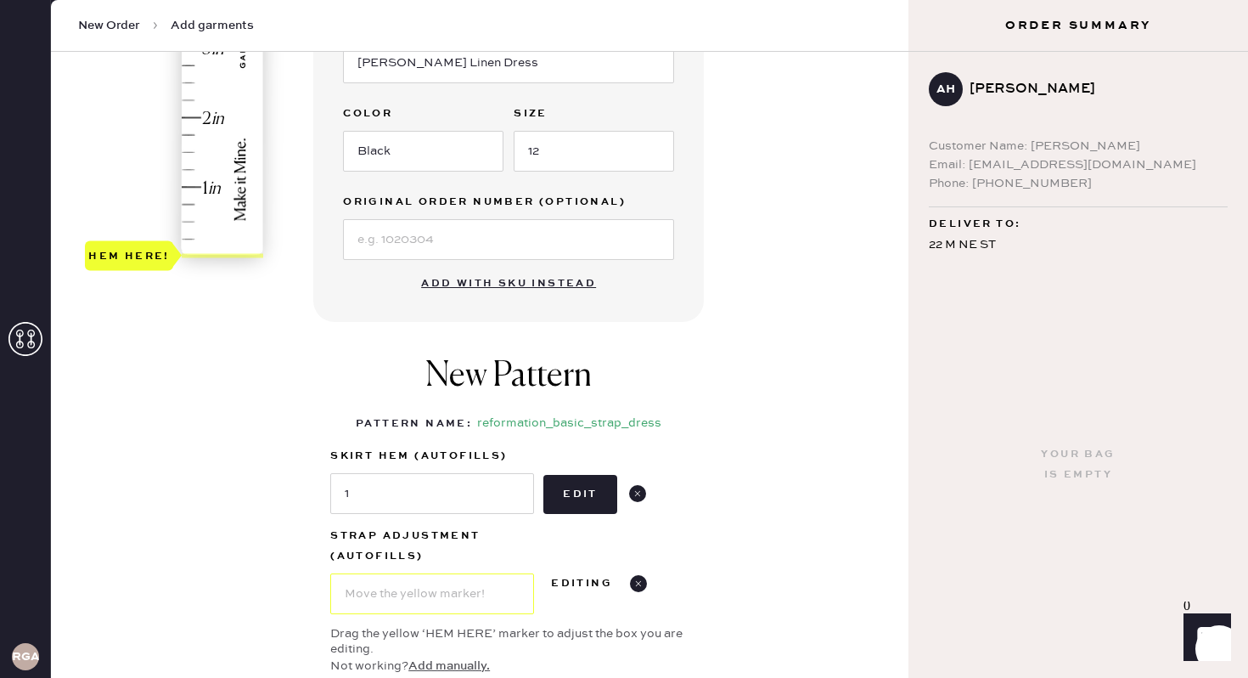
type input "2"
click at [214, 118] on div "Hem here!" at bounding box center [175, 13] width 181 height 501
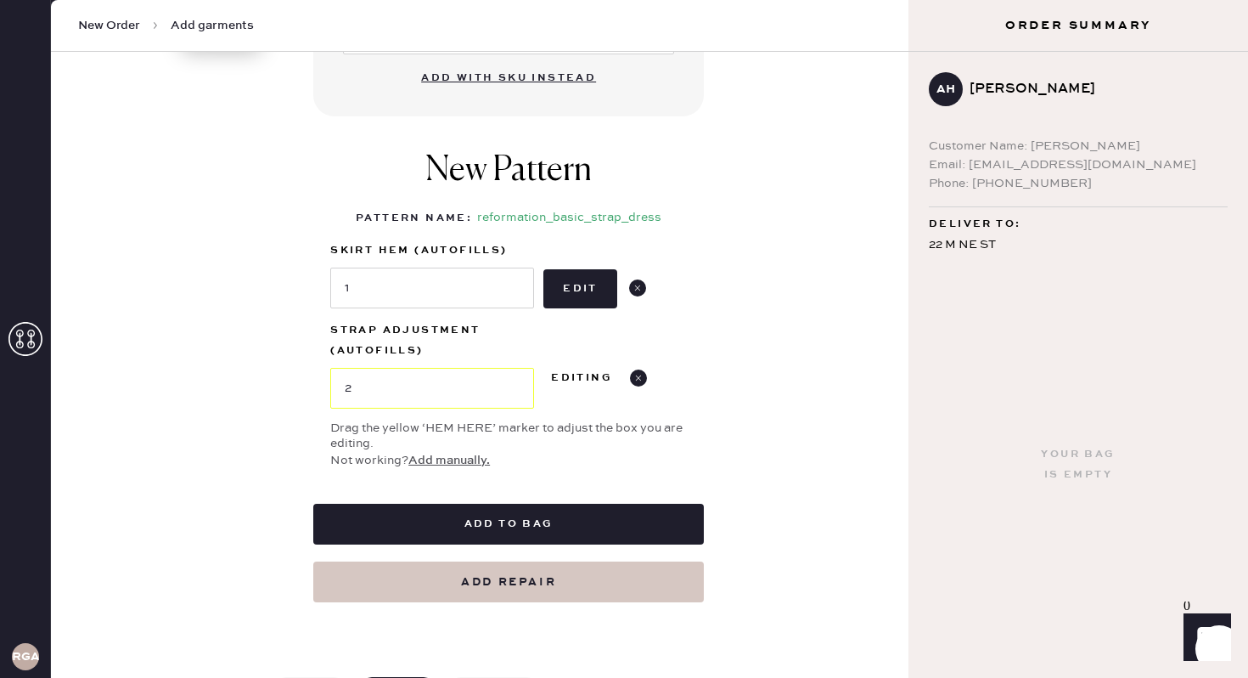
scroll to position [688, 0]
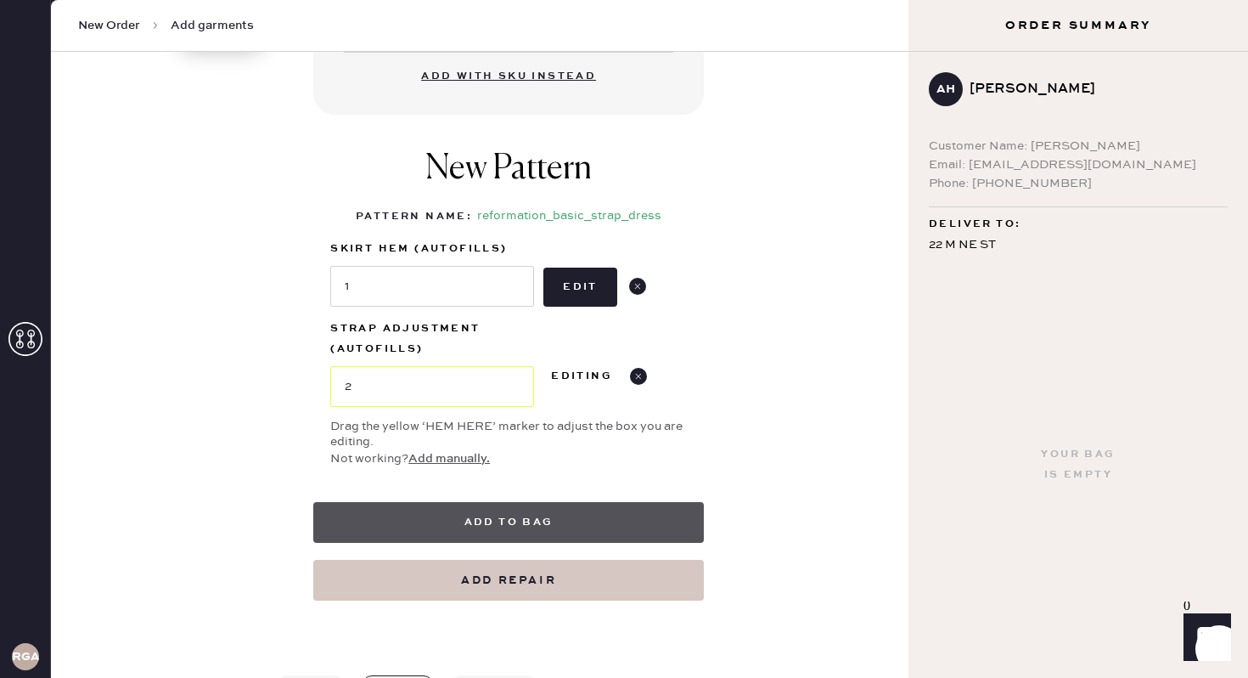
click at [605, 521] on button "Add to bag" at bounding box center [508, 522] width 391 height 41
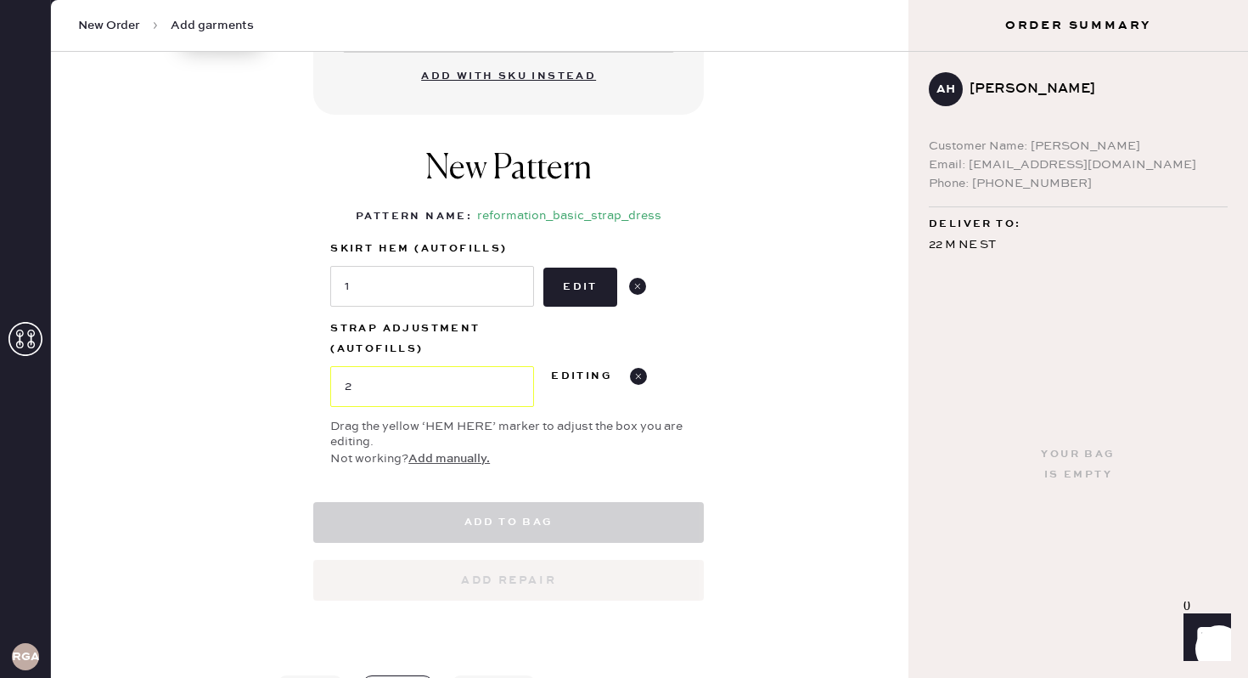
select select "6"
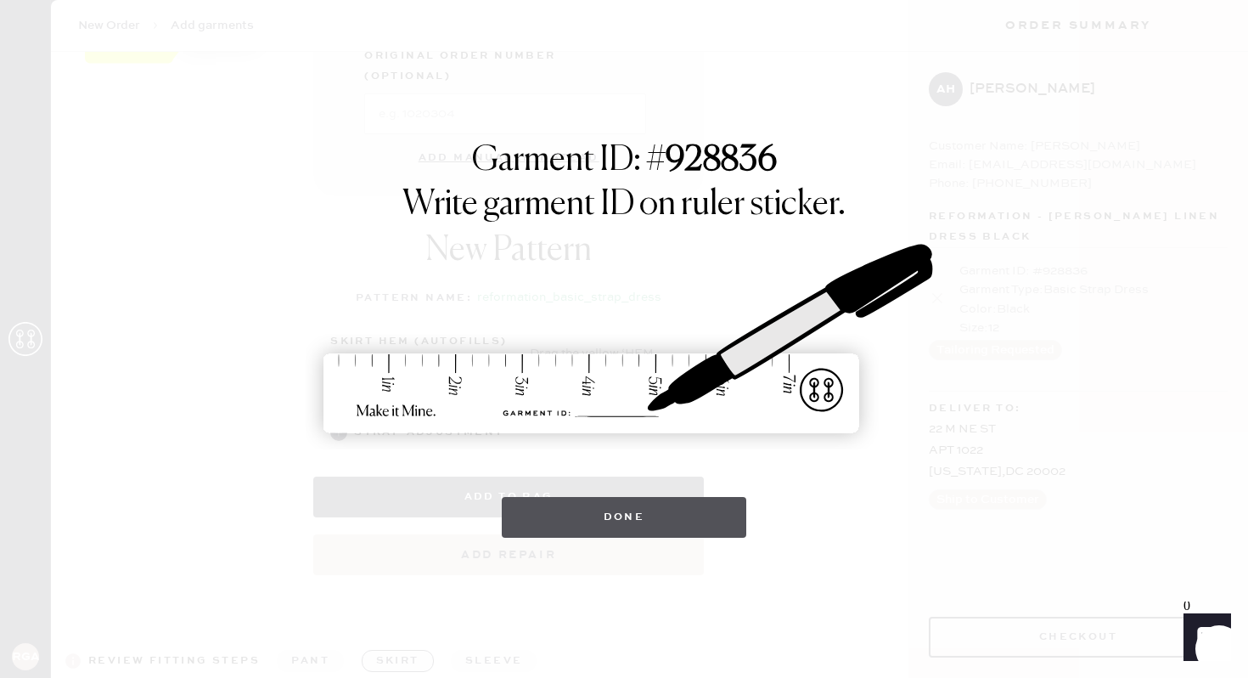
click at [623, 521] on button "Done" at bounding box center [624, 517] width 245 height 41
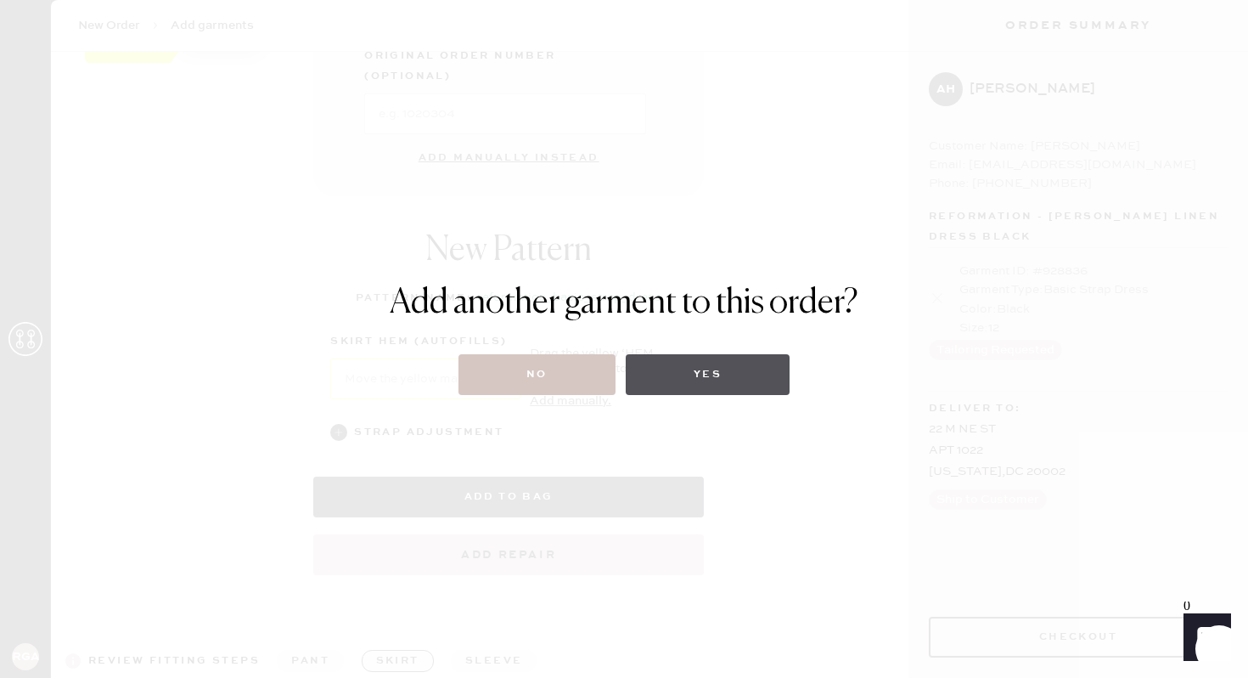
click at [711, 371] on button "Yes" at bounding box center [708, 374] width 164 height 41
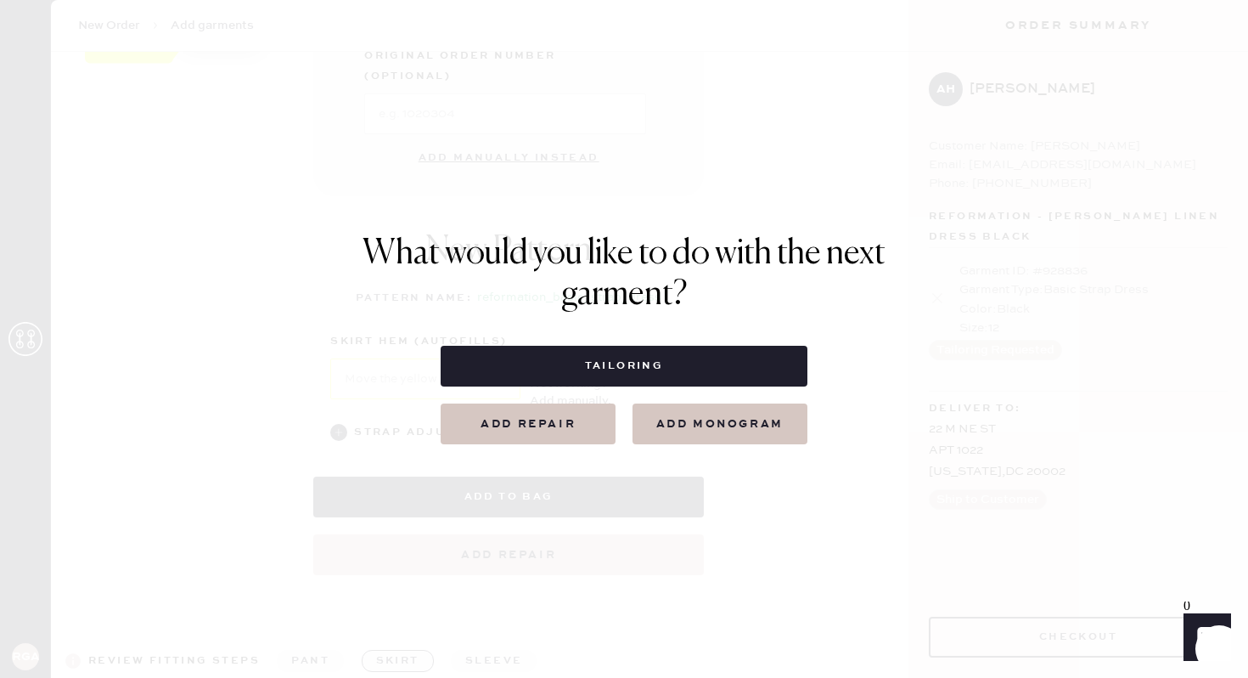
click at [711, 371] on button "Tailoring" at bounding box center [624, 366] width 366 height 41
select select
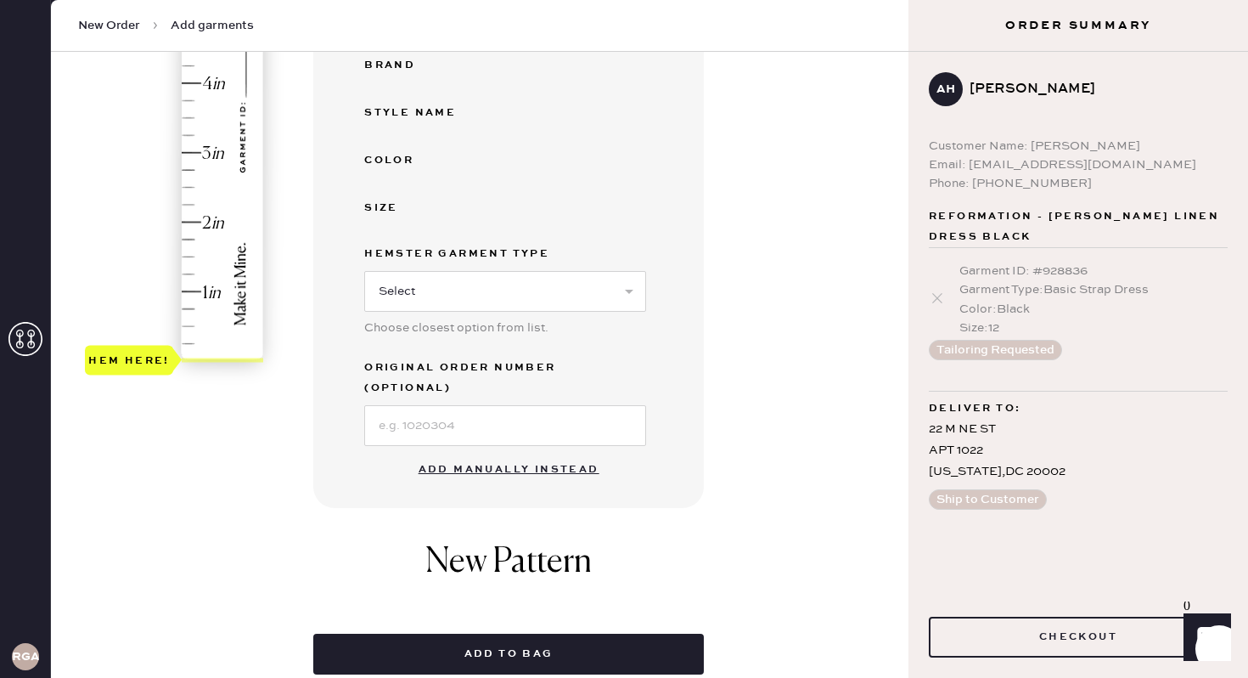
scroll to position [430, 0]
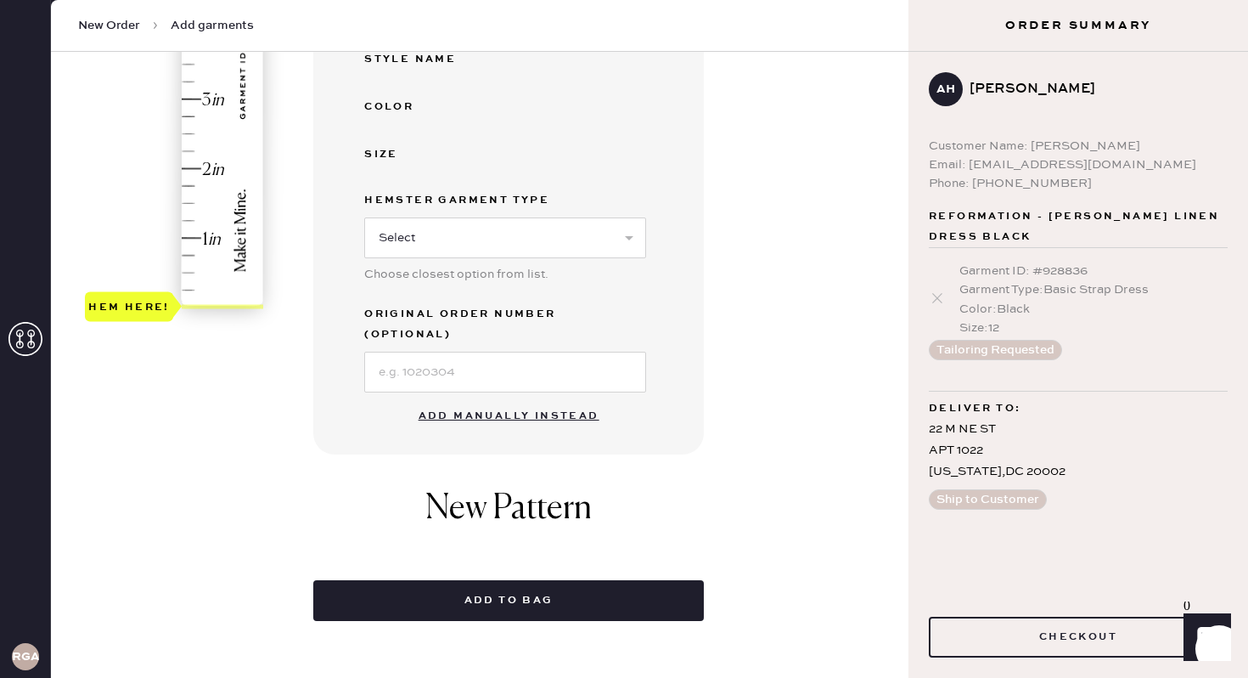
click at [505, 399] on button "Add manually instead" at bounding box center [509, 416] width 201 height 34
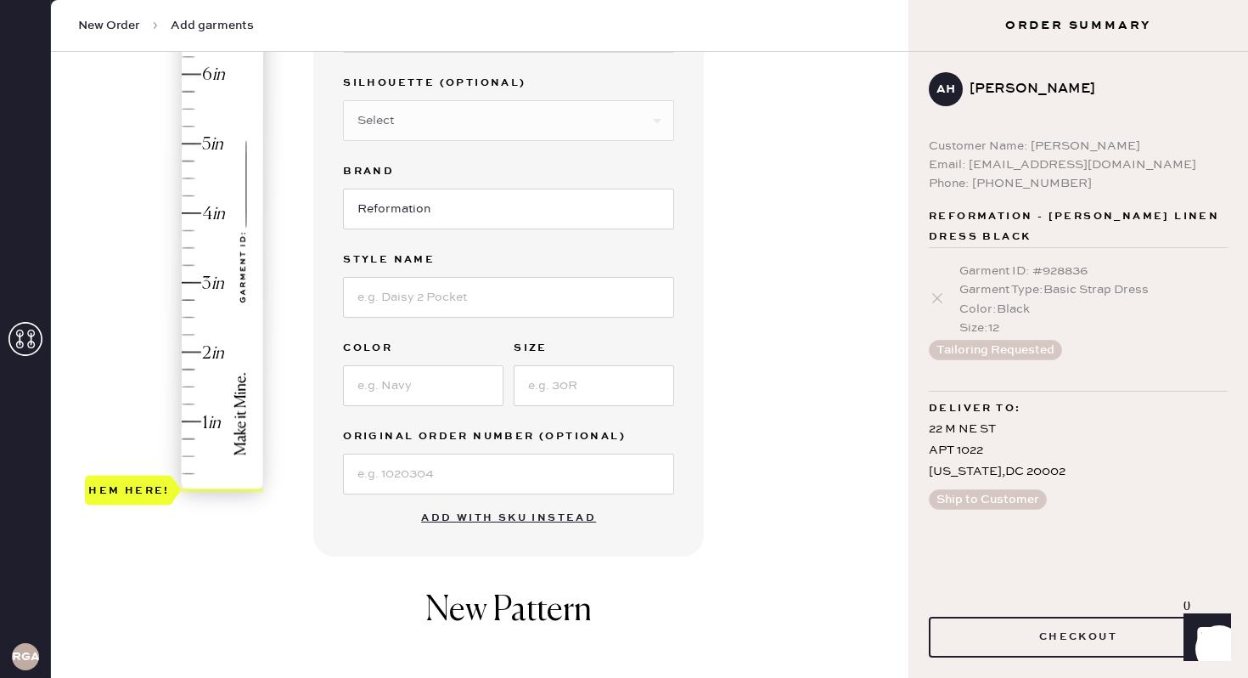
scroll to position [0, 0]
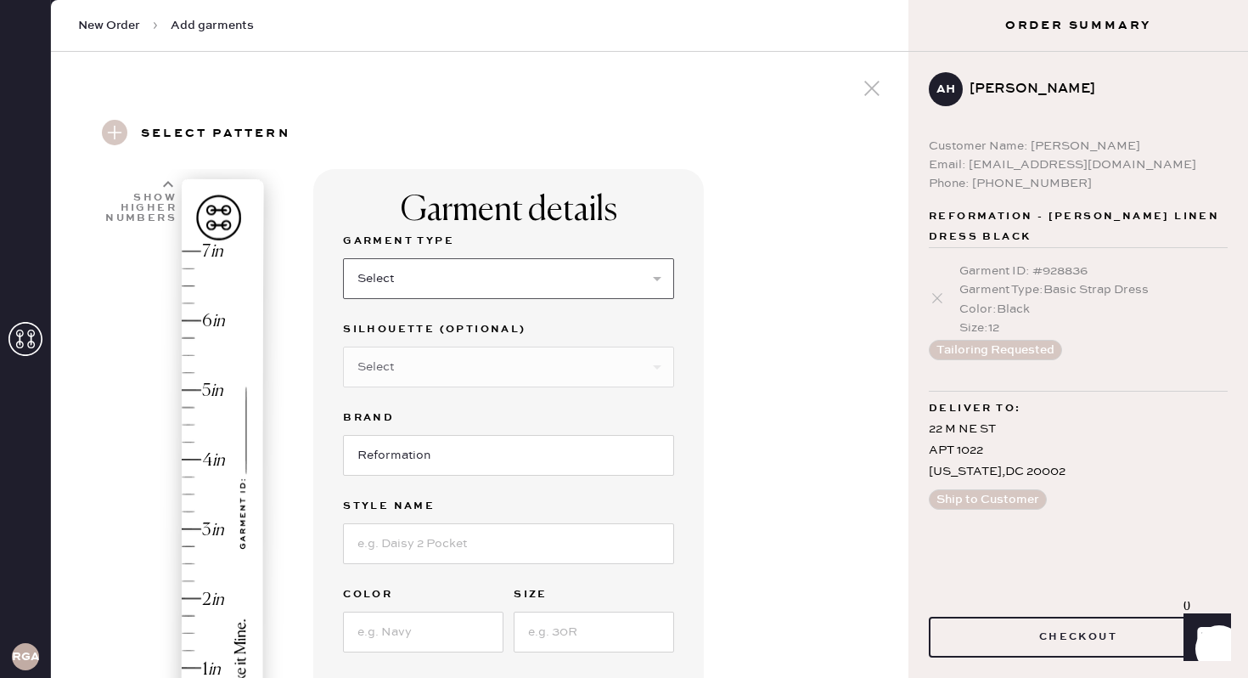
click at [461, 286] on select "Select Basic Skirt Jeans Leggings Pants Shorts Basic Sleeved Dress Basic Sleeve…" at bounding box center [508, 278] width 331 height 41
select select "2"
click at [474, 371] on select "Select Shorts Cropped Flare Boot Cut Straight Skinny Other" at bounding box center [508, 367] width 331 height 41
select select "5"
click at [425, 533] on input at bounding box center [508, 543] width 331 height 41
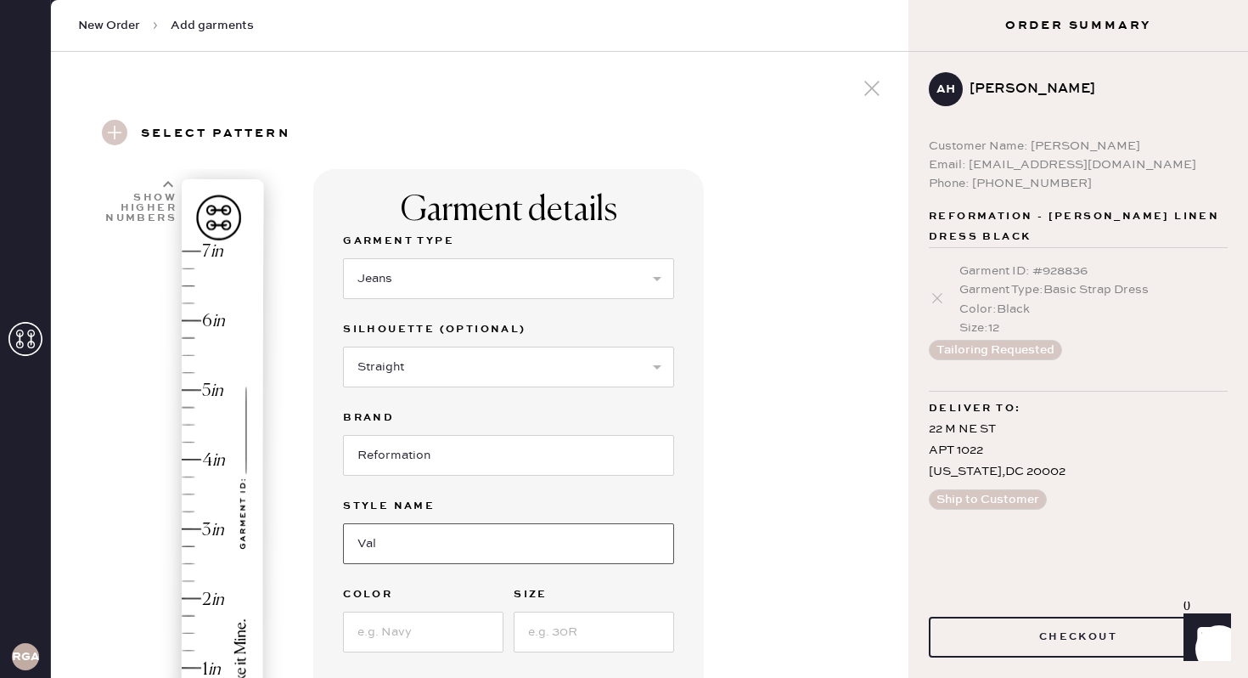
type input "Val 90s Mid Rise Straight Jeans"
click at [458, 638] on input at bounding box center [423, 631] width 161 height 41
type input "Mole"
click at [644, 634] on input at bounding box center [594, 631] width 161 height 41
type input "31"
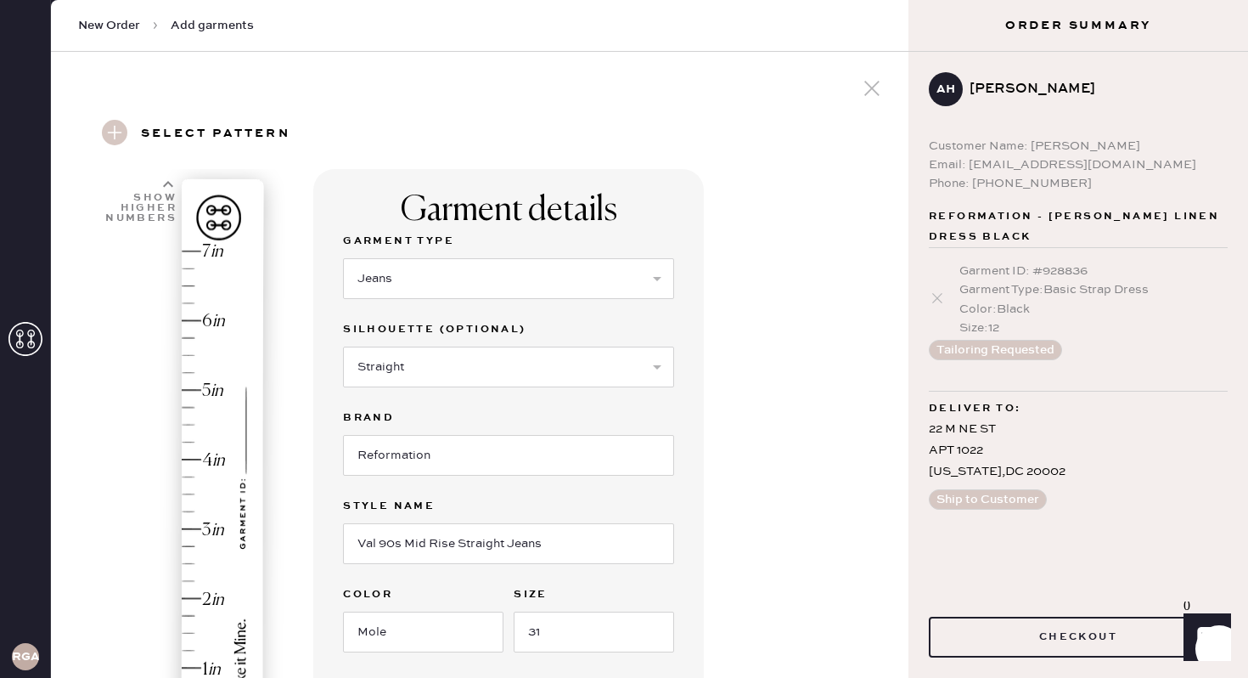
click at [779, 539] on div "Garment details Garment Type Select Basic Skirt Jeans Leggings Pants Shorts Bas…" at bounding box center [604, 651] width 582 height 965
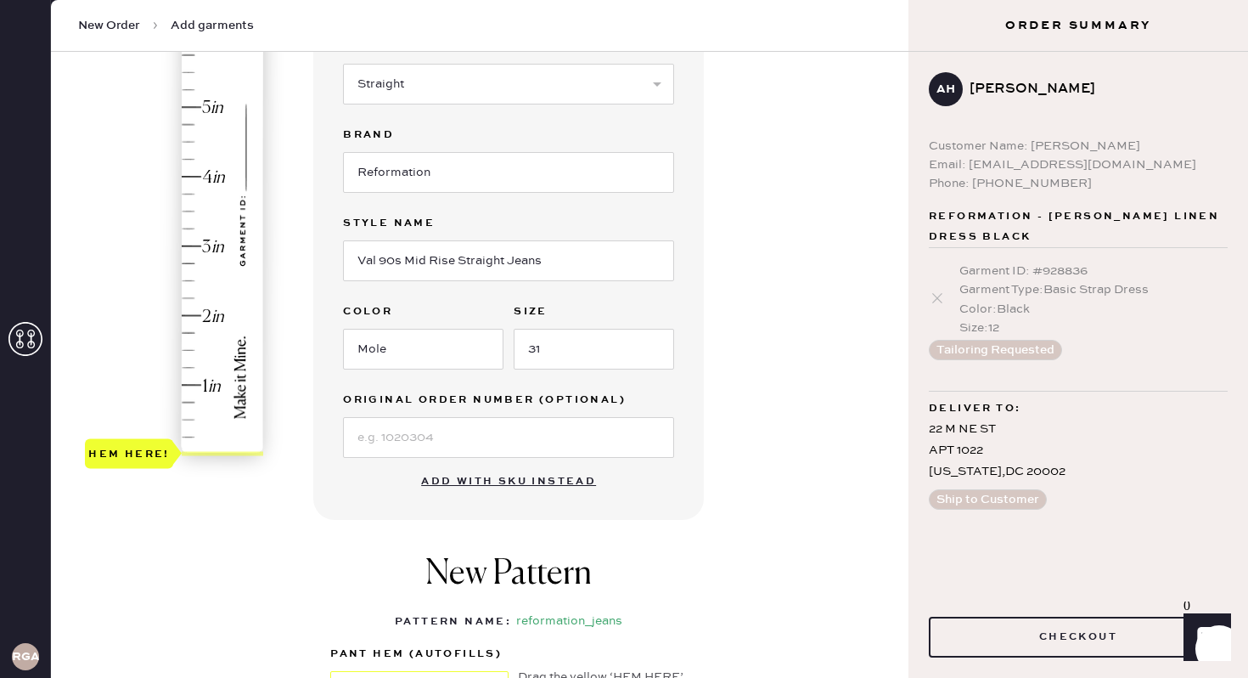
scroll to position [359, 0]
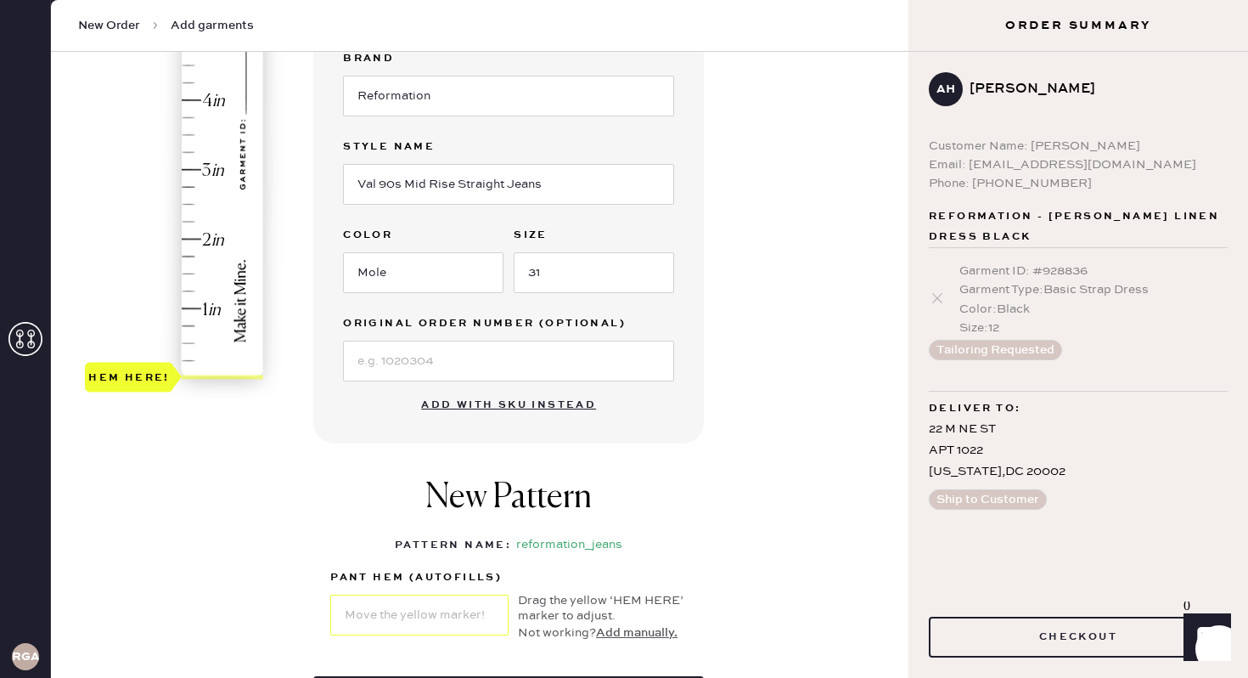
type input "2"
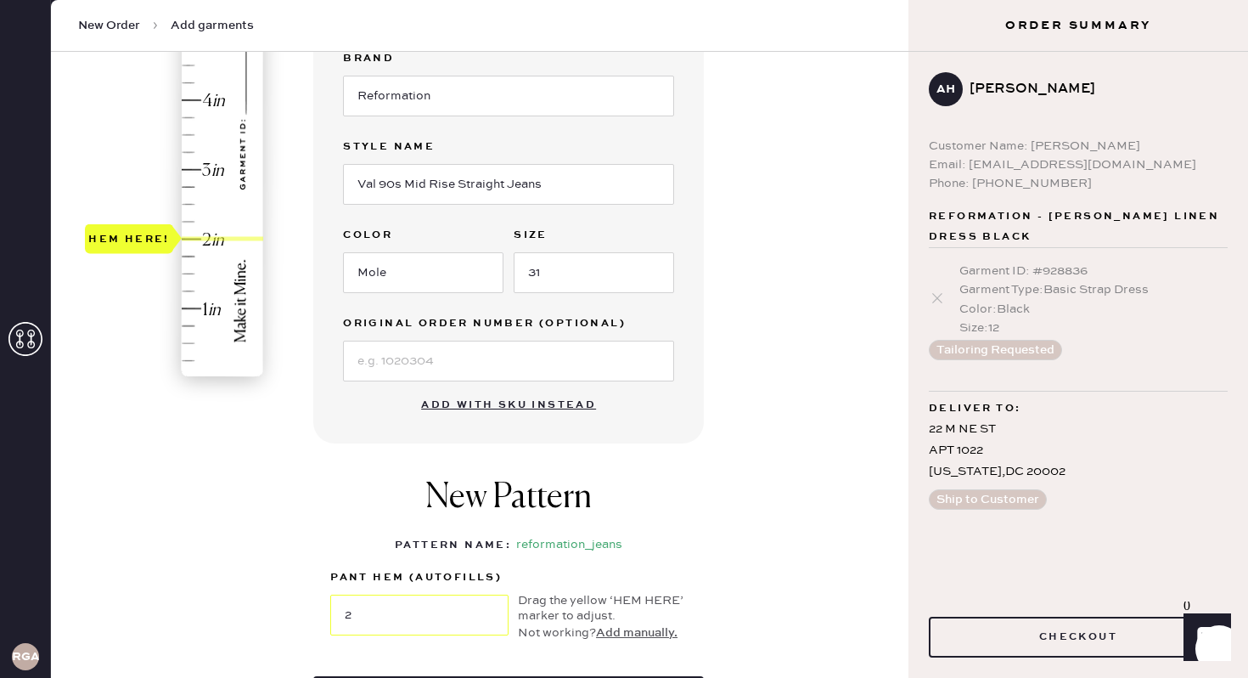
click at [219, 237] on div "Hem here!" at bounding box center [175, 134] width 181 height 501
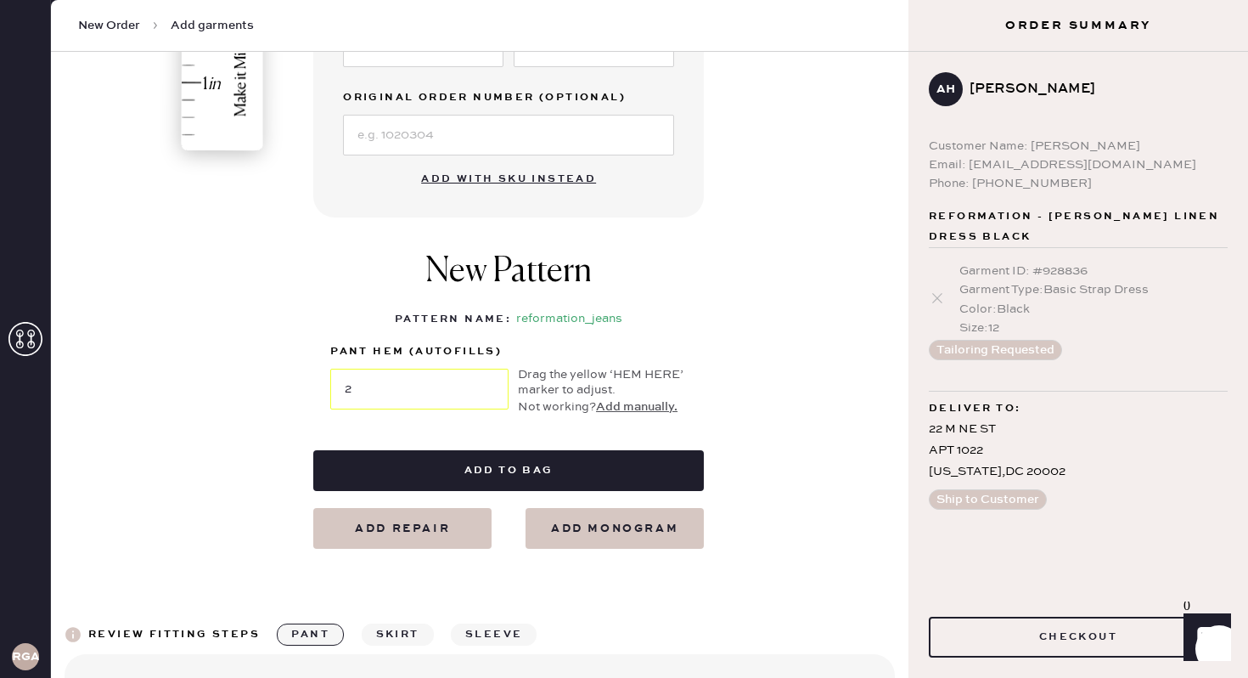
scroll to position [612, 0]
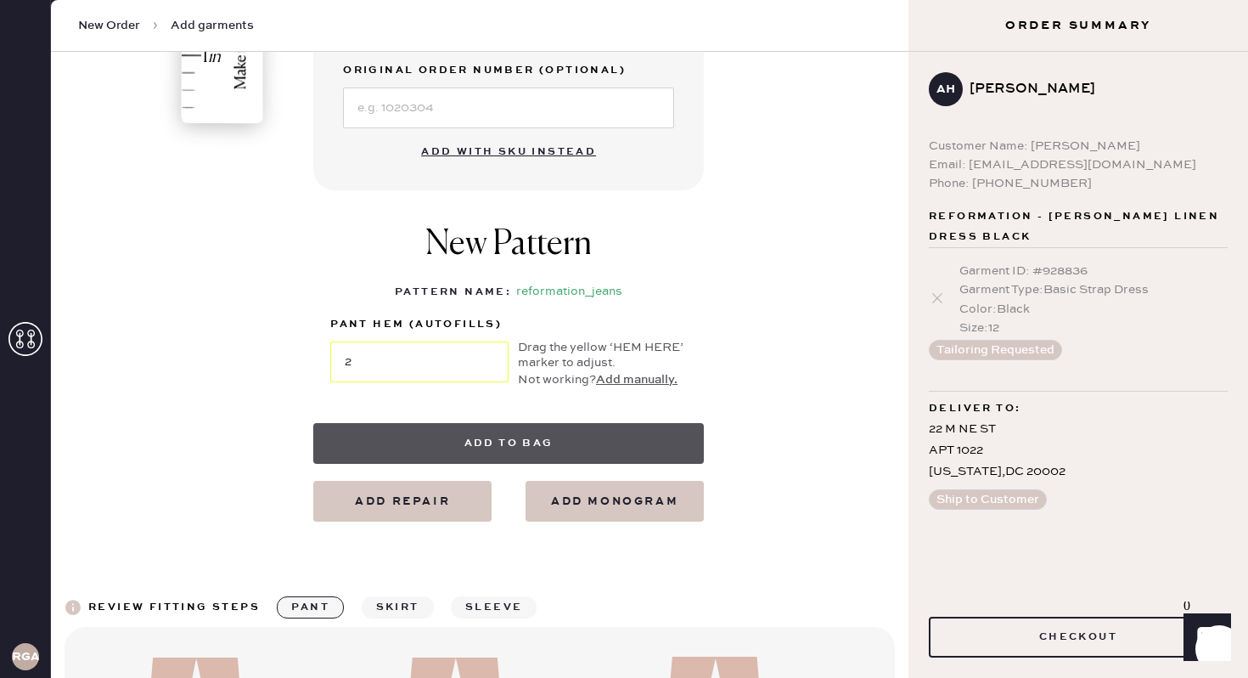
click at [673, 431] on button "Add to bag" at bounding box center [508, 443] width 391 height 41
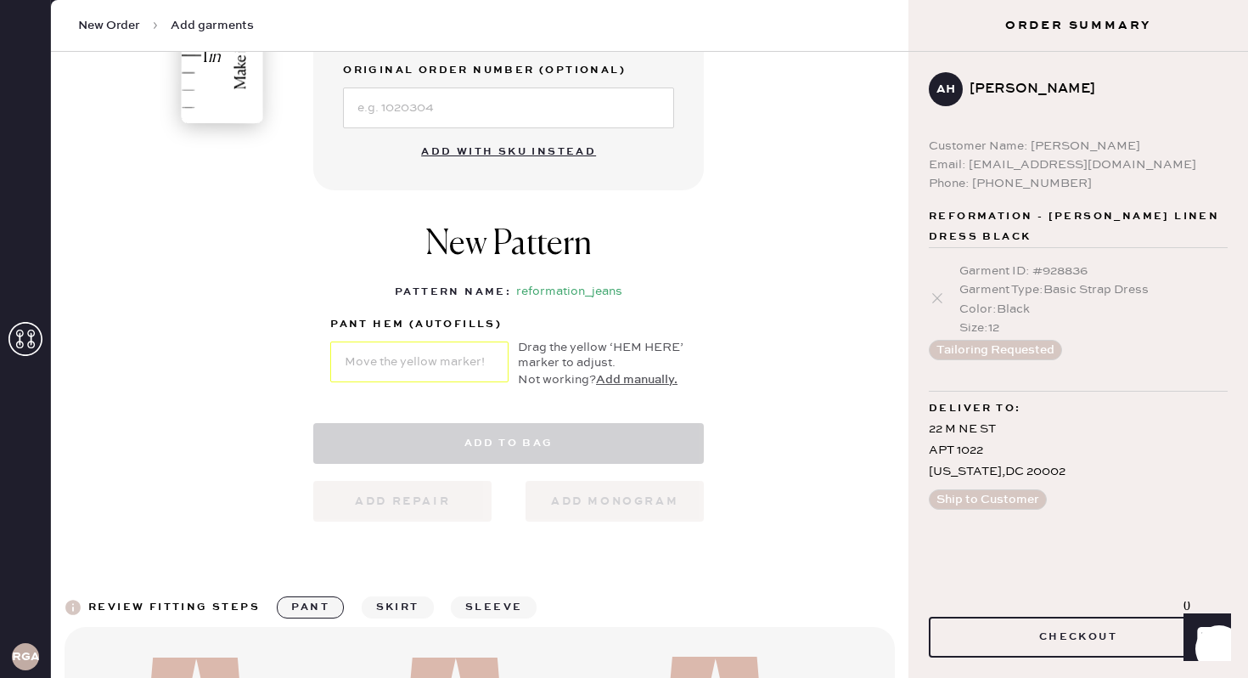
select select "2"
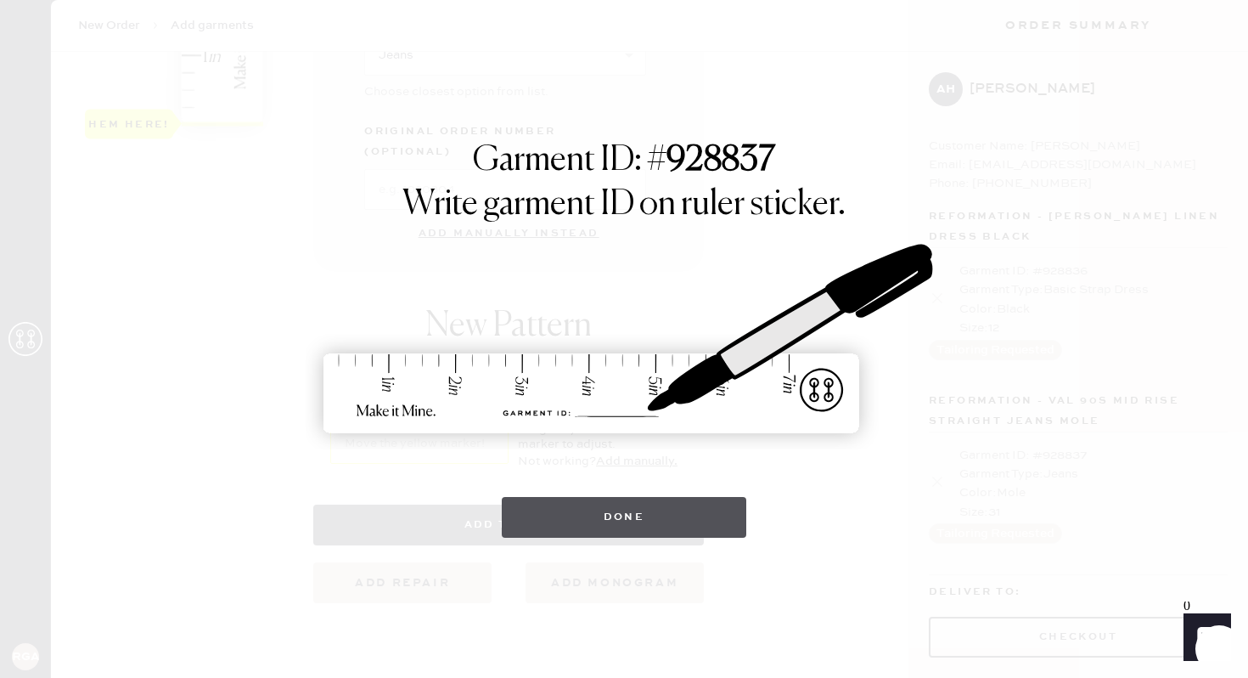
click at [693, 519] on button "Done" at bounding box center [624, 517] width 245 height 41
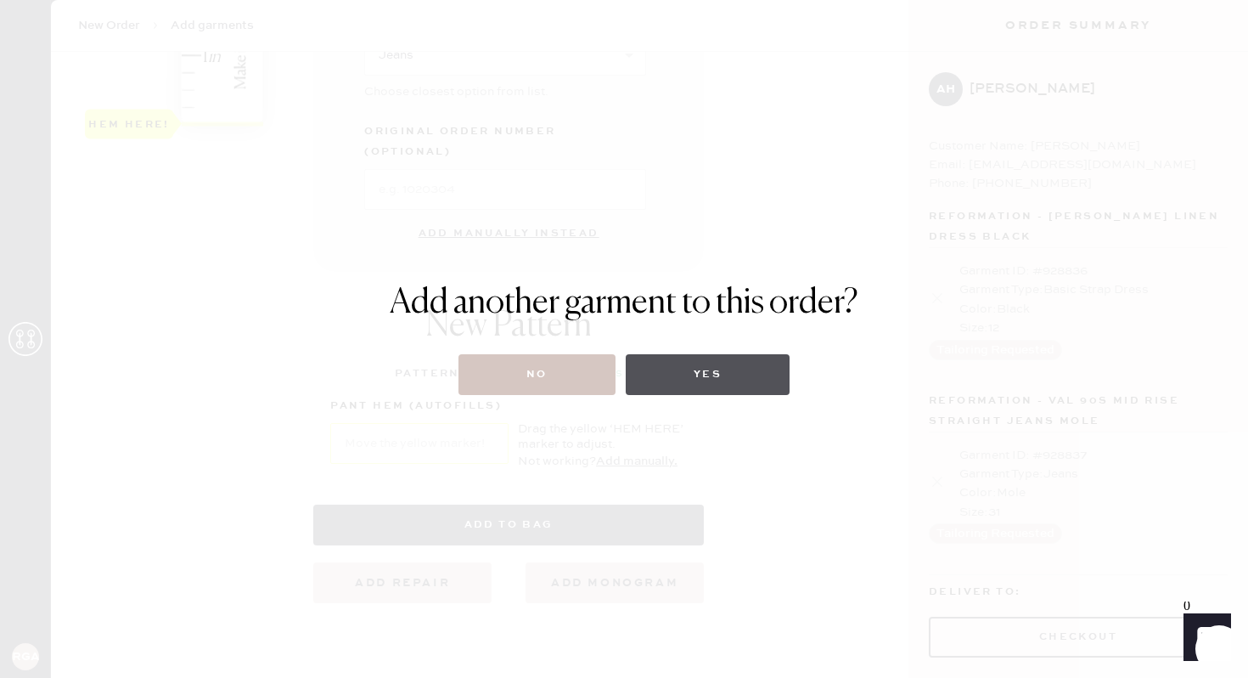
click at [737, 369] on button "Yes" at bounding box center [708, 374] width 164 height 41
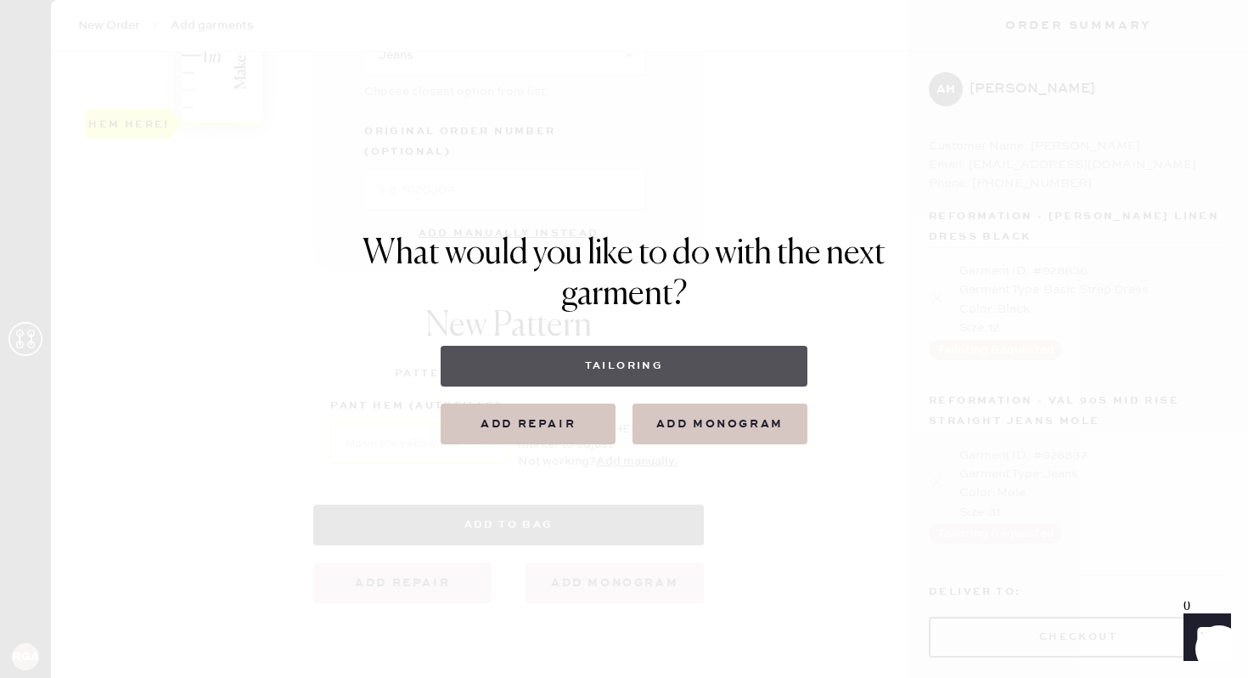
click at [647, 363] on button "Tailoring" at bounding box center [624, 366] width 366 height 41
select select
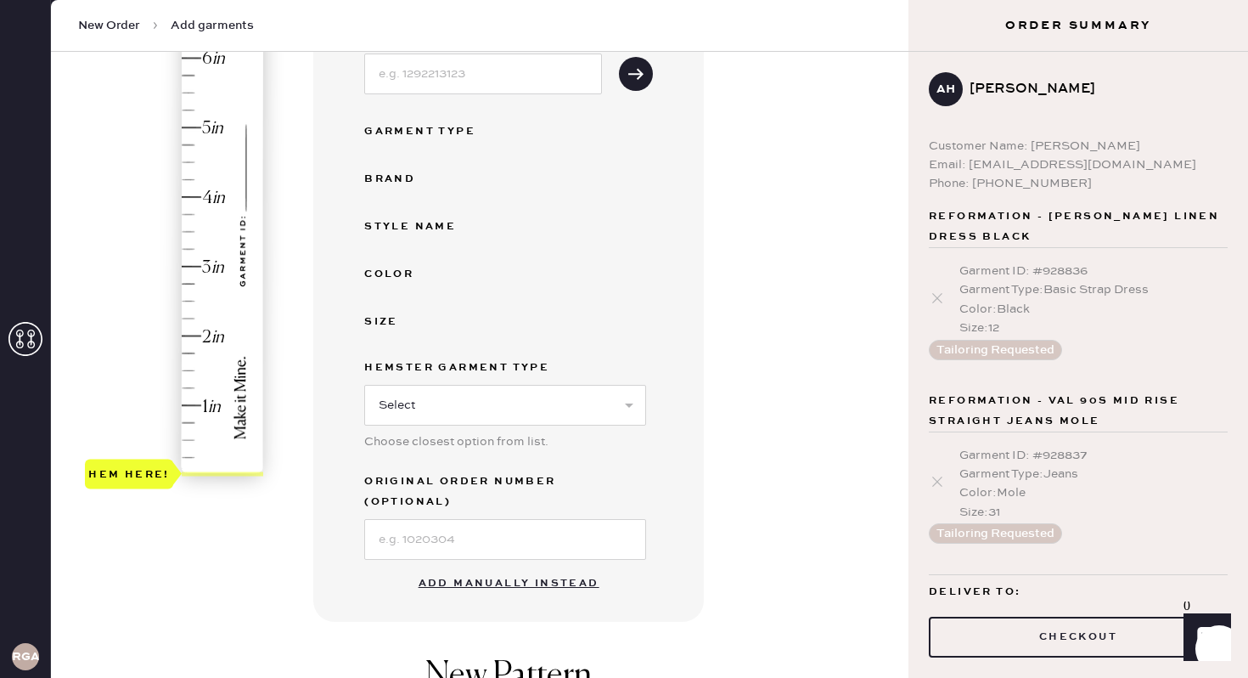
scroll to position [271, 0]
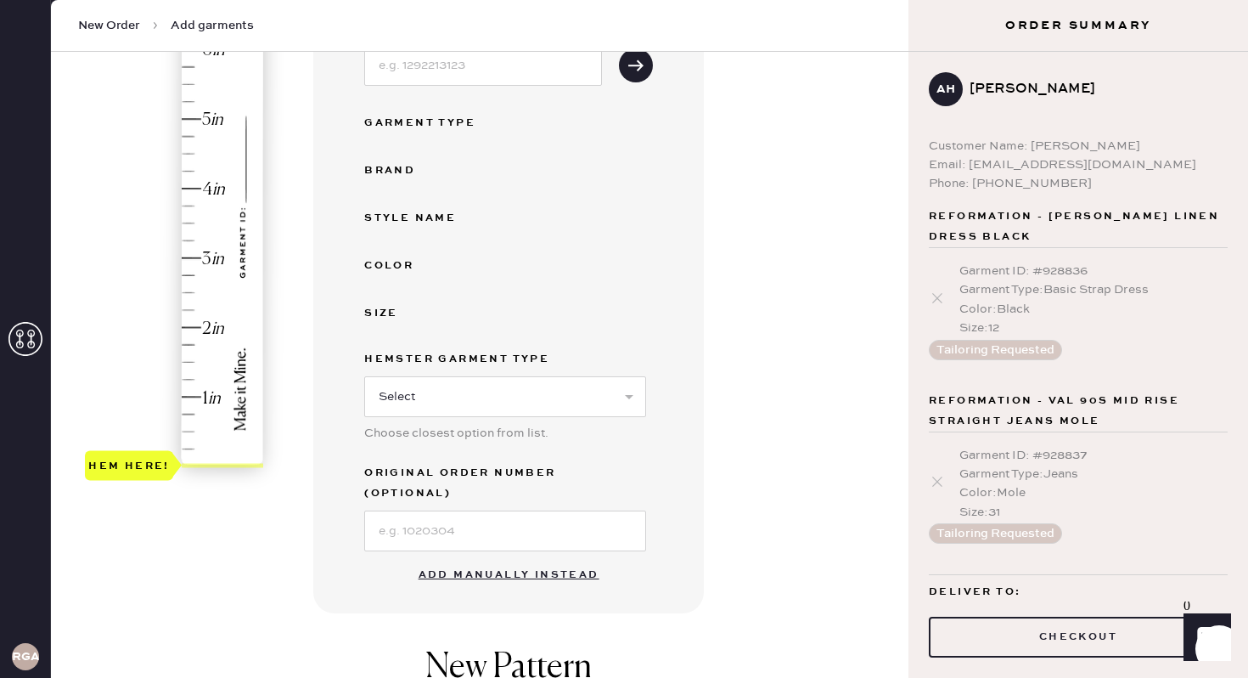
click at [509, 558] on button "Add manually instead" at bounding box center [509, 575] width 201 height 34
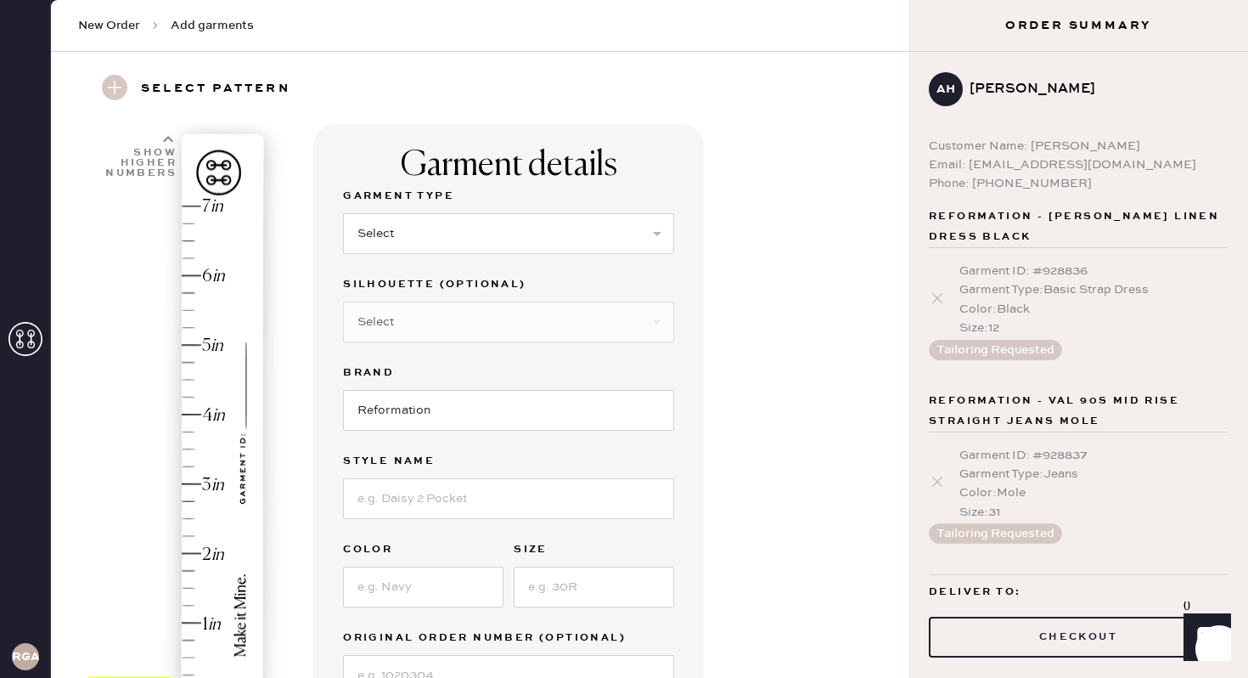
scroll to position [25, 0]
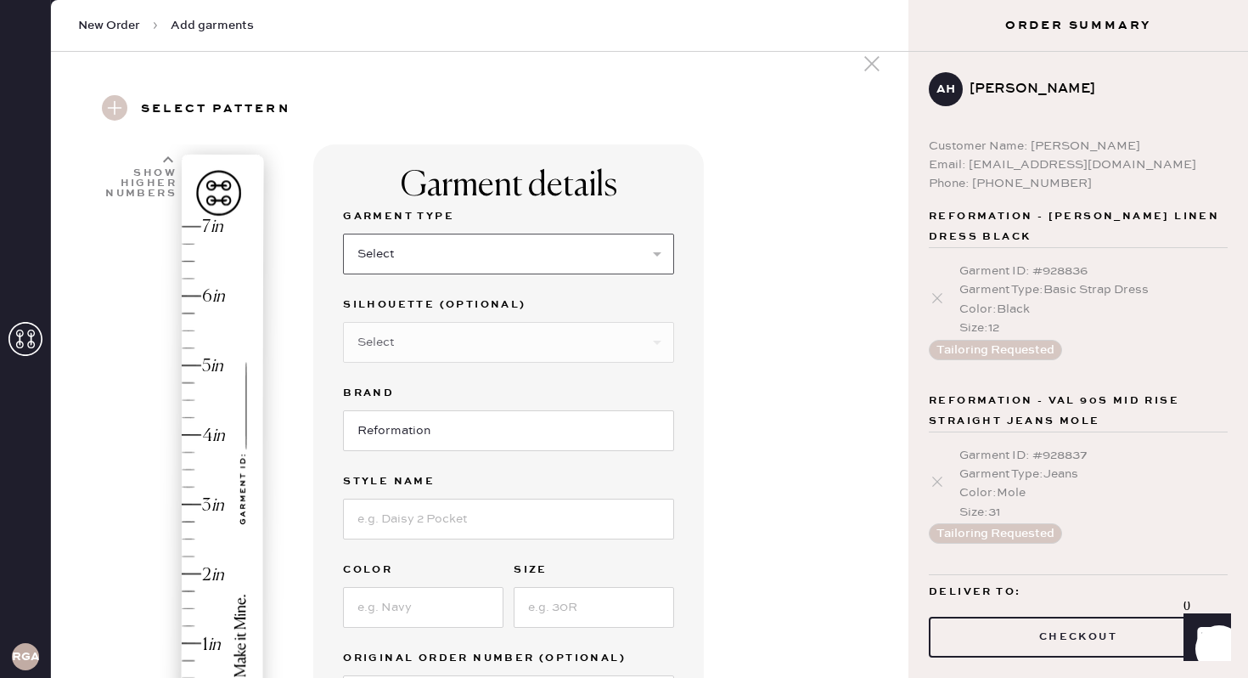
click at [471, 256] on select "Select Basic Skirt Jeans Leggings Pants Shorts Basic Sleeved Dress Basic Sleeve…" at bounding box center [508, 254] width 331 height 41
select select "6"
click at [574, 339] on select "Select Maxi Dress Midi Dress Mini Dress Other" at bounding box center [508, 342] width 331 height 41
select select "38"
click at [530, 439] on input "Reformation" at bounding box center [508, 430] width 331 height 41
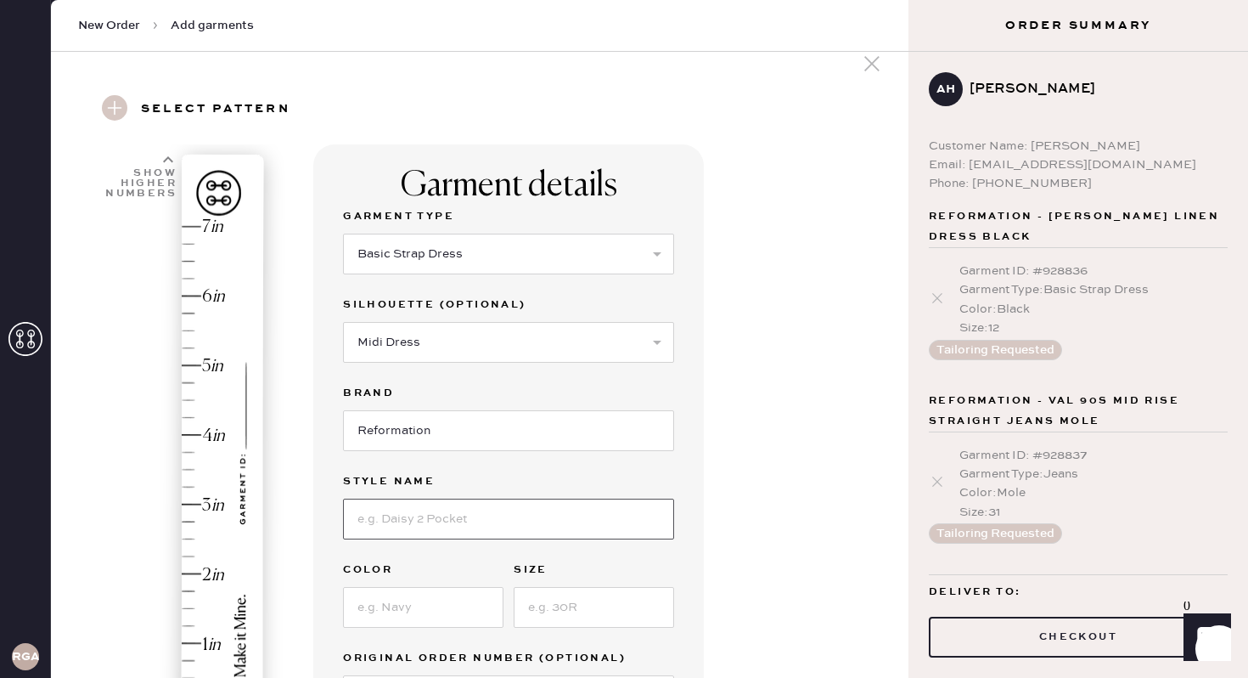
click at [527, 533] on input at bounding box center [508, 519] width 331 height 41
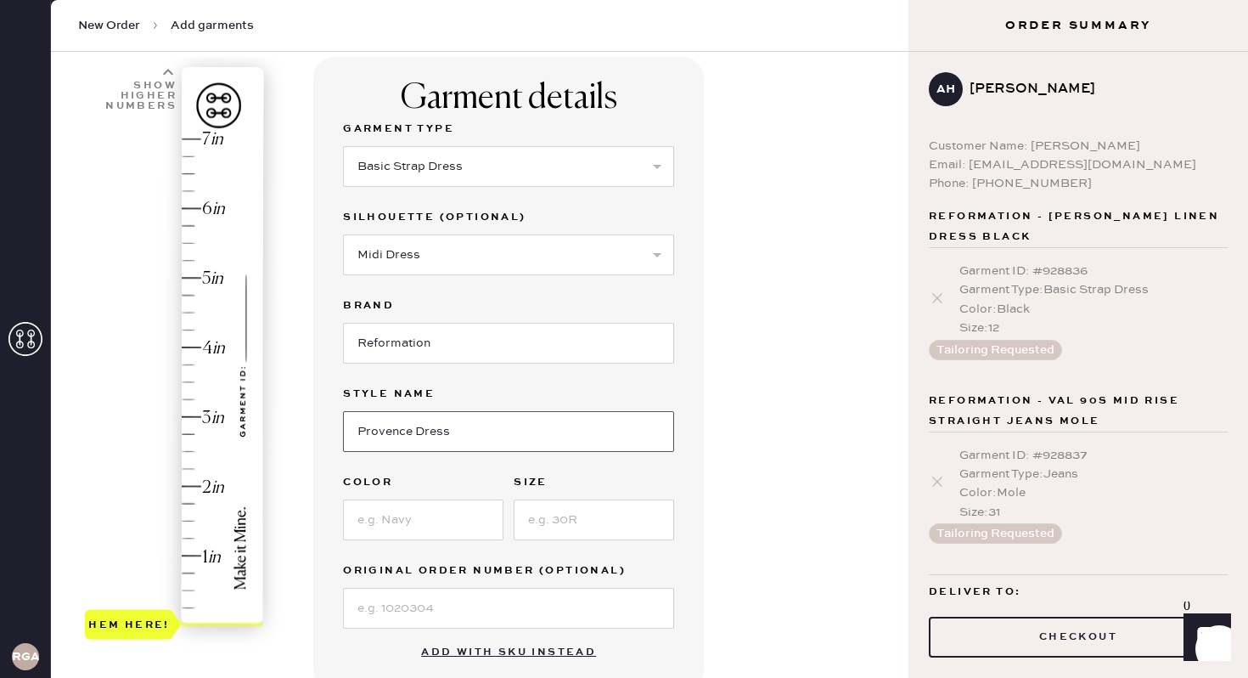
type input "Provence Dress"
click at [363, 531] on input at bounding box center [423, 519] width 161 height 41
type input "Cafe"
click at [628, 517] on input at bounding box center [594, 519] width 161 height 41
type input "XL"
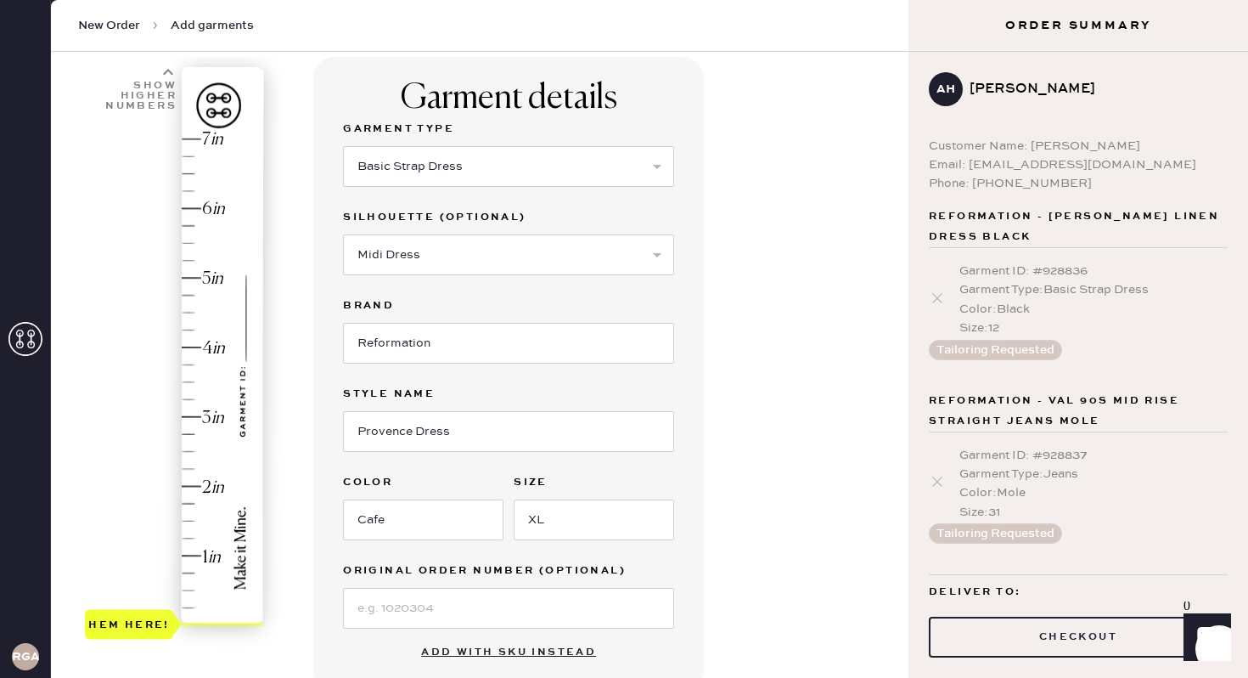
click at [735, 394] on div "Garment details Garment Type Select Basic Skirt Jeans Leggings Pants Shorts Bas…" at bounding box center [604, 563] width 582 height 1012
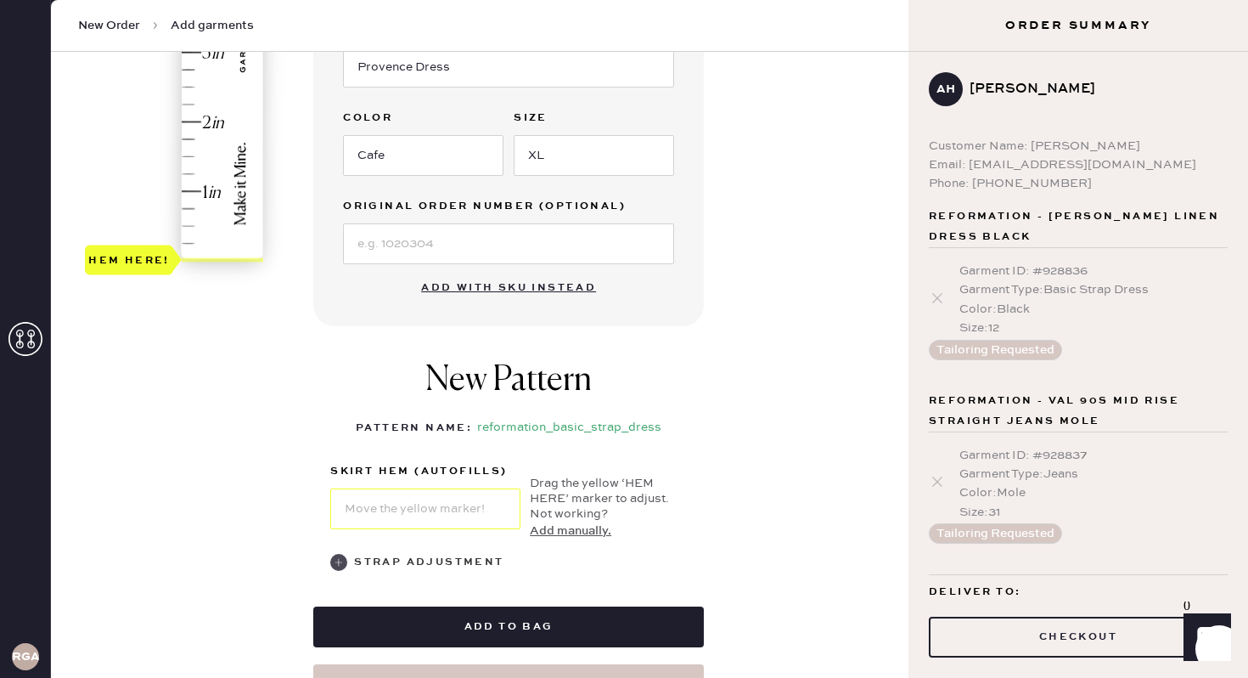
scroll to position [477, 0]
click at [347, 555] on div "Strap Adjustment" at bounding box center [508, 561] width 357 height 20
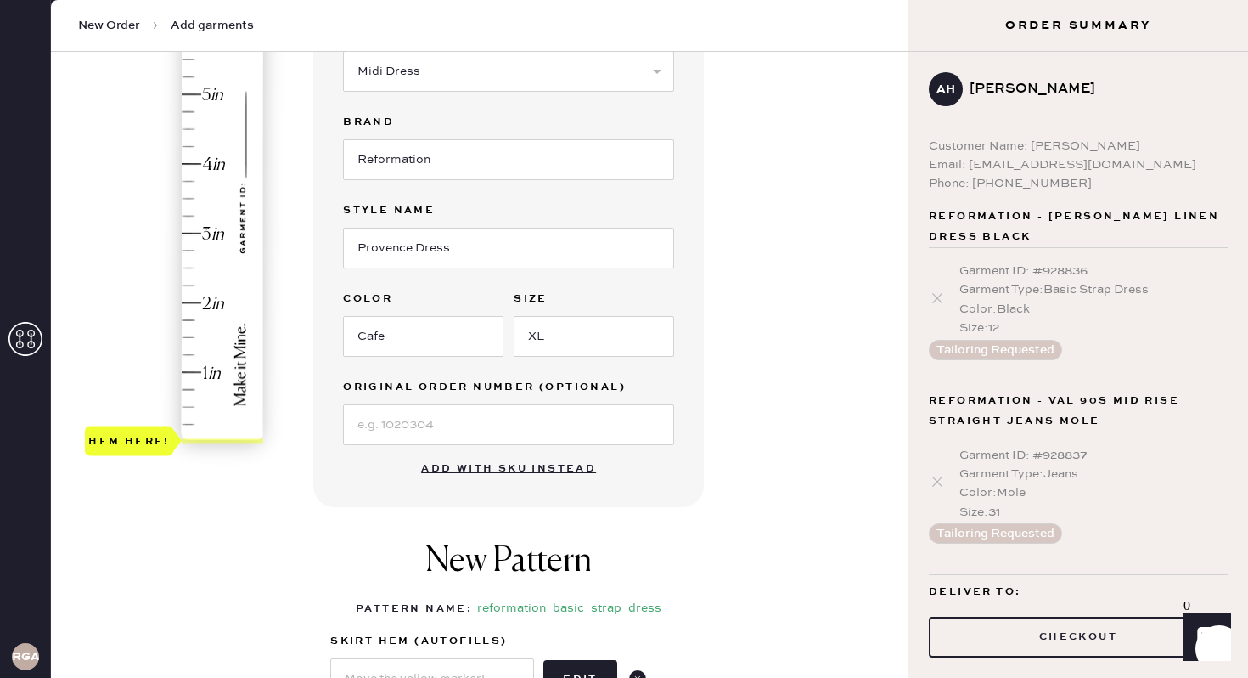
scroll to position [178, 0]
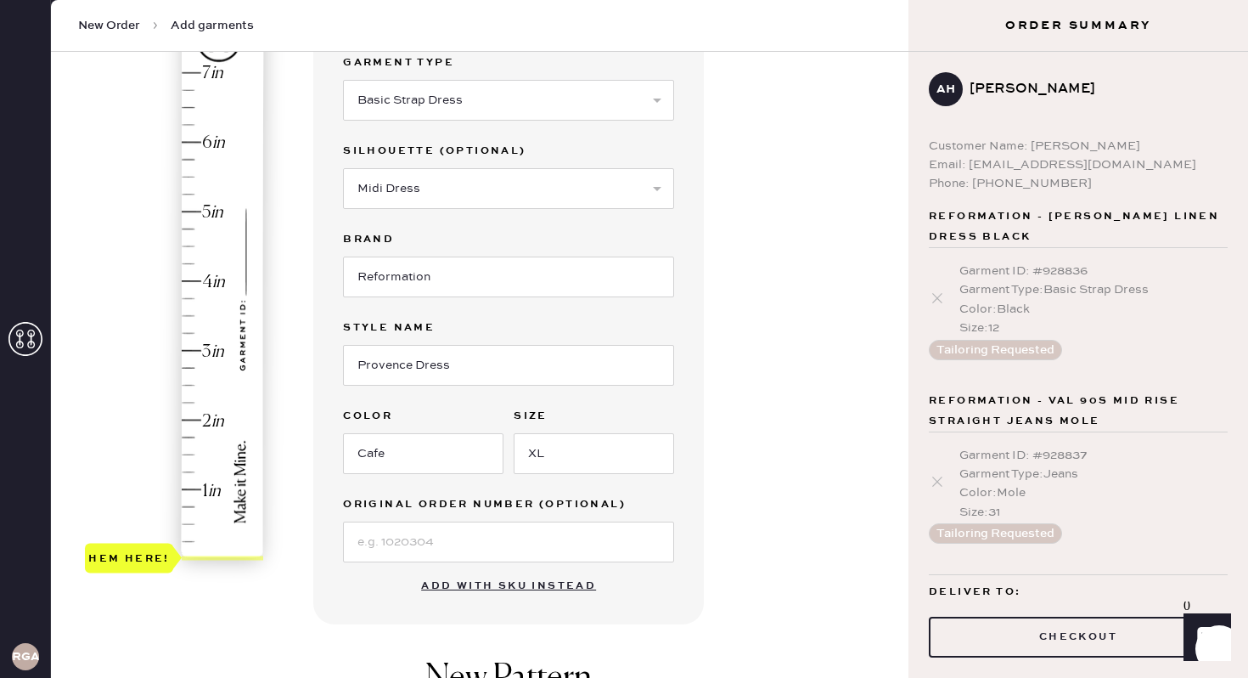
type input "2"
click at [224, 420] on div "Hem here!" at bounding box center [175, 315] width 181 height 501
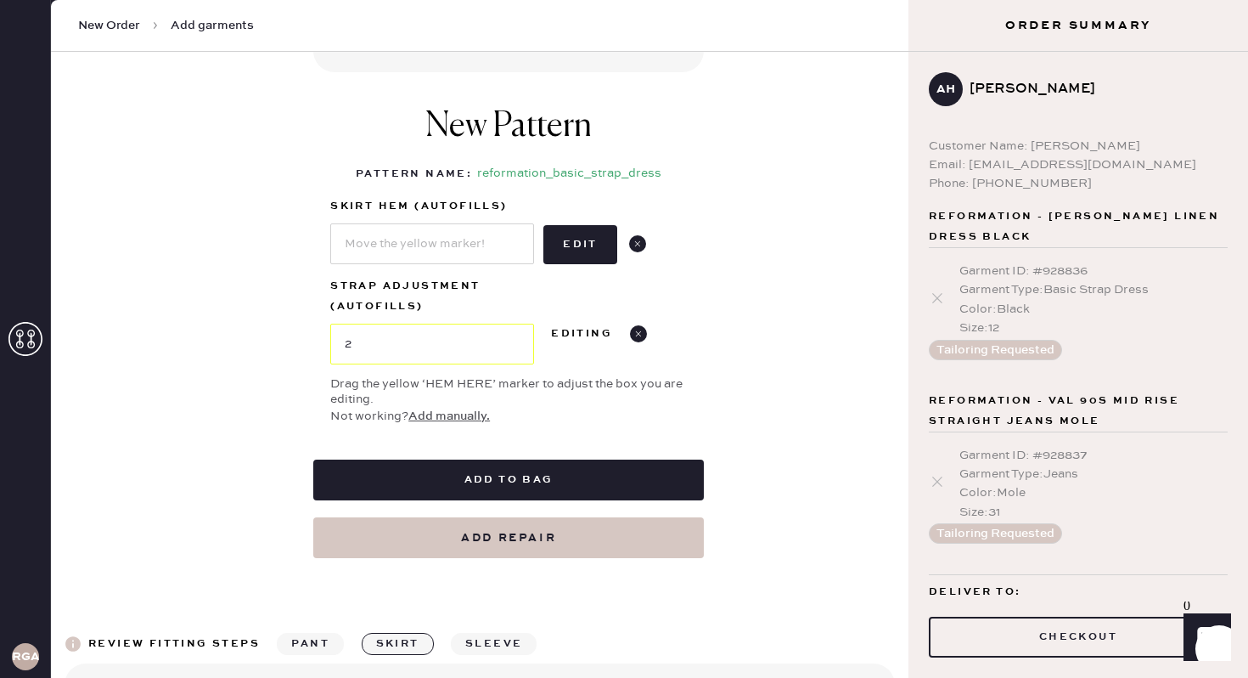
scroll to position [735, 0]
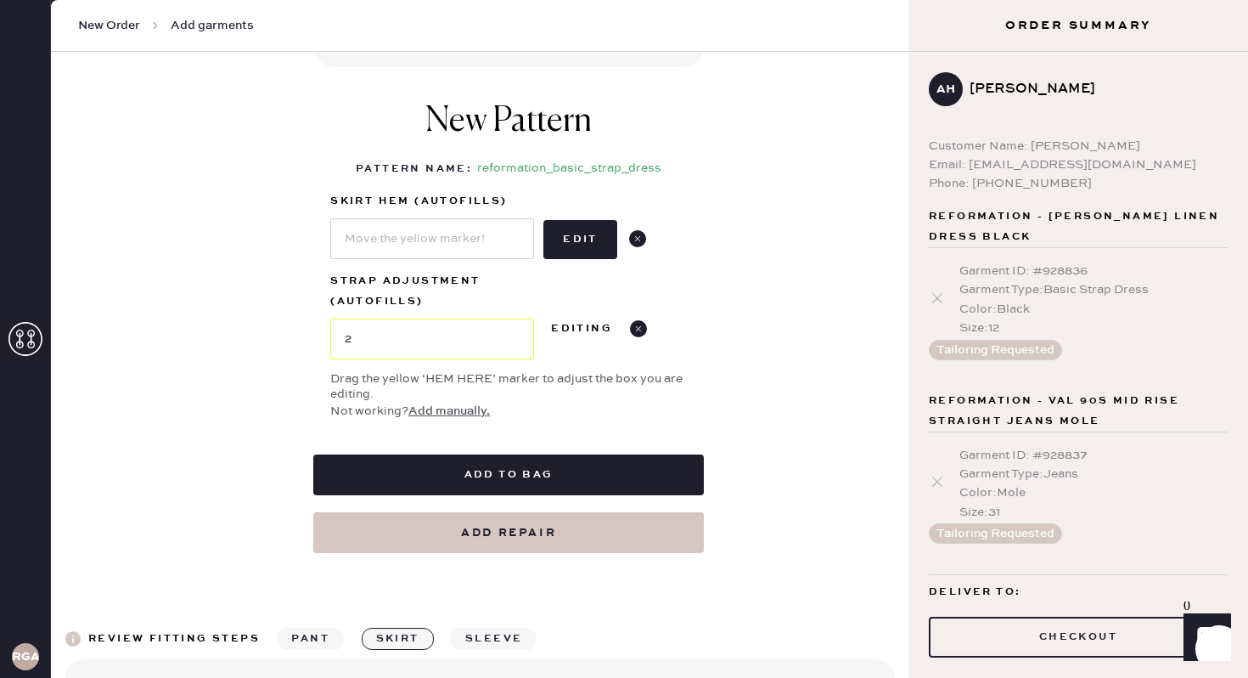
click at [593, 533] on button "Add repair" at bounding box center [508, 532] width 391 height 41
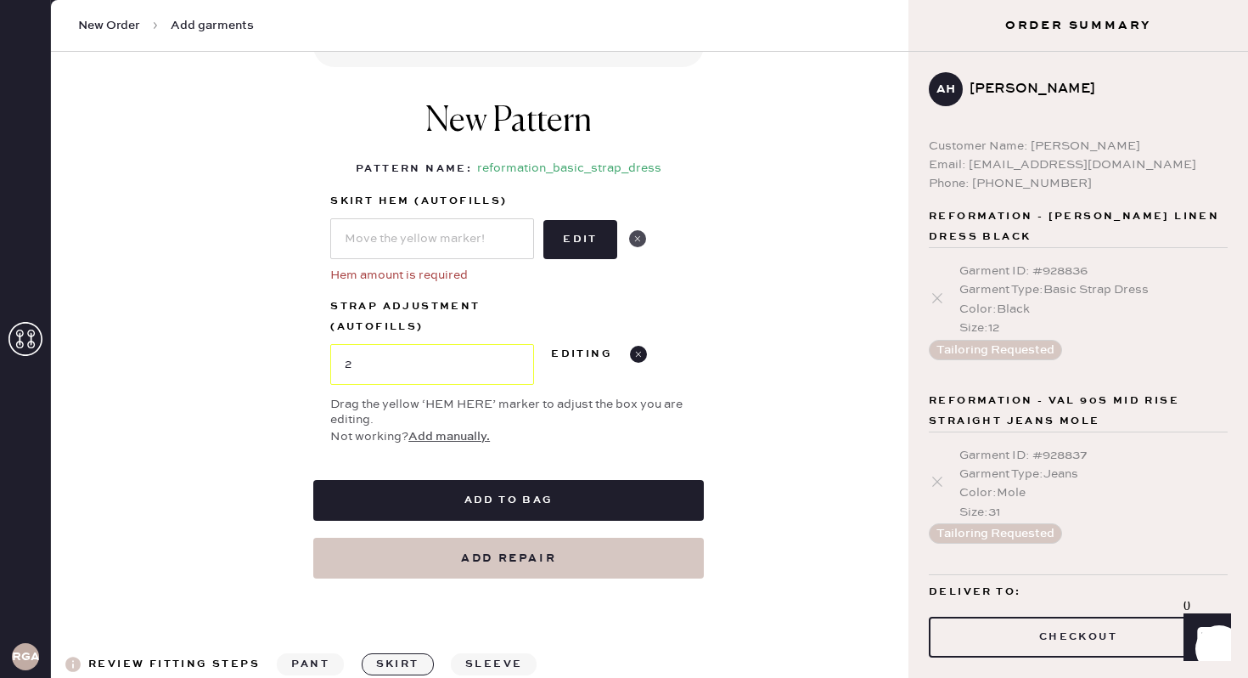
click at [640, 238] on use at bounding box center [637, 238] width 17 height 17
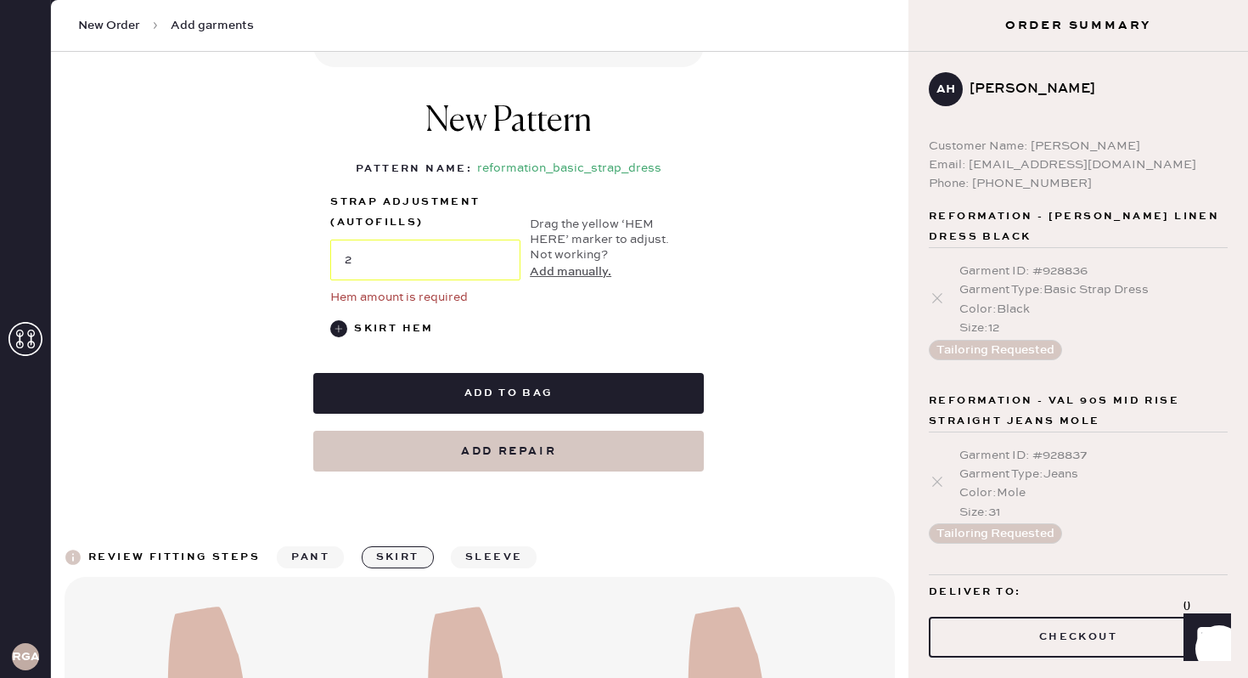
click at [498, 452] on button "Add repair" at bounding box center [508, 451] width 391 height 41
select select "6"
select select "38"
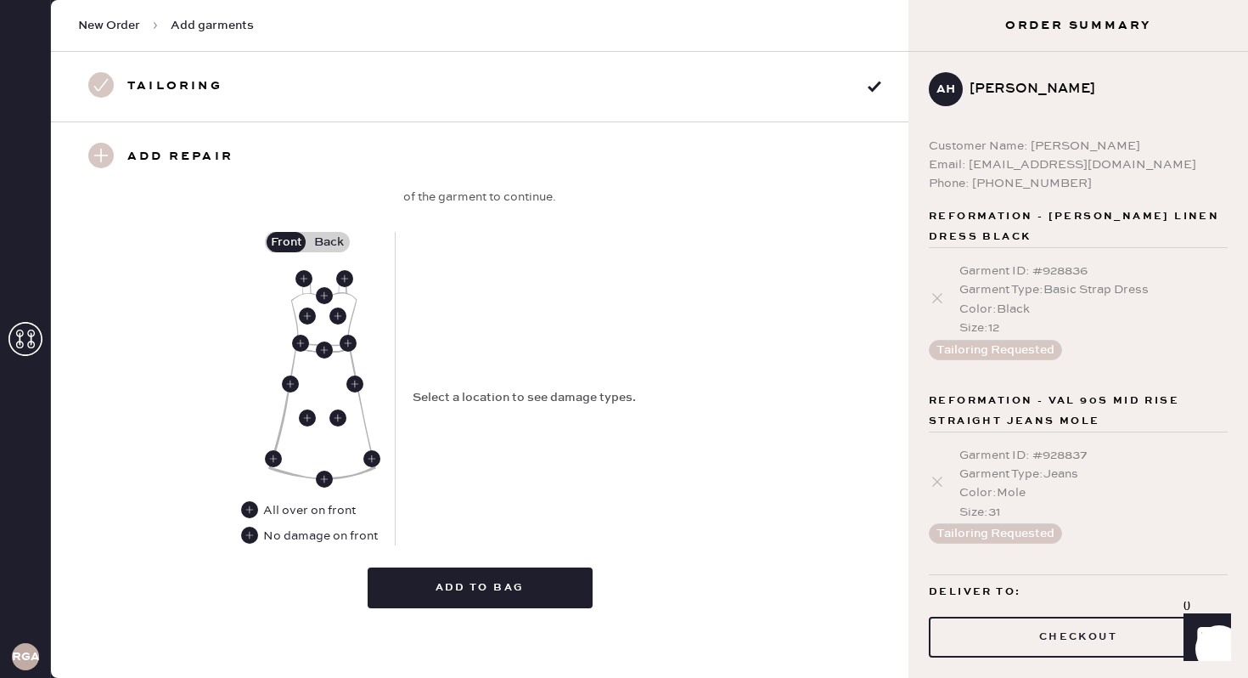
scroll to position [682, 0]
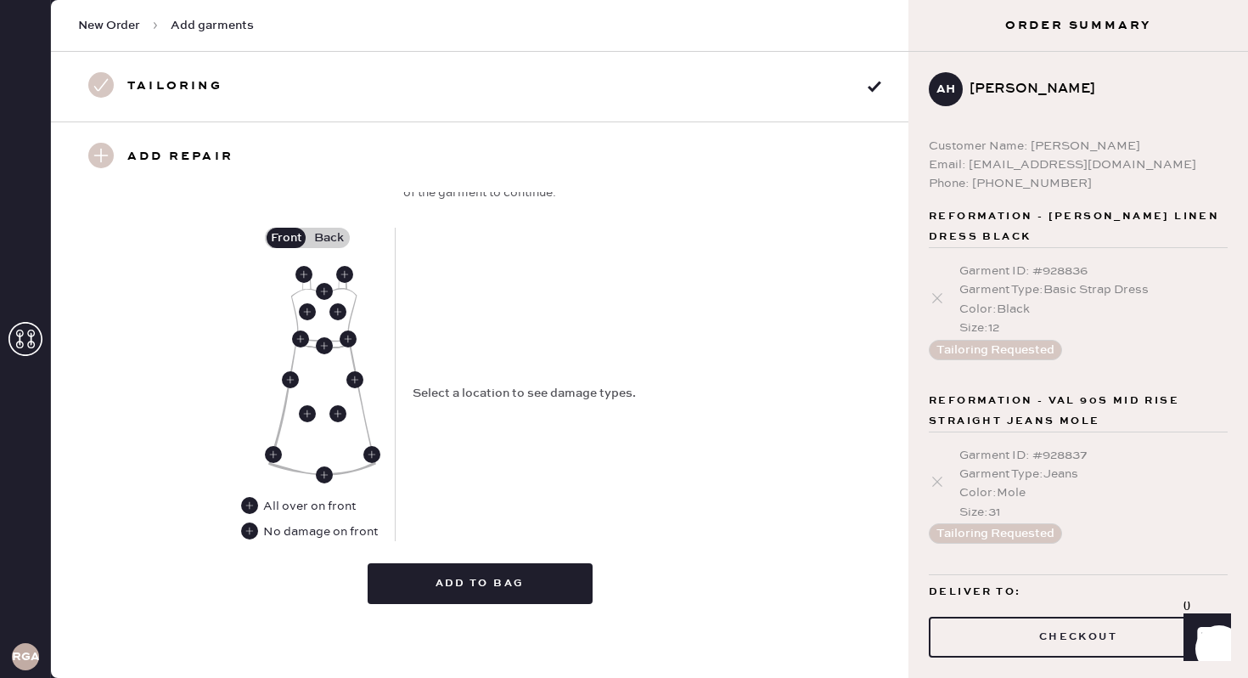
click at [340, 234] on label "Back" at bounding box center [328, 238] width 42 height 20
click at [329, 238] on input "Back" at bounding box center [329, 238] width 0 height 0
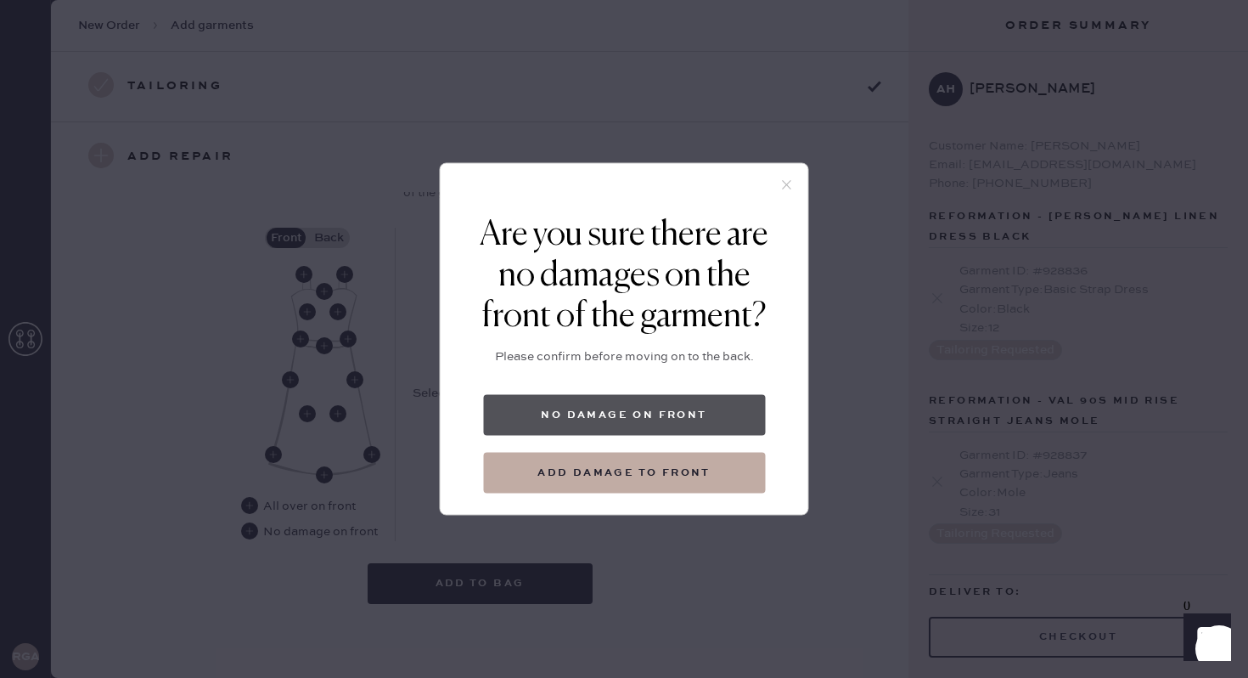
click at [643, 414] on button "No damage on front" at bounding box center [624, 415] width 282 height 41
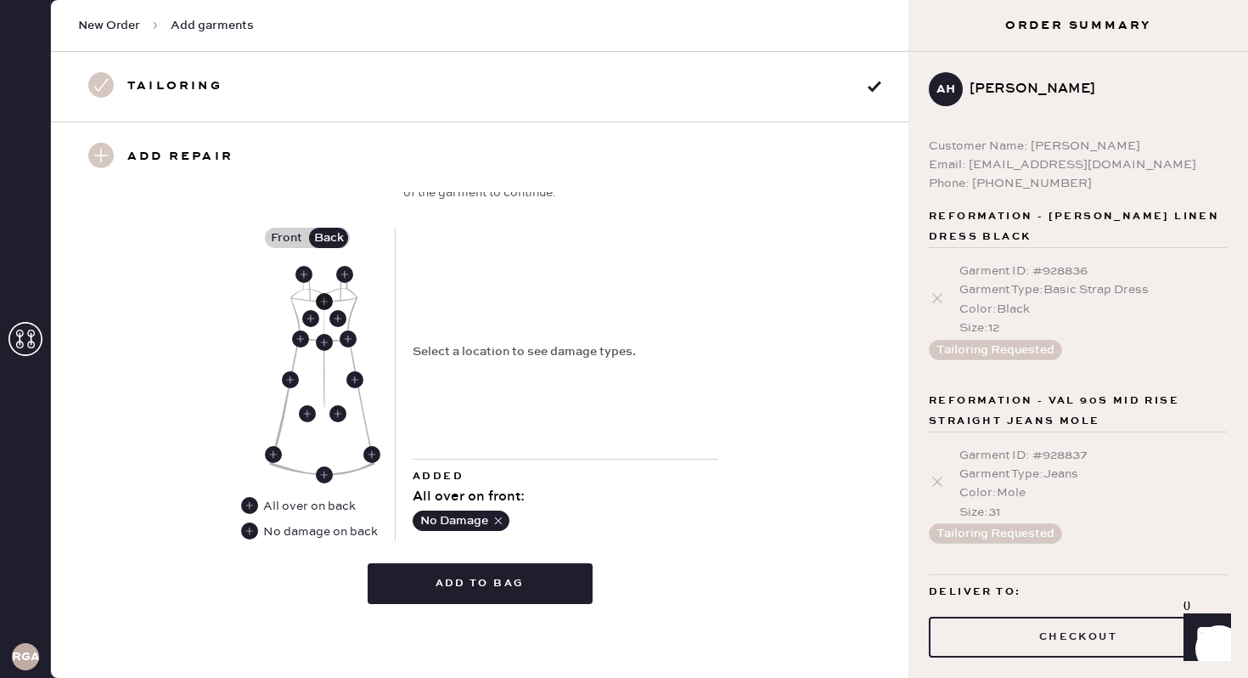
click at [327, 302] on use at bounding box center [324, 301] width 17 height 17
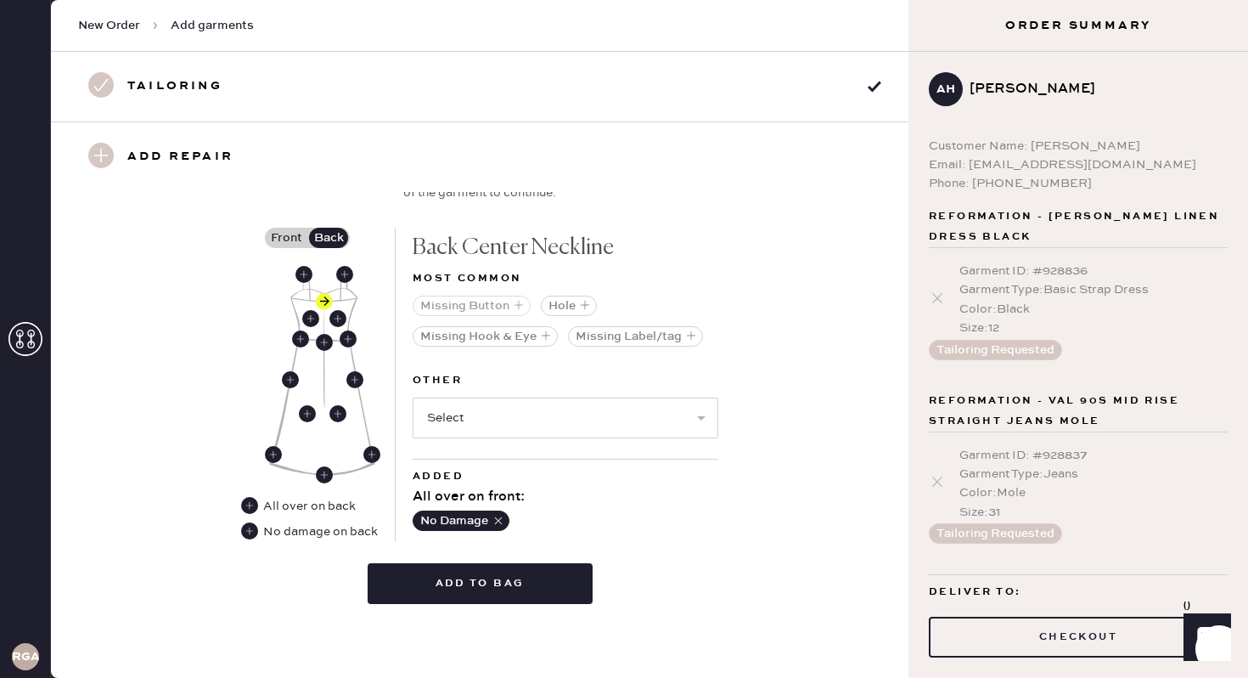
click at [491, 306] on button "Missing Button" at bounding box center [472, 306] width 118 height 20
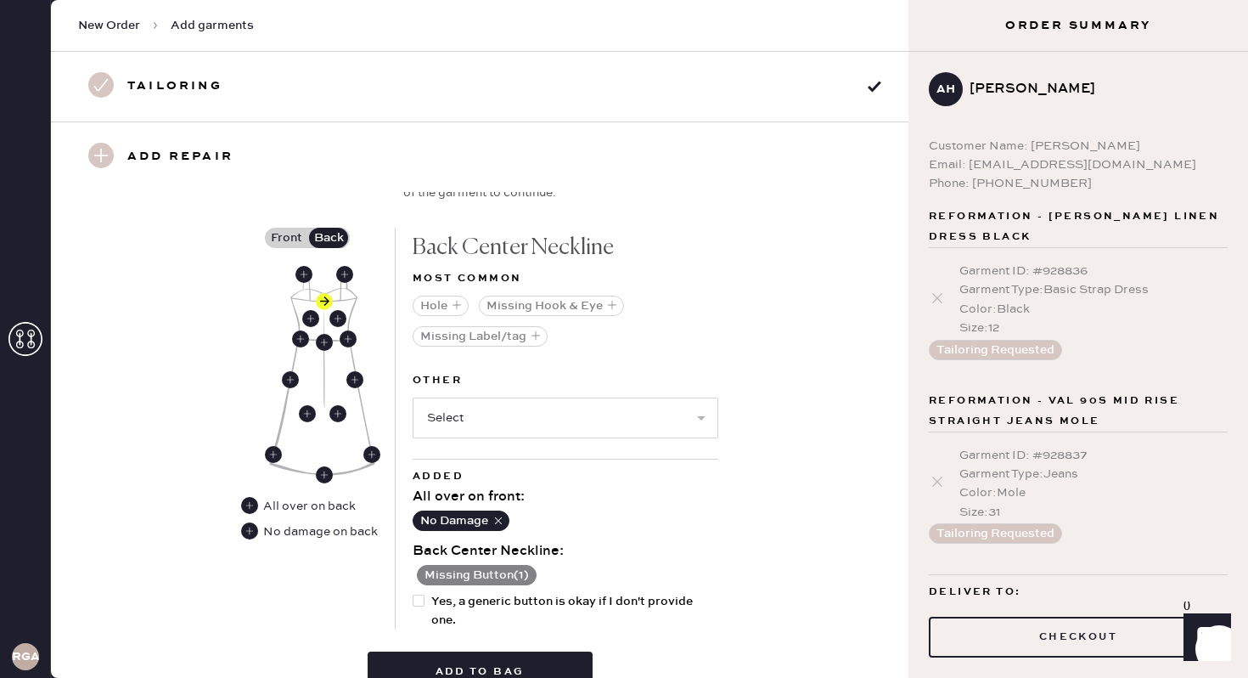
scroll to position [721, 0]
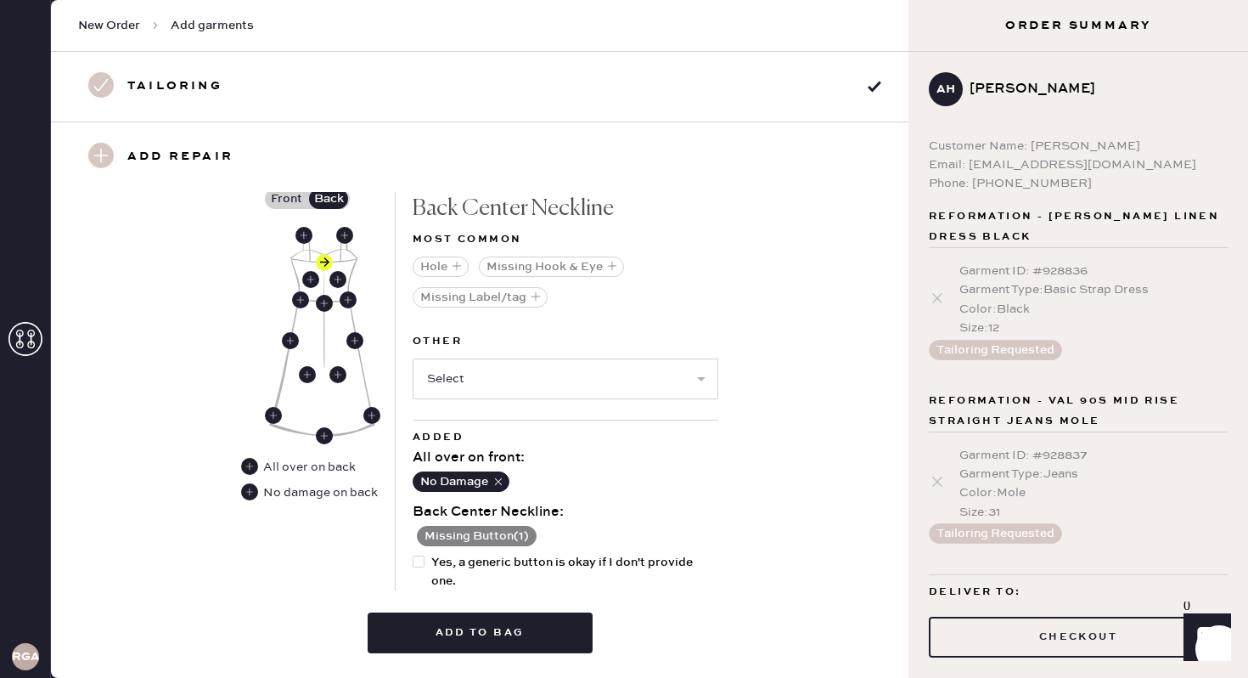
click at [445, 566] on span "Yes, a generic button is okay if I don't provide one." at bounding box center [574, 571] width 287 height 37
click at [414, 554] on input "Yes, a generic button is okay if I don't provide one." at bounding box center [413, 553] width 1 height 1
checkbox input "true"
click at [498, 629] on button "Add to bag" at bounding box center [480, 632] width 225 height 41
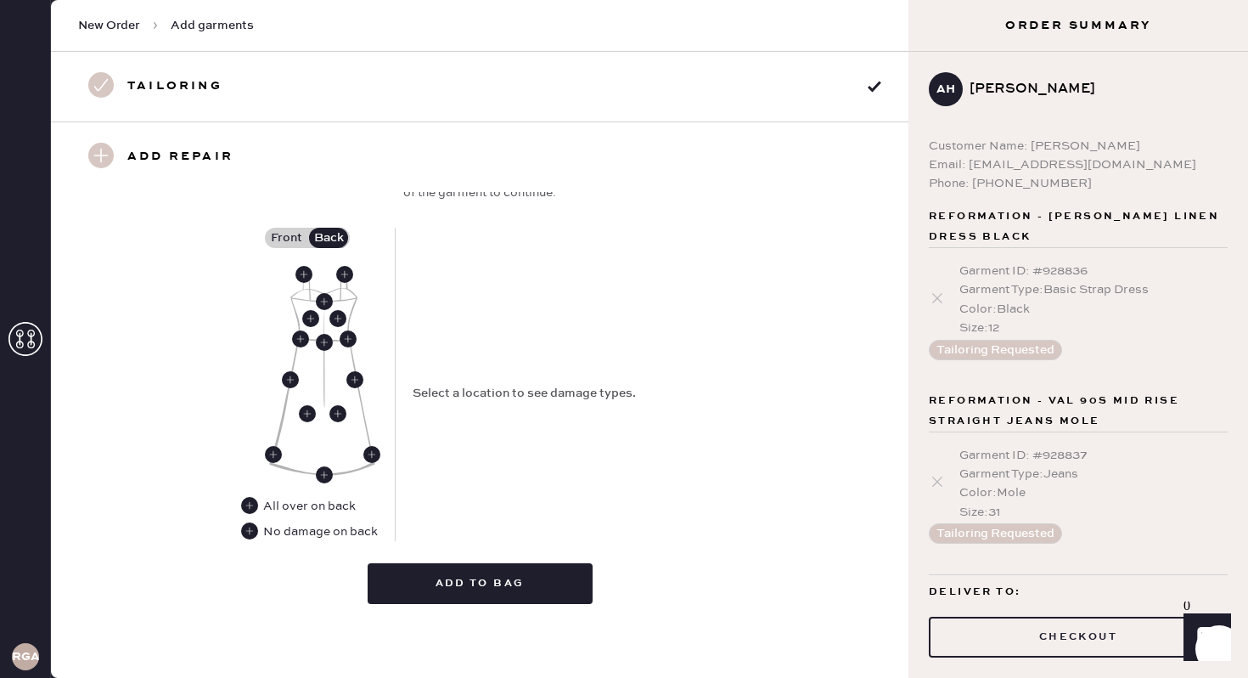
scroll to position [147, 0]
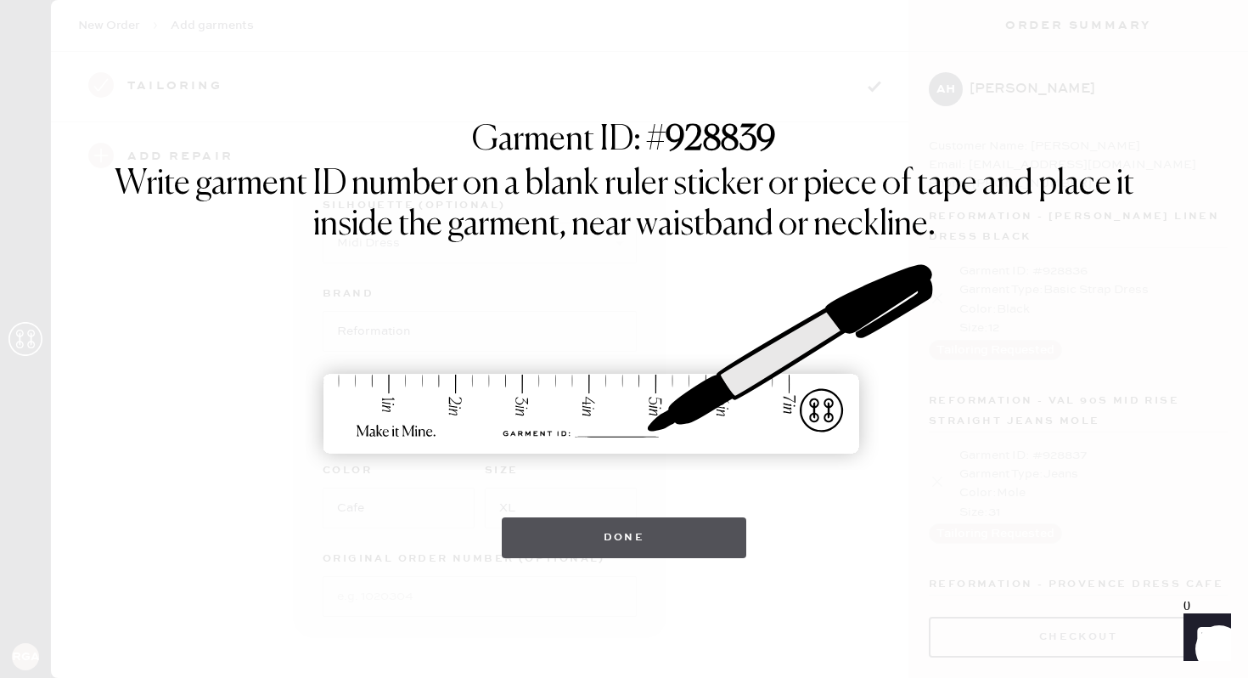
click at [675, 527] on button "Done" at bounding box center [624, 537] width 245 height 41
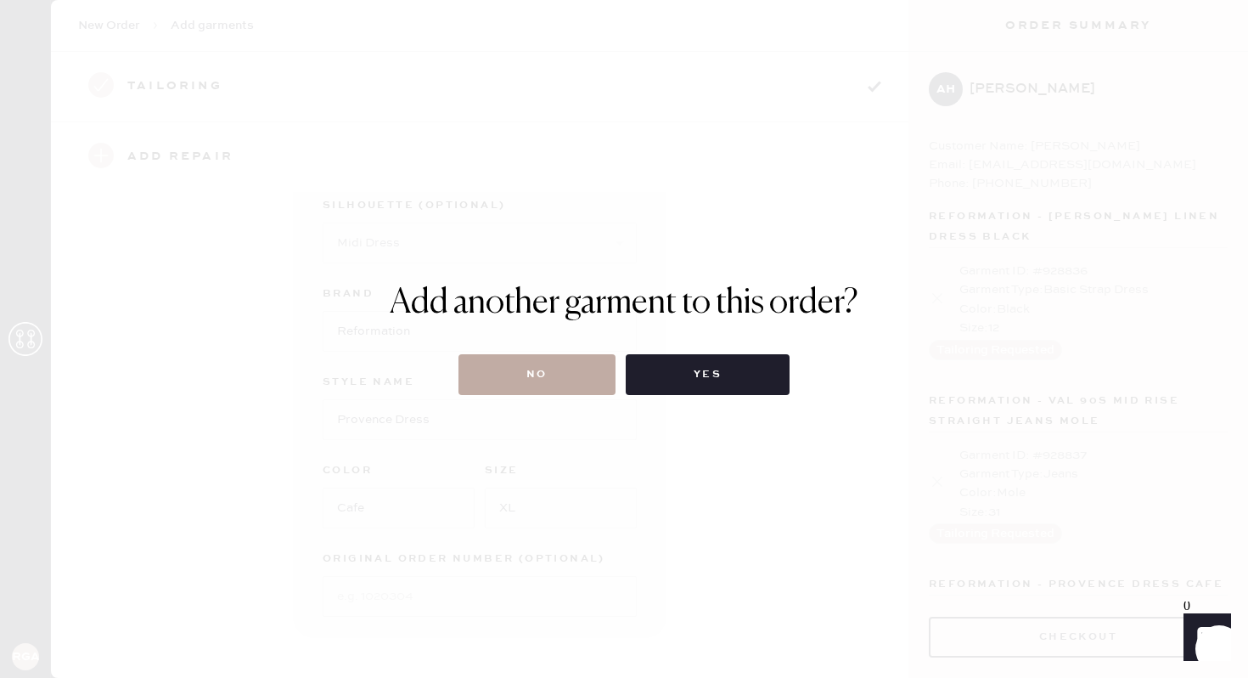
click at [547, 369] on button "No" at bounding box center [537, 374] width 157 height 41
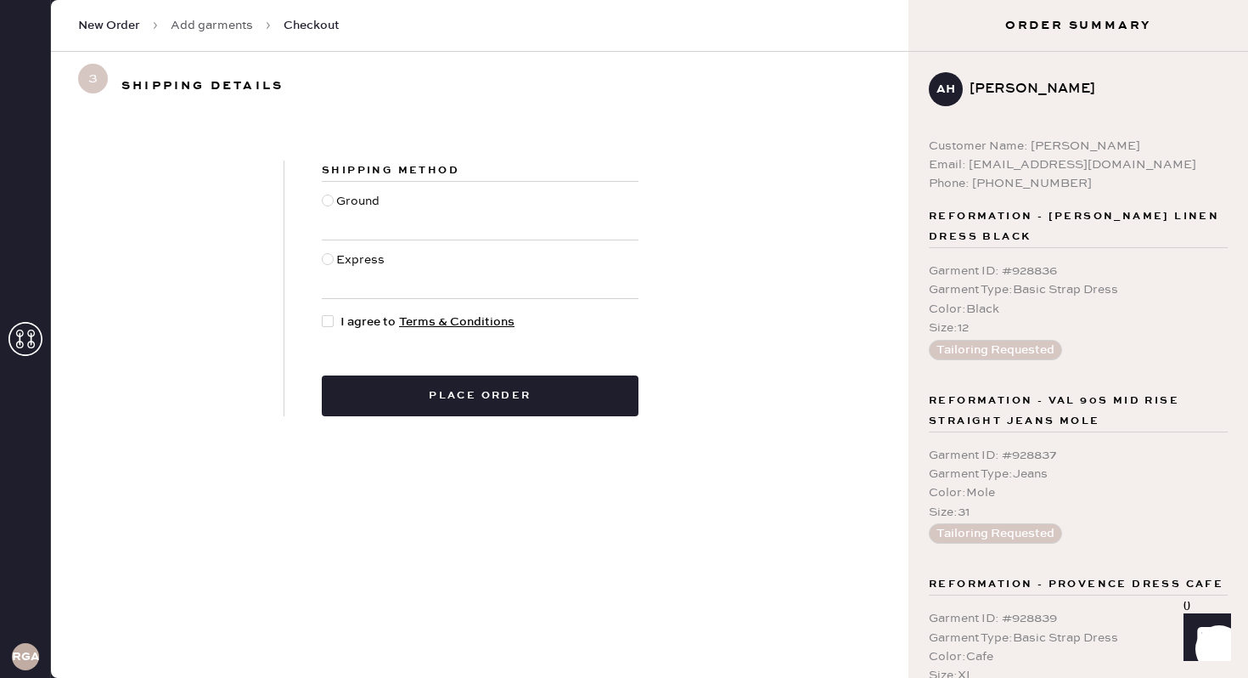
click at [337, 201] on div "Ground" at bounding box center [360, 210] width 48 height 37
click at [323, 193] on input "Ground" at bounding box center [322, 192] width 1 height 1
radio input "true"
click at [332, 319] on div at bounding box center [328, 321] width 12 height 12
click at [323, 313] on input "I agree to Terms & Conditions" at bounding box center [322, 313] width 1 height 1
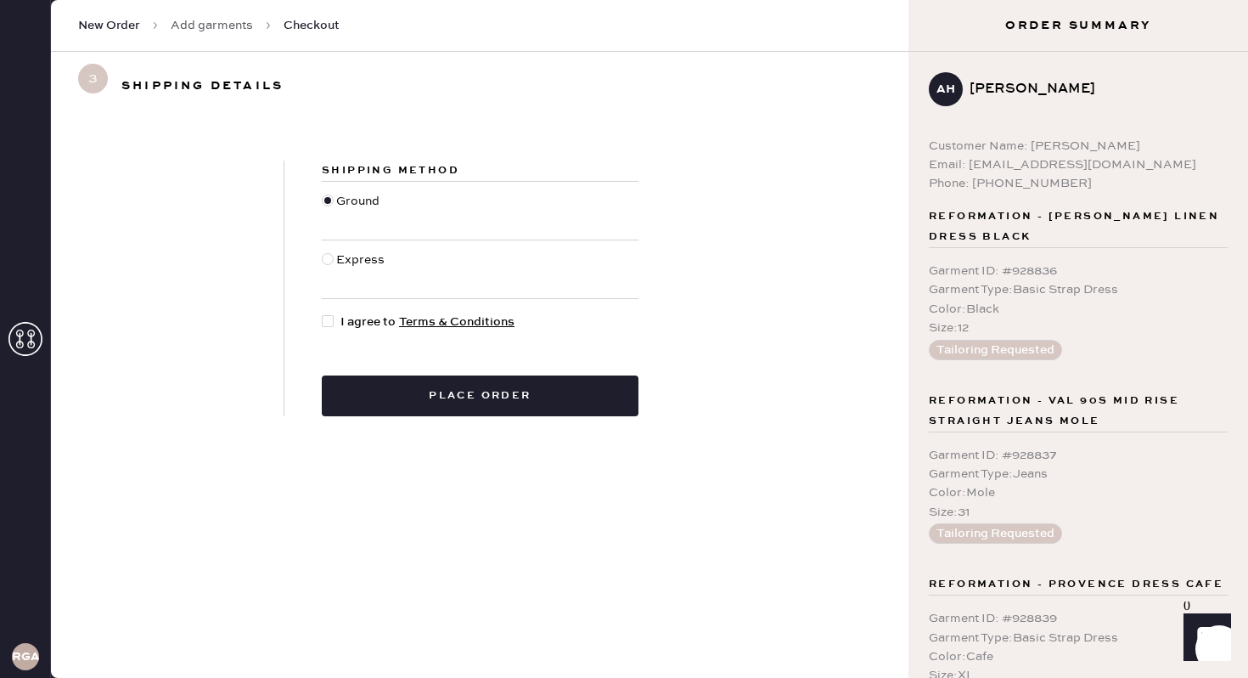
checkbox input "true"
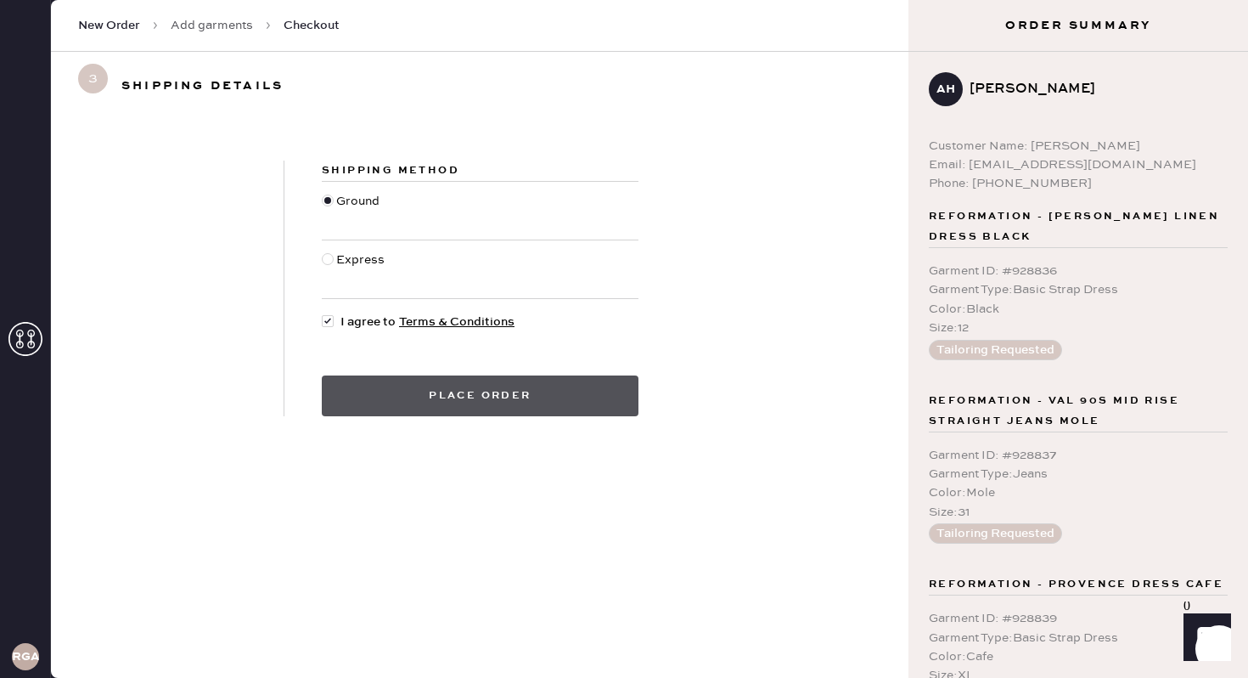
click at [425, 397] on button "Place order" at bounding box center [480, 395] width 317 height 41
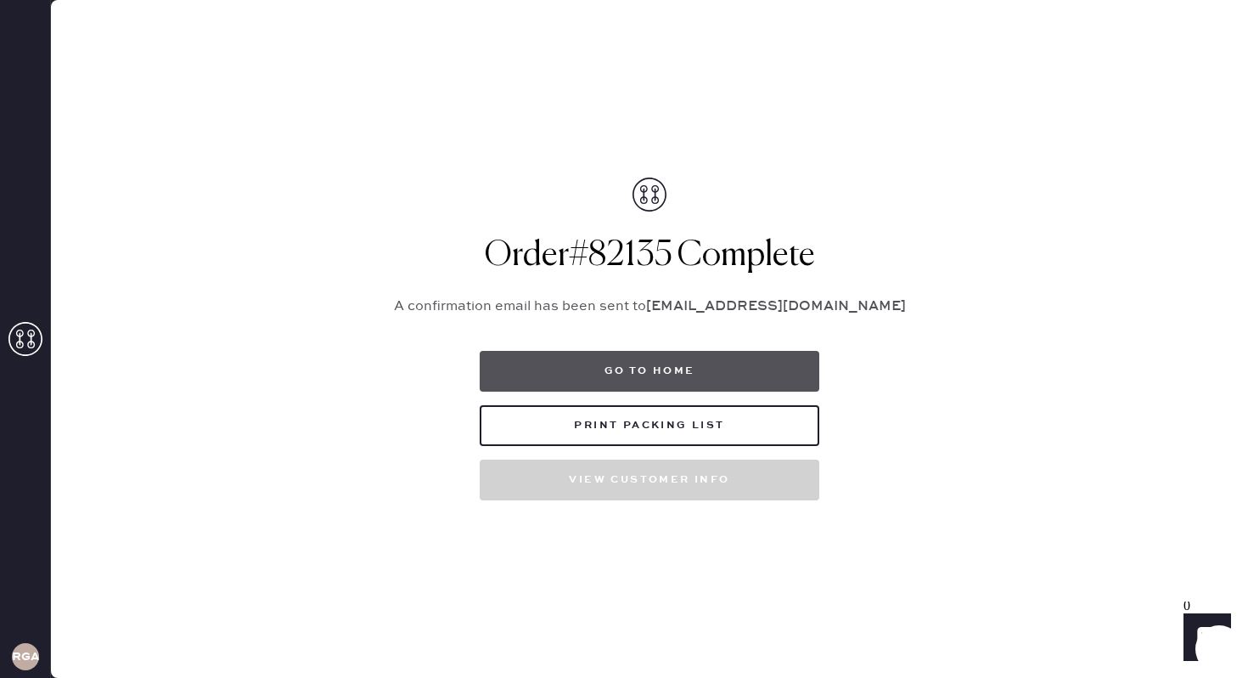
click at [703, 378] on button "Go to home" at bounding box center [650, 371] width 340 height 41
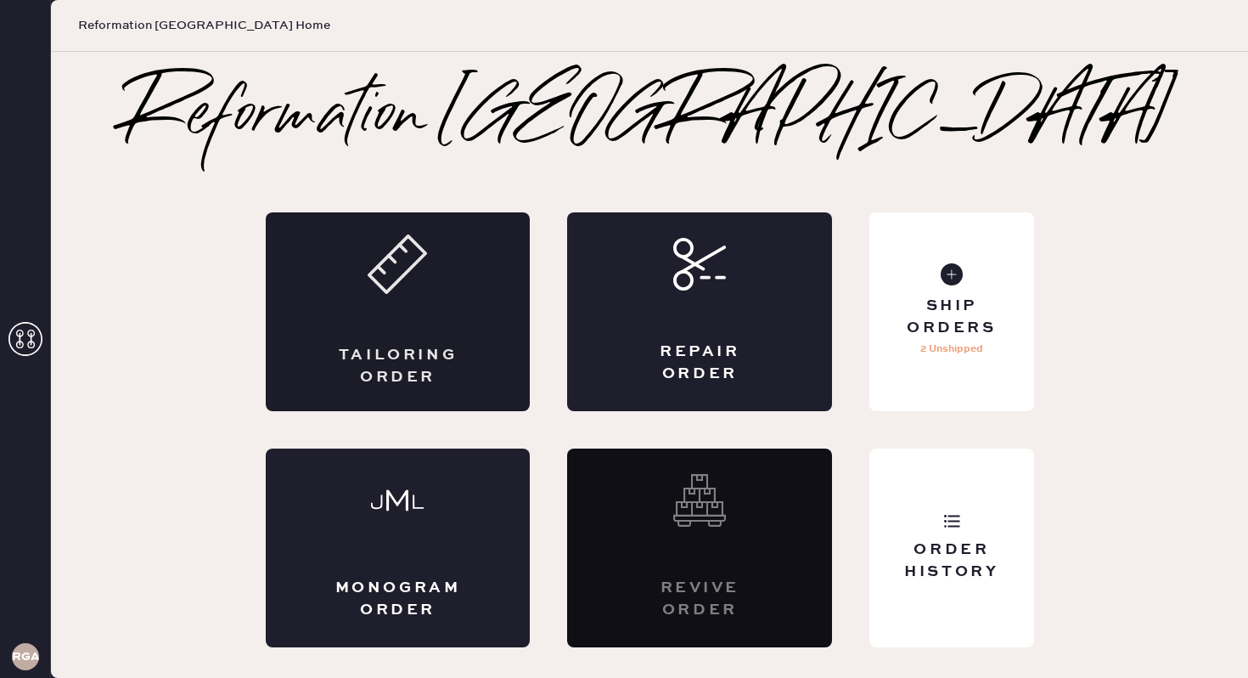
click at [397, 296] on div "Tailoring Order" at bounding box center [398, 311] width 265 height 199
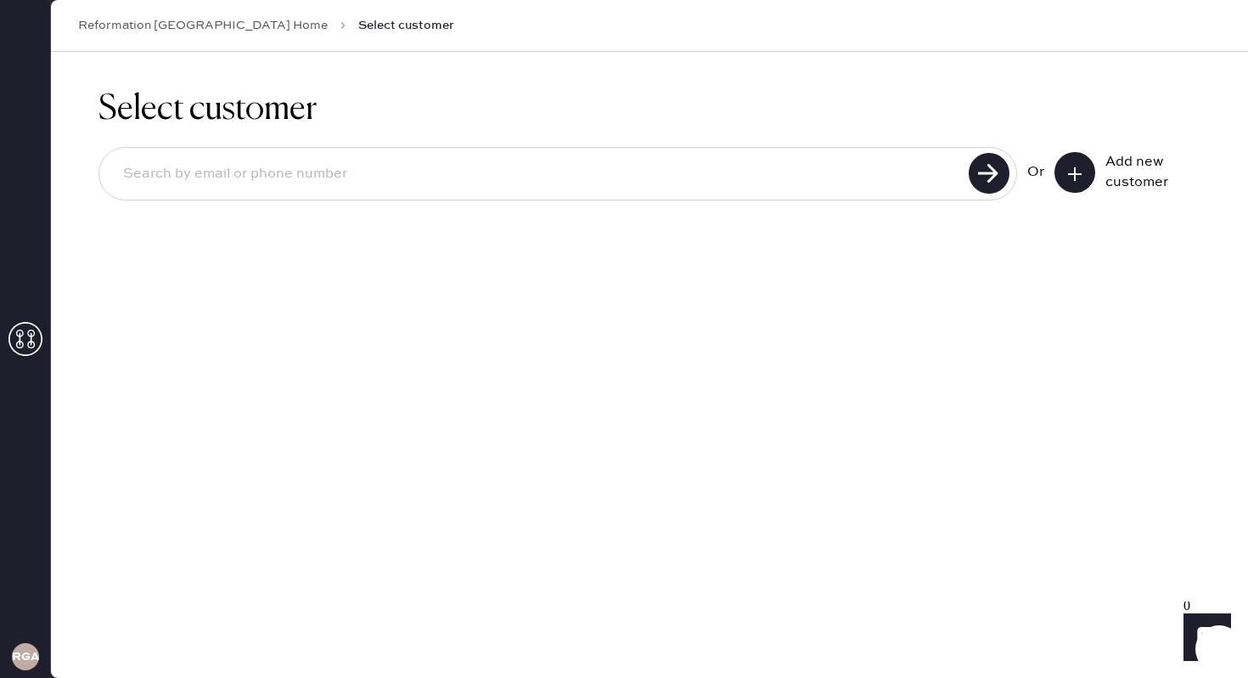
click at [519, 163] on input at bounding box center [537, 174] width 854 height 39
paste input "[EMAIL_ADDRESS][DOMAIN_NAME]"
type input "[EMAIL_ADDRESS][DOMAIN_NAME]"
click at [995, 172] on use at bounding box center [989, 173] width 41 height 41
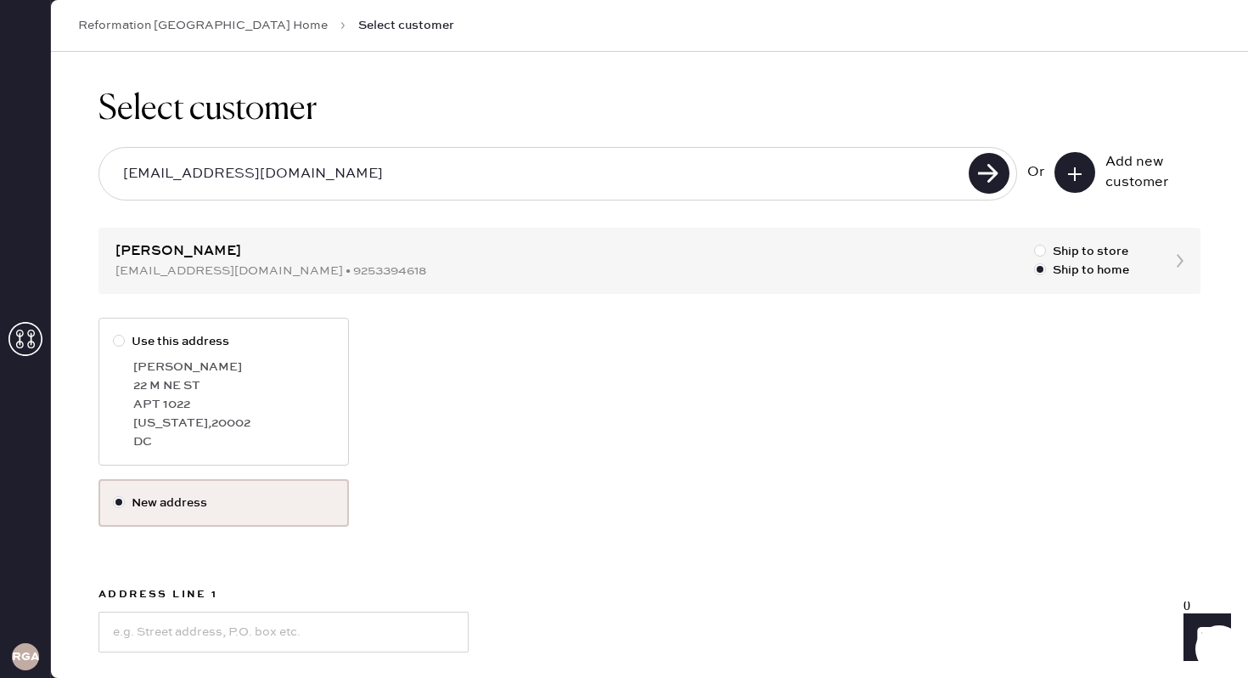
click at [260, 393] on div "22 M NE ST" at bounding box center [233, 385] width 201 height 19
click at [114, 333] on input "Use this address" at bounding box center [113, 332] width 1 height 1
radio input "true"
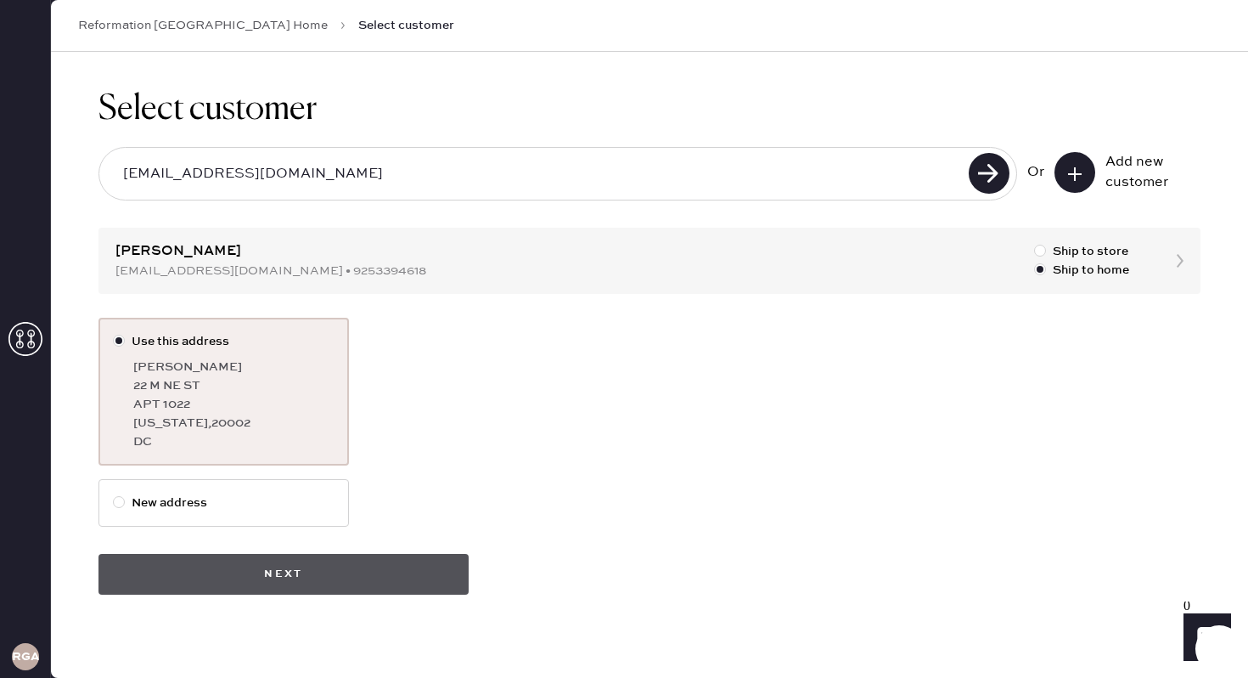
click at [268, 578] on button "Next" at bounding box center [284, 574] width 370 height 41
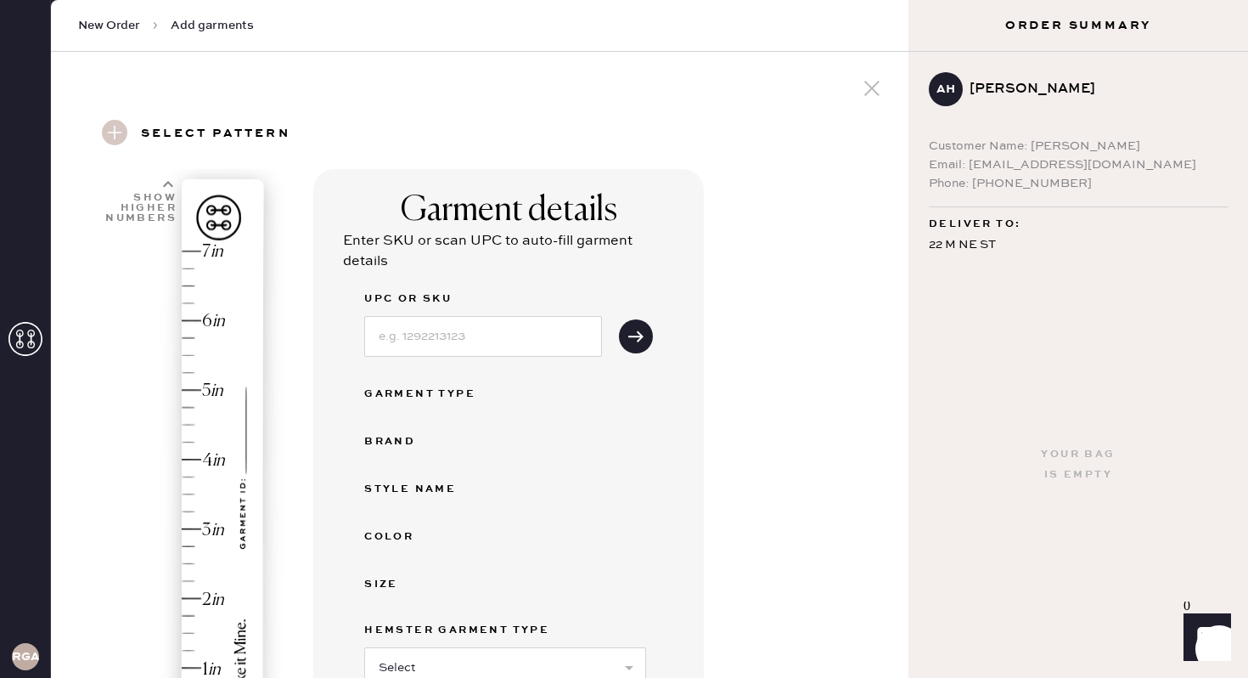
click at [108, 21] on span "New Order" at bounding box center [109, 25] width 62 height 17
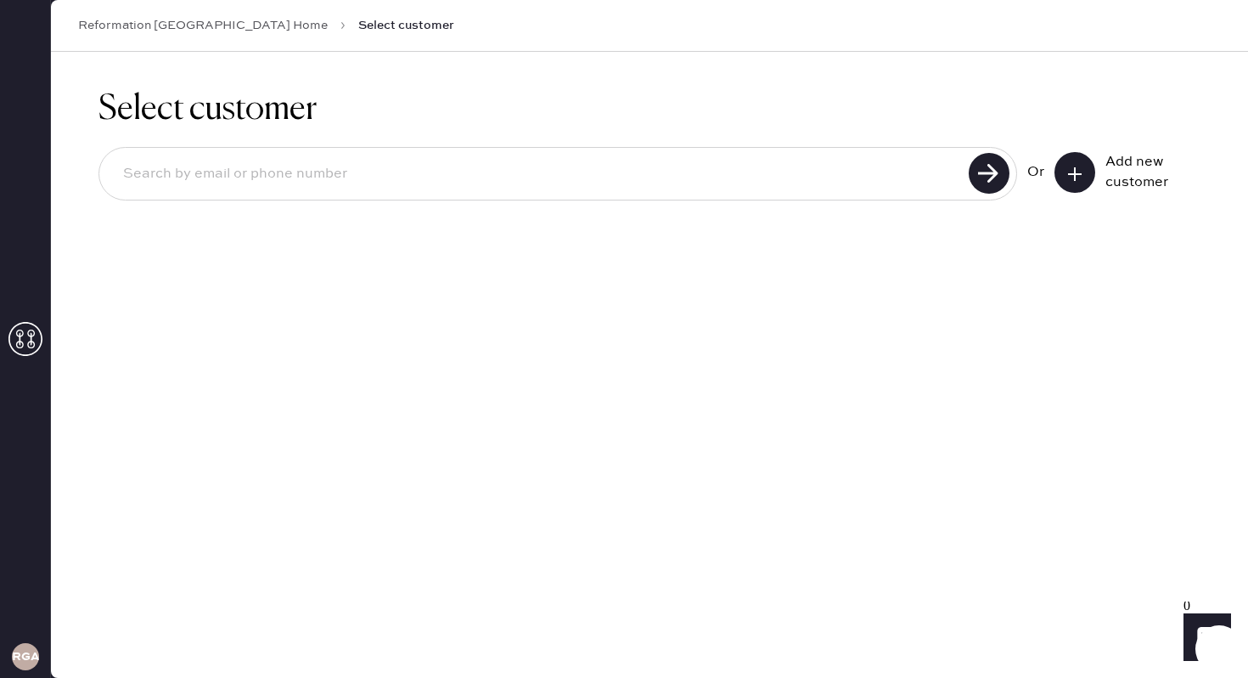
click at [265, 167] on input at bounding box center [537, 174] width 854 height 39
paste input "[EMAIL_ADDRESS][DOMAIN_NAME]"
type input "[EMAIL_ADDRESS][DOMAIN_NAME]"
click at [985, 182] on use at bounding box center [989, 173] width 41 height 41
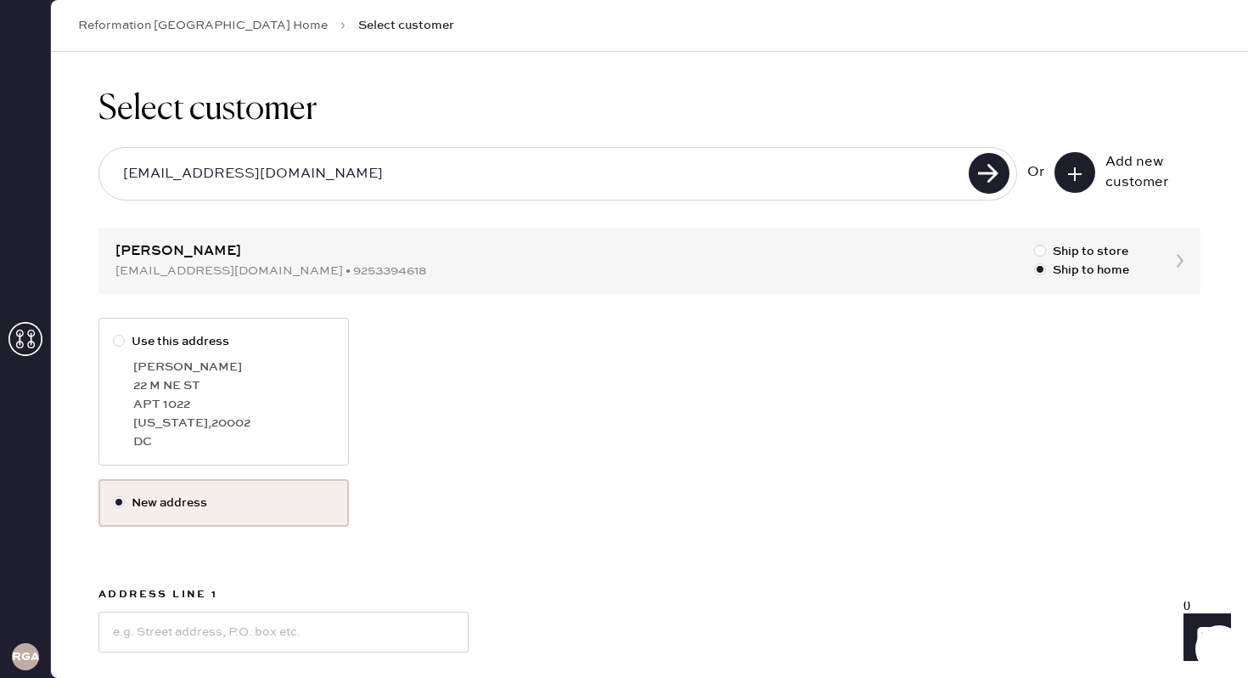
click at [283, 431] on div "Washington , 20002" at bounding box center [233, 423] width 201 height 19
click at [114, 333] on input "Use this address" at bounding box center [113, 332] width 1 height 1
radio input "true"
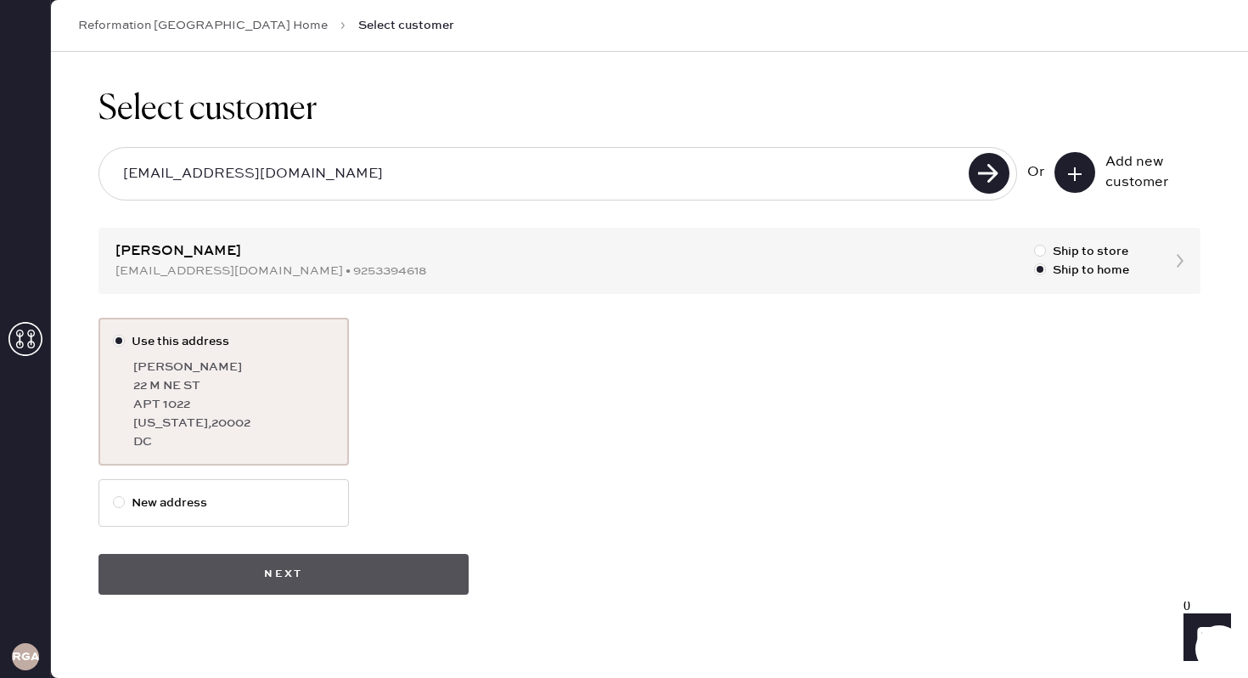
click at [296, 566] on button "Next" at bounding box center [284, 574] width 370 height 41
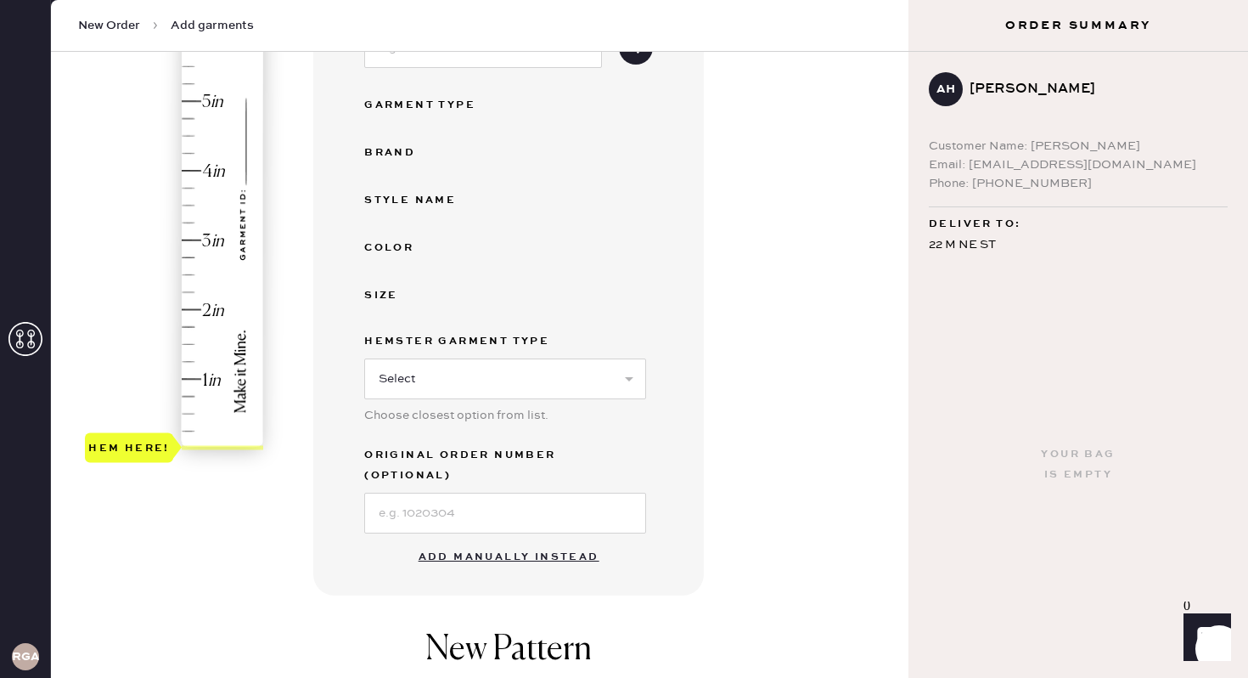
scroll to position [329, 0]
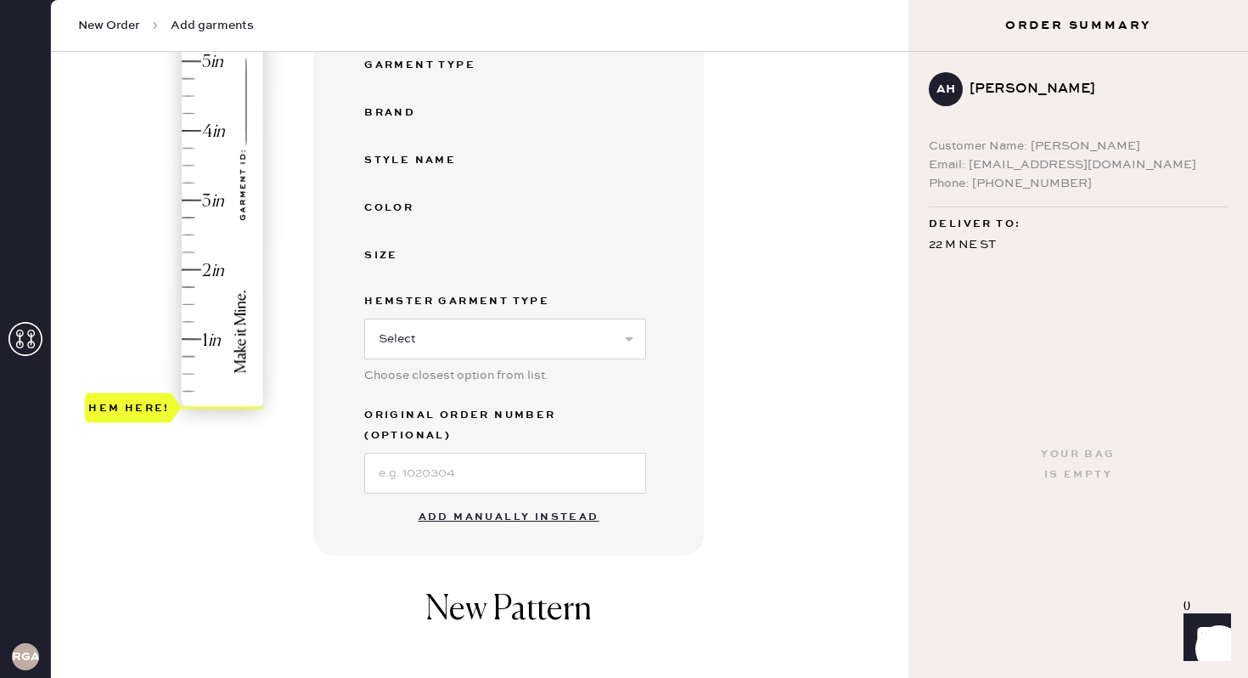
click at [485, 500] on button "Add manually instead" at bounding box center [509, 517] width 201 height 34
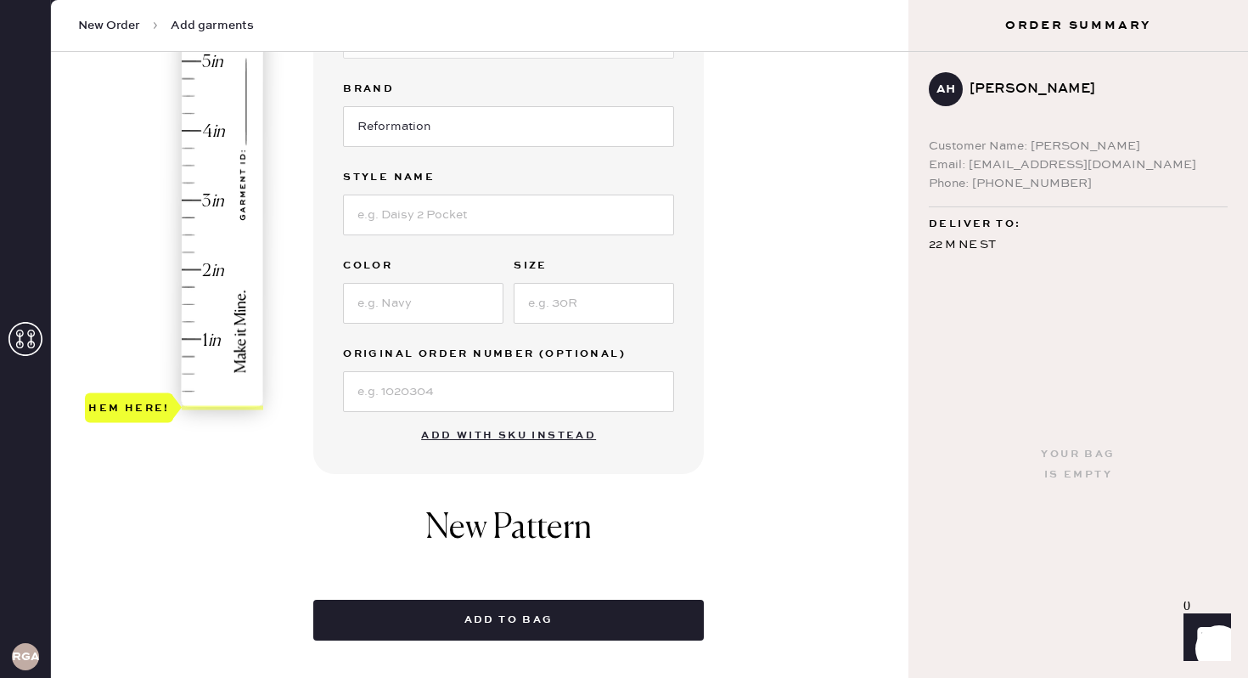
scroll to position [0, 0]
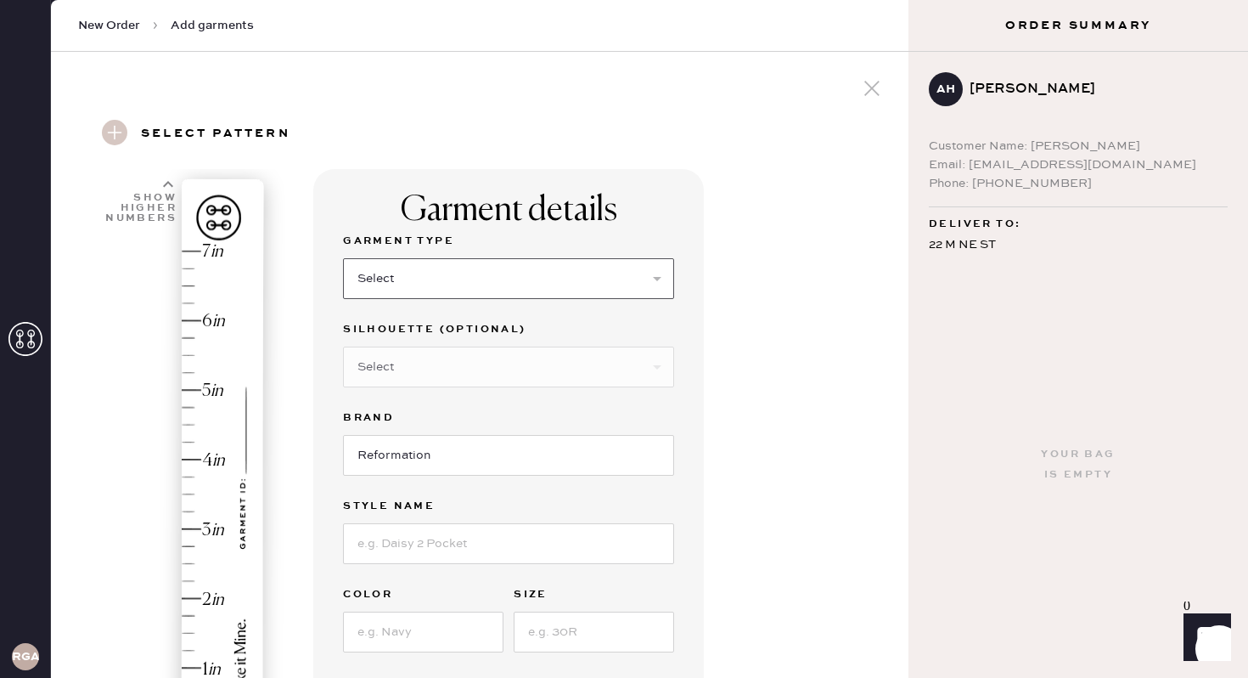
click at [433, 284] on select "Select Basic Skirt Jeans Leggings Pants Shorts Basic Sleeved Dress Basic Sleeve…" at bounding box center [508, 278] width 331 height 41
select select "6"
click at [486, 367] on select "Select Maxi Dress Midi Dress Mini Dress Other" at bounding box center [508, 367] width 331 height 41
select select "37"
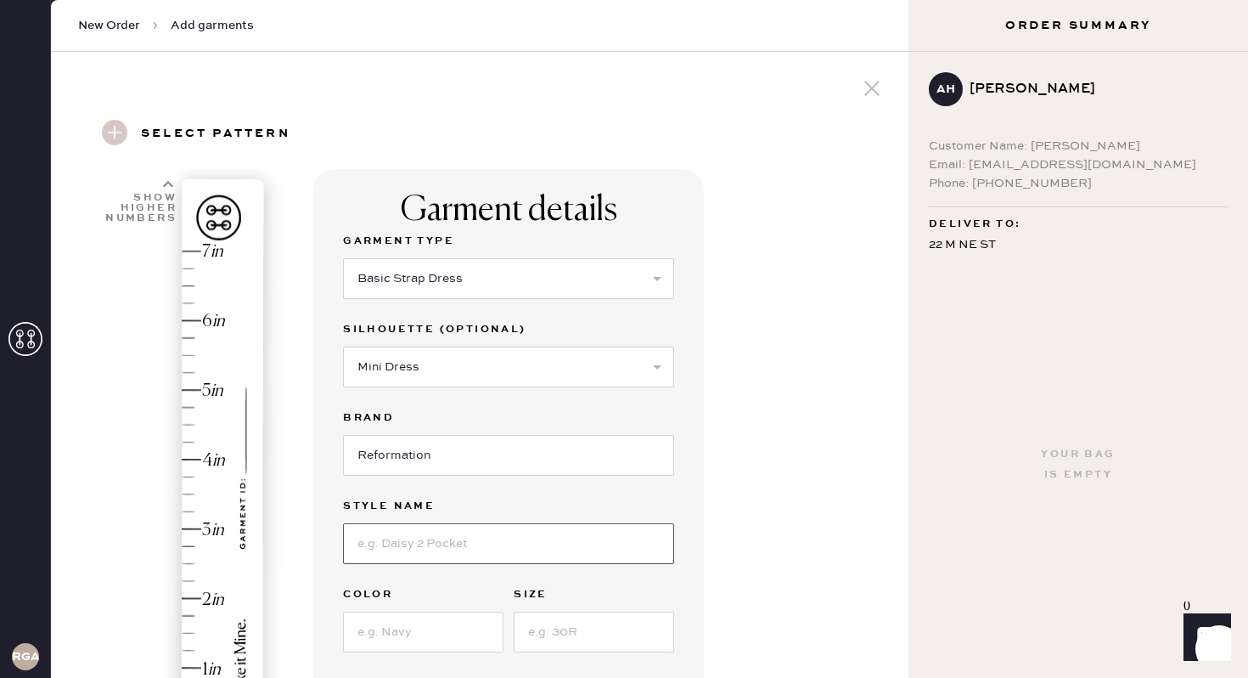
click at [449, 535] on input at bounding box center [508, 543] width 331 height 41
type input "[PERSON_NAME] Linen Dress"
click at [793, 510] on div "Garment details Garment Type Select Basic Skirt Jeans Leggings Pants Shorts Bas…" at bounding box center [604, 675] width 582 height 1012
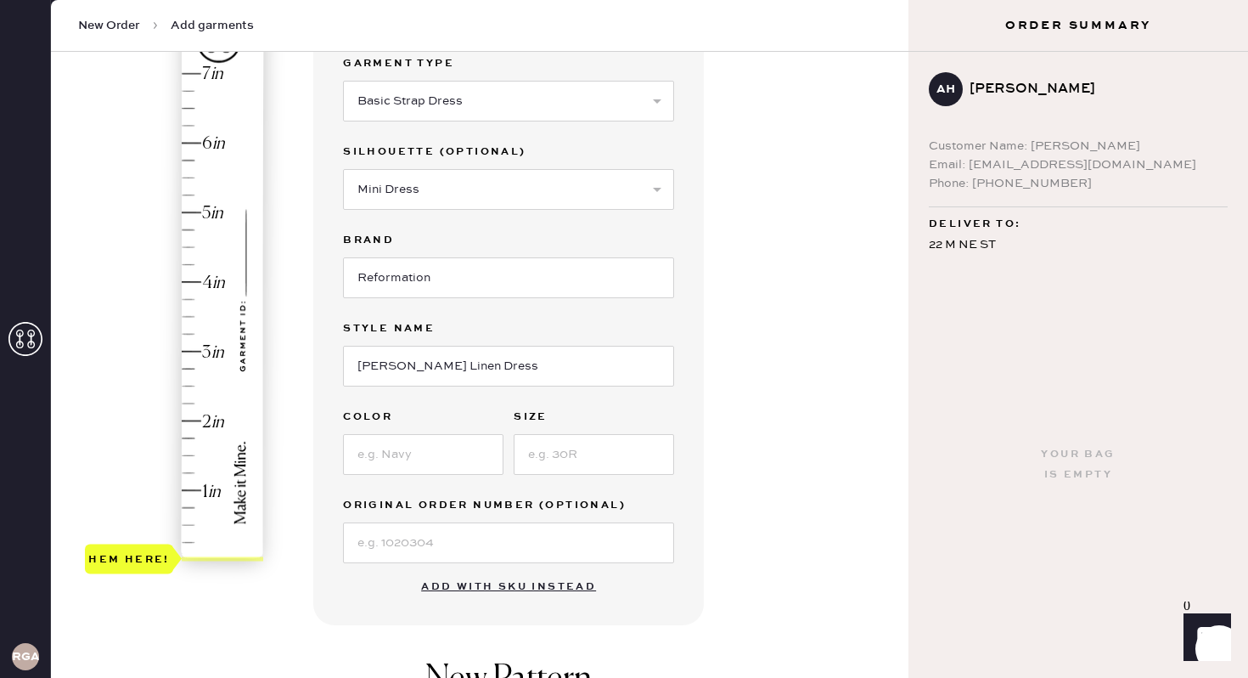
scroll to position [194, 0]
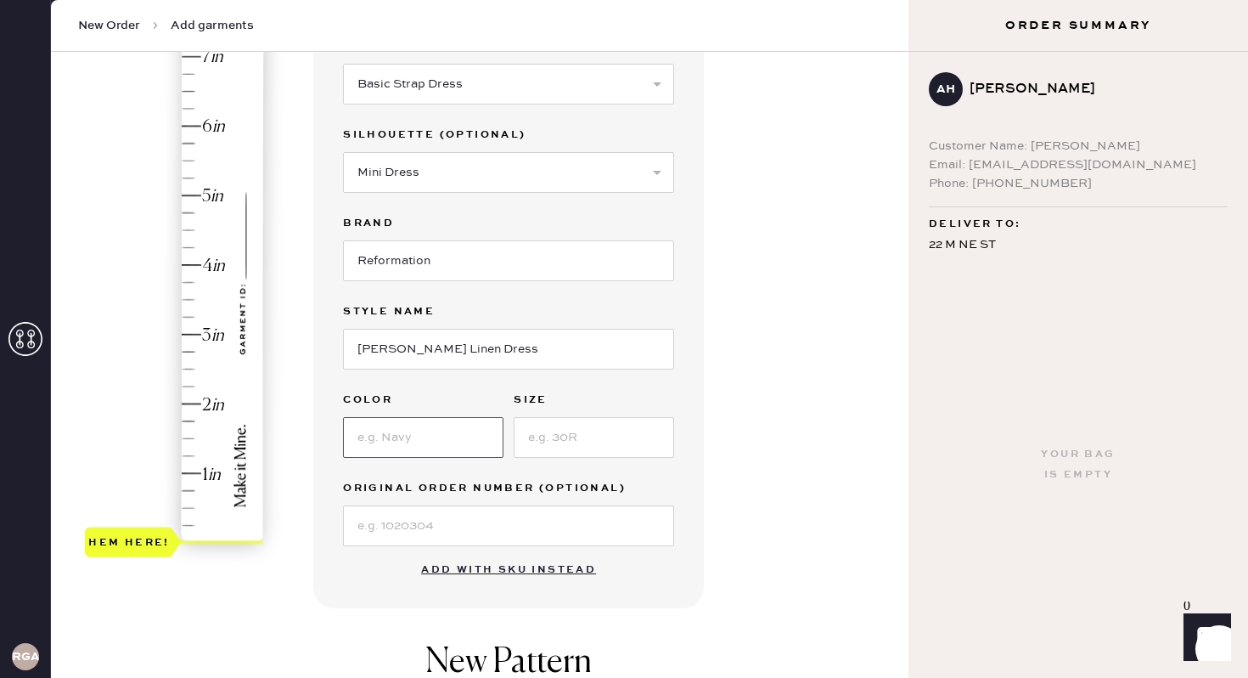
click at [408, 429] on input at bounding box center [423, 437] width 161 height 41
type input "Black"
click at [589, 438] on input at bounding box center [594, 437] width 161 height 41
type input "12"
click at [731, 309] on div "Garment details Garment Type Select Basic Skirt Jeans Leggings Pants Shorts Bas…" at bounding box center [604, 481] width 582 height 1012
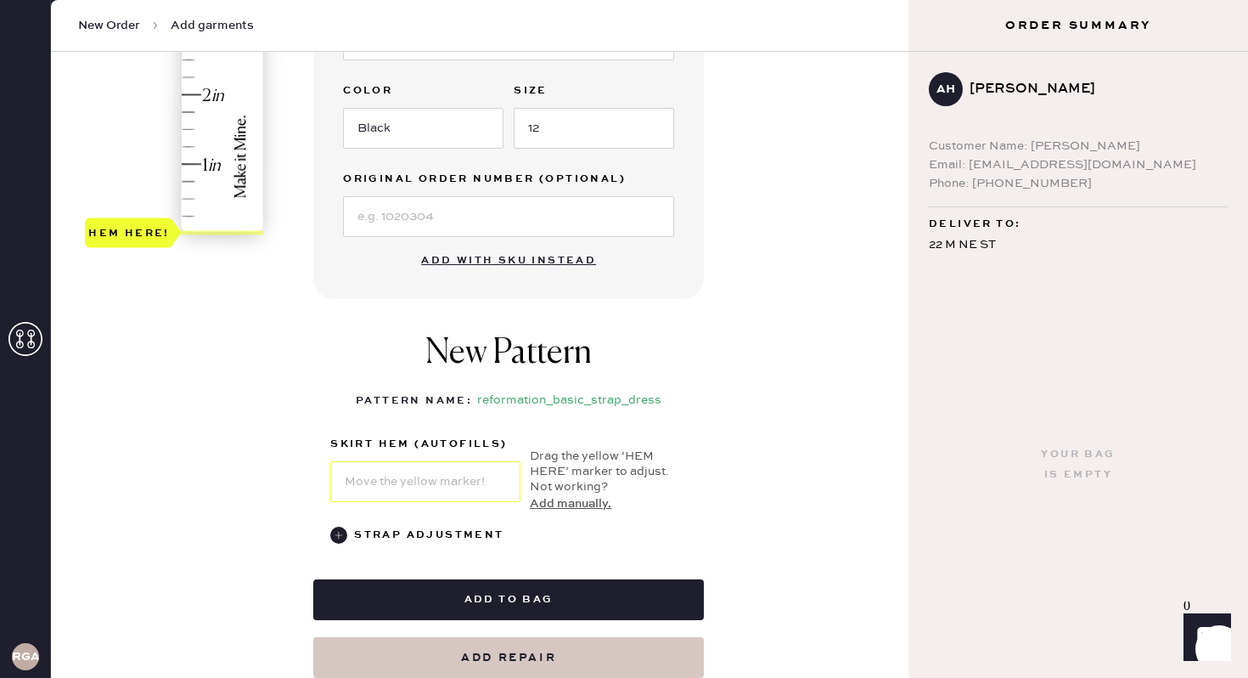
scroll to position [500, 0]
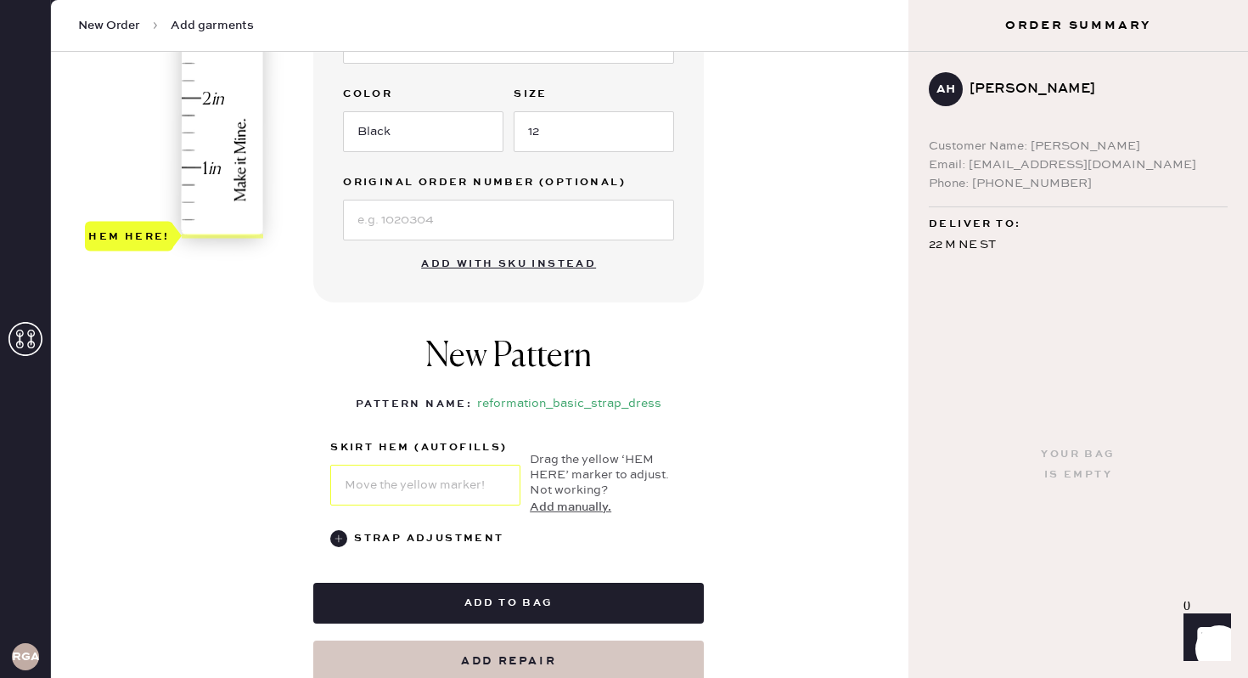
type input "1"
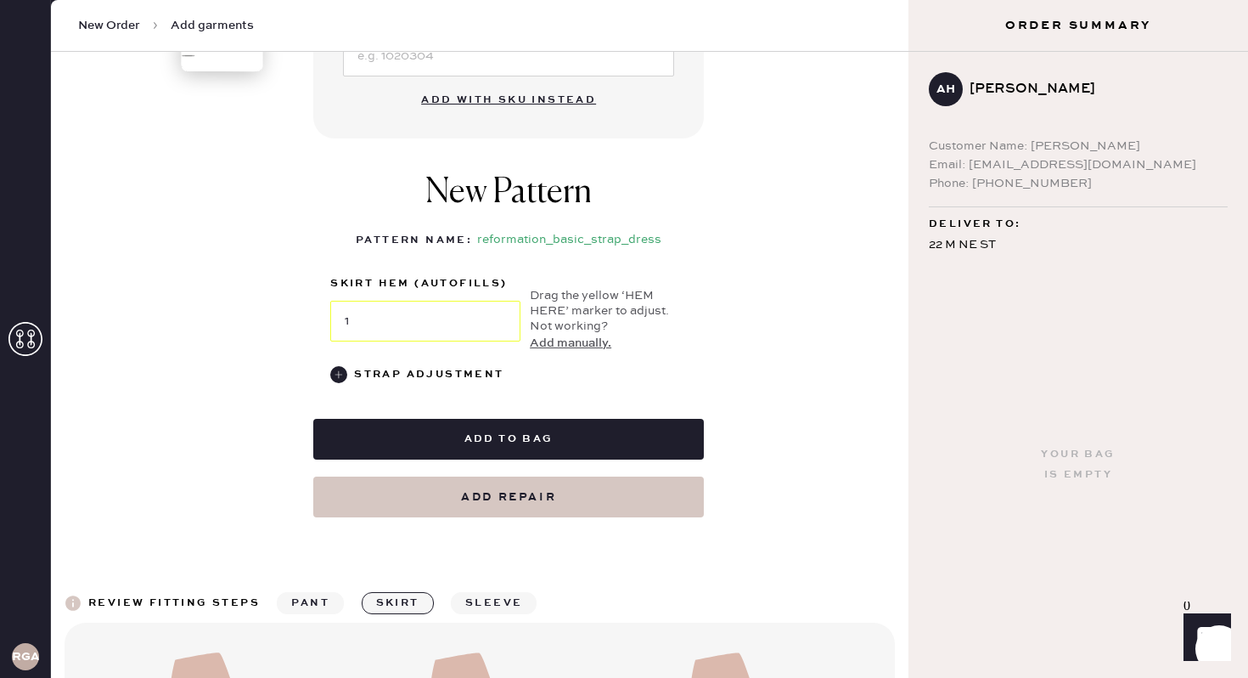
scroll to position [681, 0]
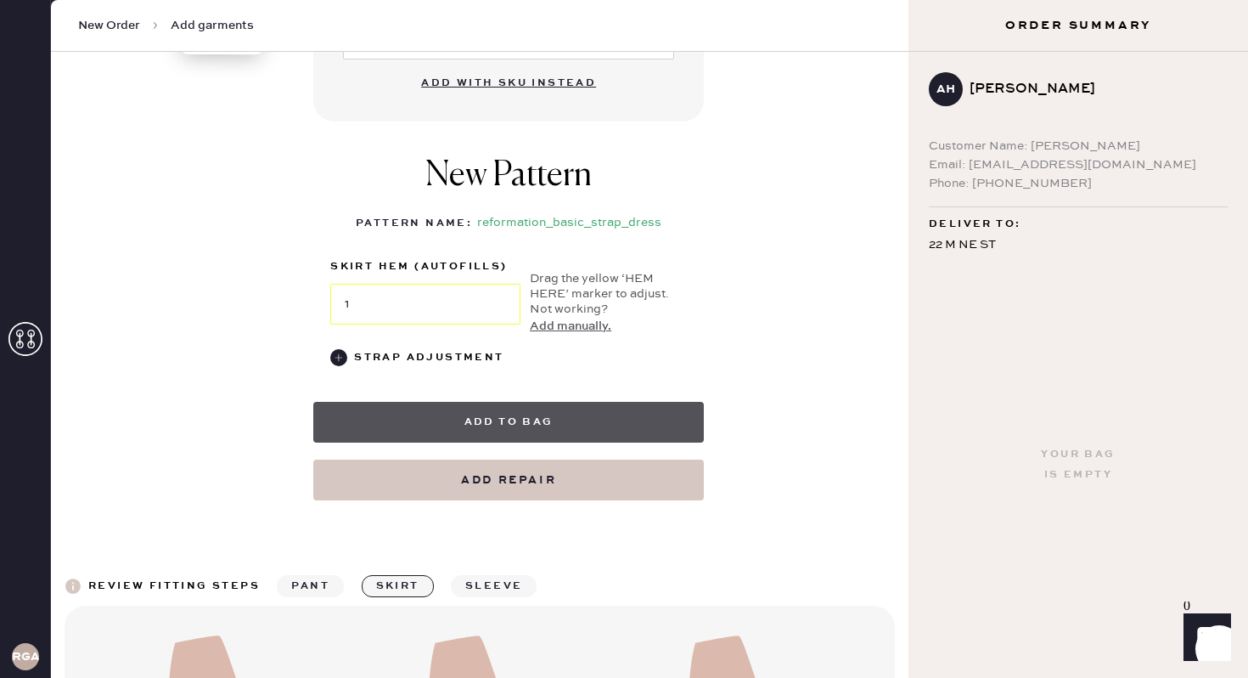
click at [531, 422] on button "Add to bag" at bounding box center [508, 422] width 391 height 41
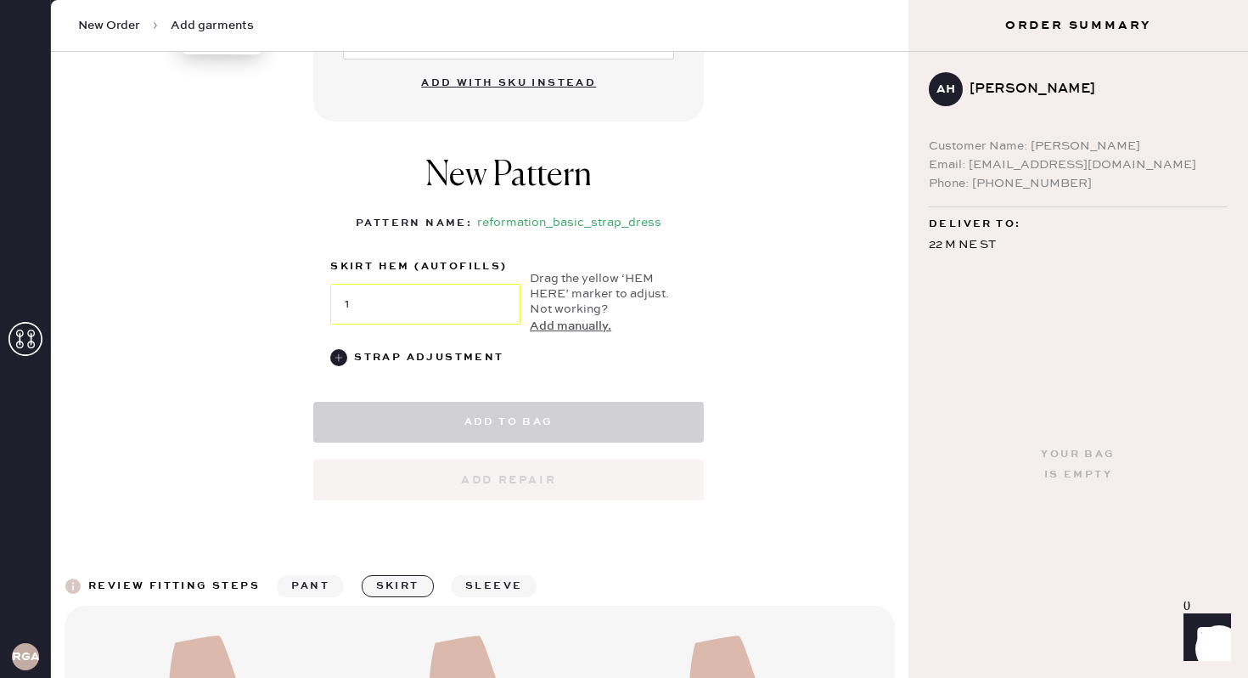
select select "6"
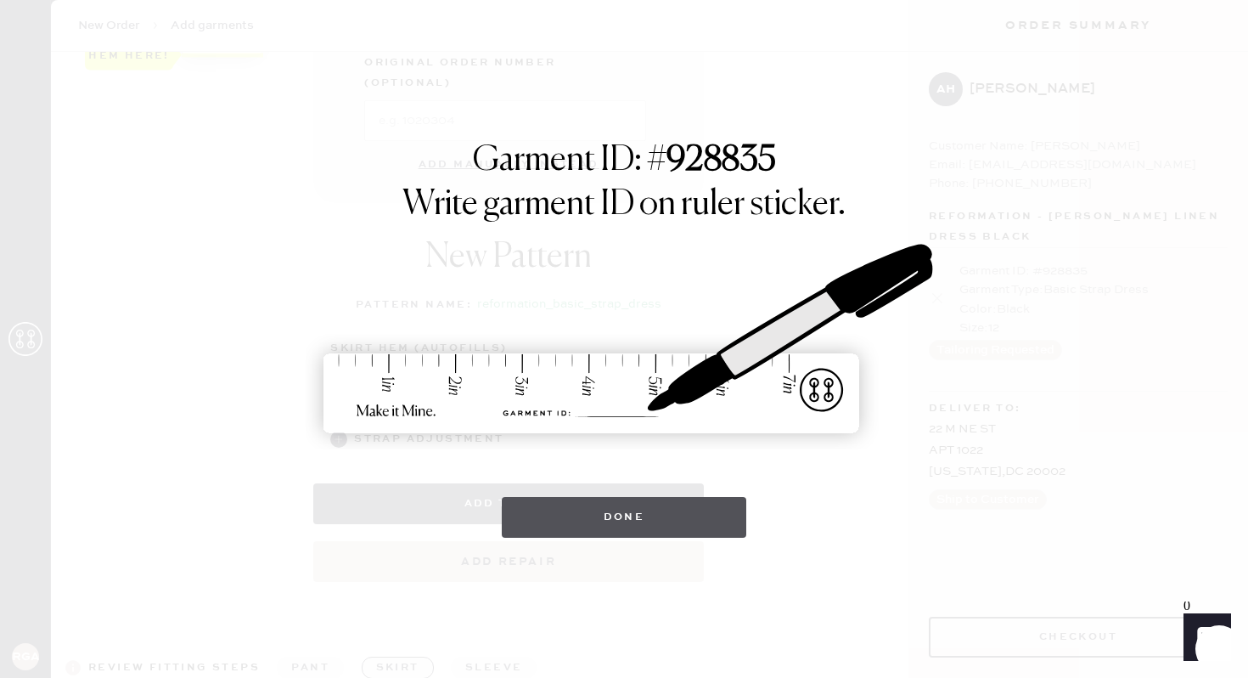
click at [680, 510] on button "Done" at bounding box center [624, 517] width 245 height 41
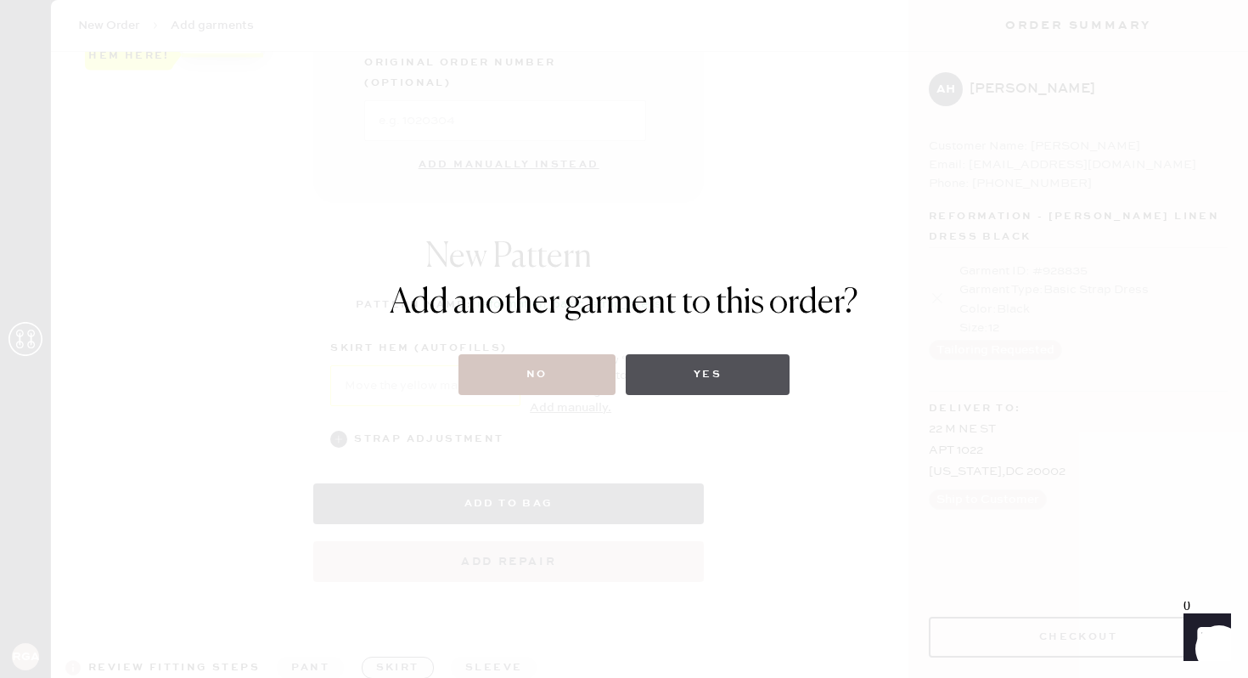
click at [739, 376] on button "Yes" at bounding box center [708, 374] width 164 height 41
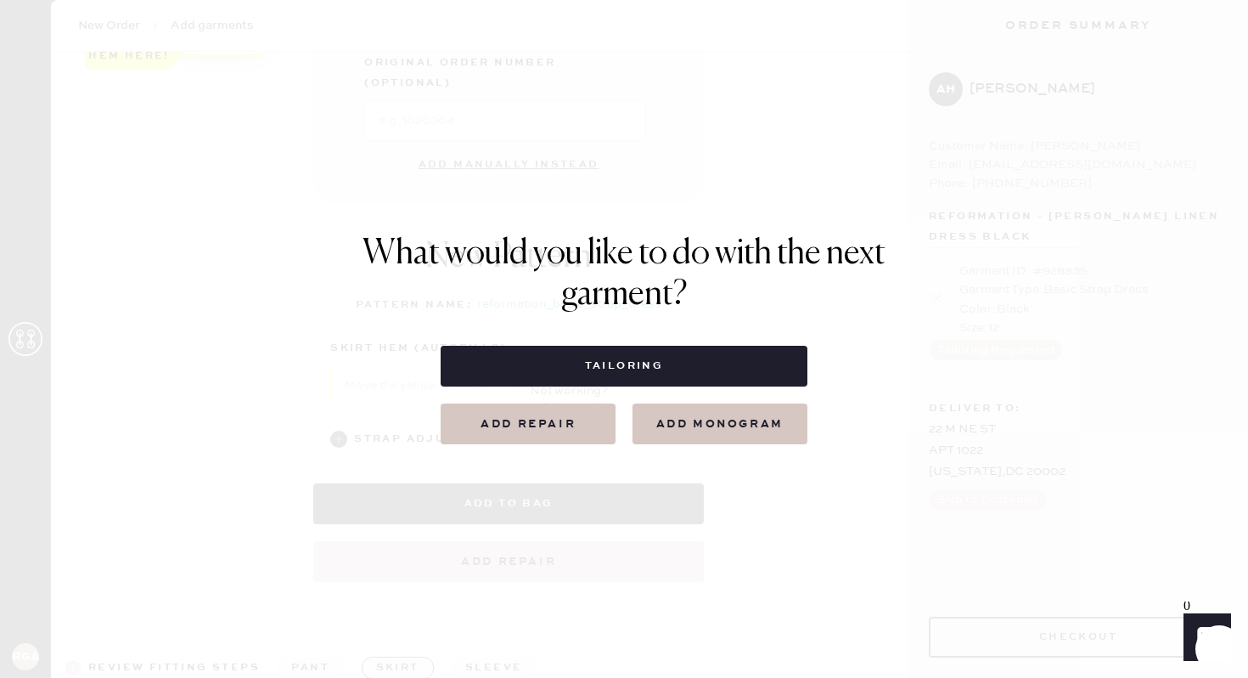
click at [739, 376] on button "Tailoring" at bounding box center [624, 366] width 366 height 41
select select
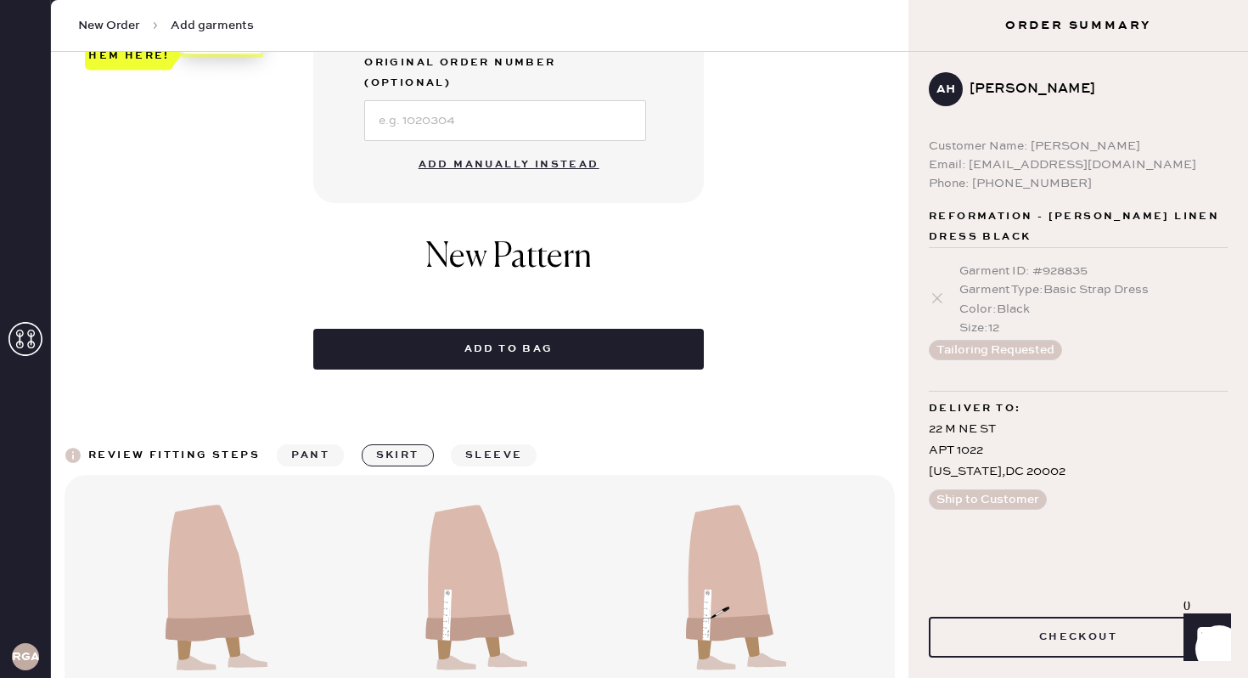
scroll to position [0, 0]
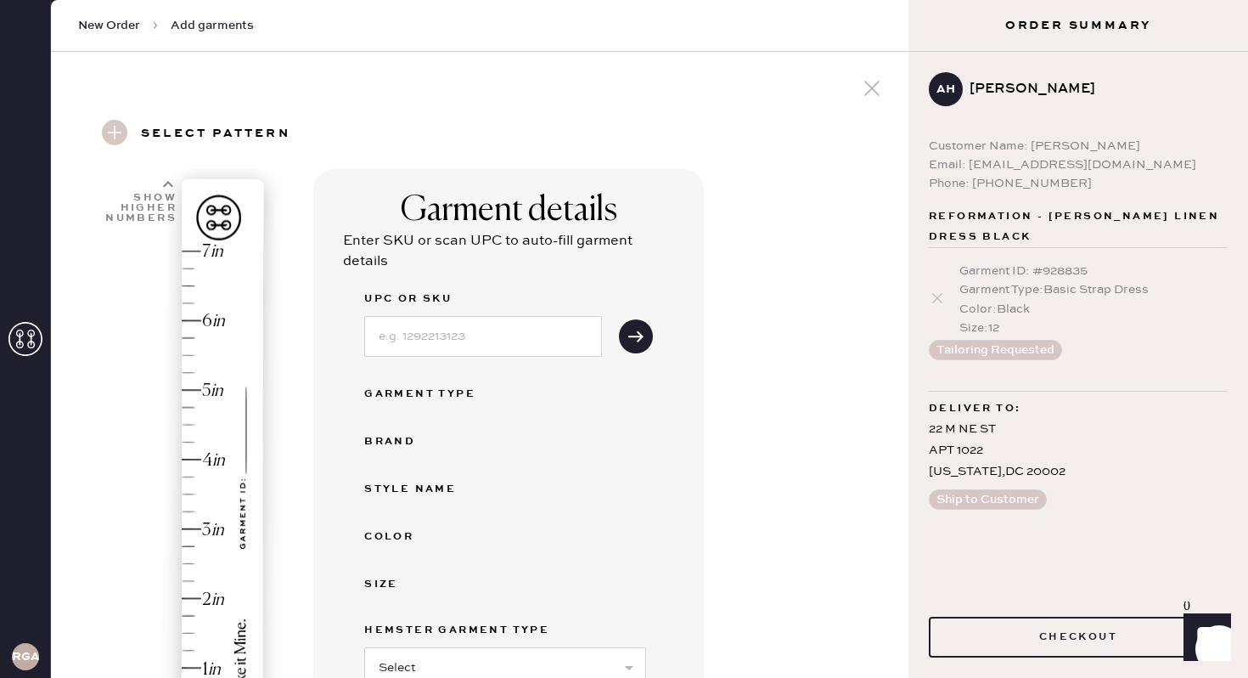
click at [232, 27] on span "Add garments" at bounding box center [212, 25] width 83 height 17
click at [123, 27] on span "New Order" at bounding box center [109, 25] width 62 height 17
drag, startPoint x: 972, startPoint y: 162, endPoint x: 1177, endPoint y: 158, distance: 205.6
click at [1177, 158] on div "Email: [EMAIL_ADDRESS][DOMAIN_NAME]" at bounding box center [1078, 164] width 299 height 19
copy div "[EMAIL_ADDRESS][DOMAIN_NAME]"
